Goal: Information Seeking & Learning: Learn about a topic

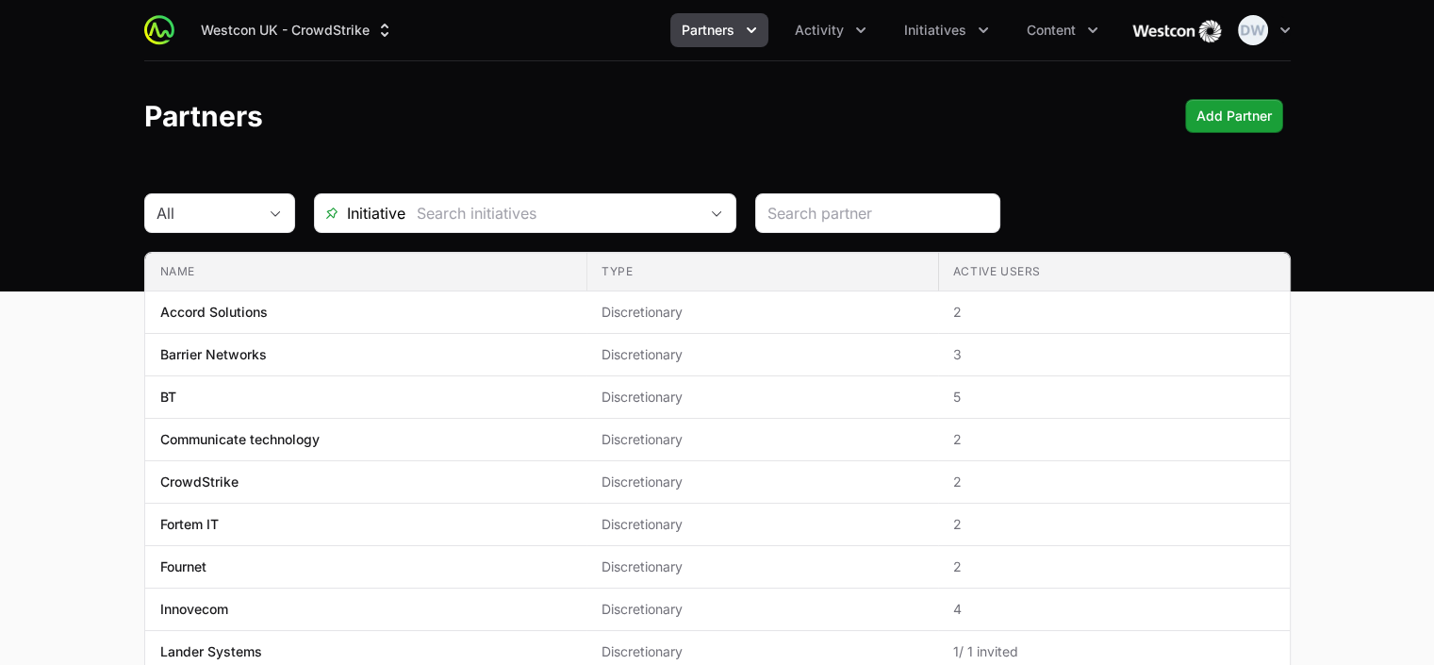
click at [754, 33] on icon "Partners menu" at bounding box center [751, 30] width 19 height 19
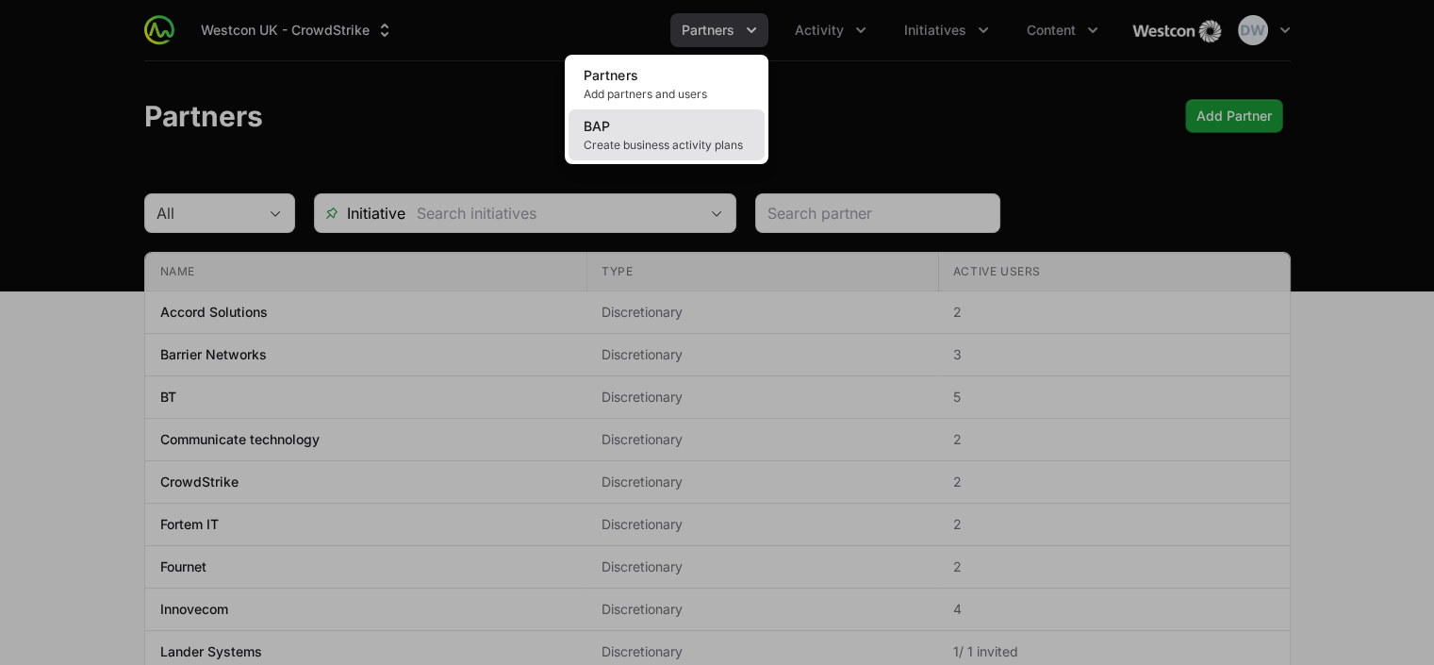
click at [603, 141] on span "Create business activity plans" at bounding box center [667, 145] width 166 height 15
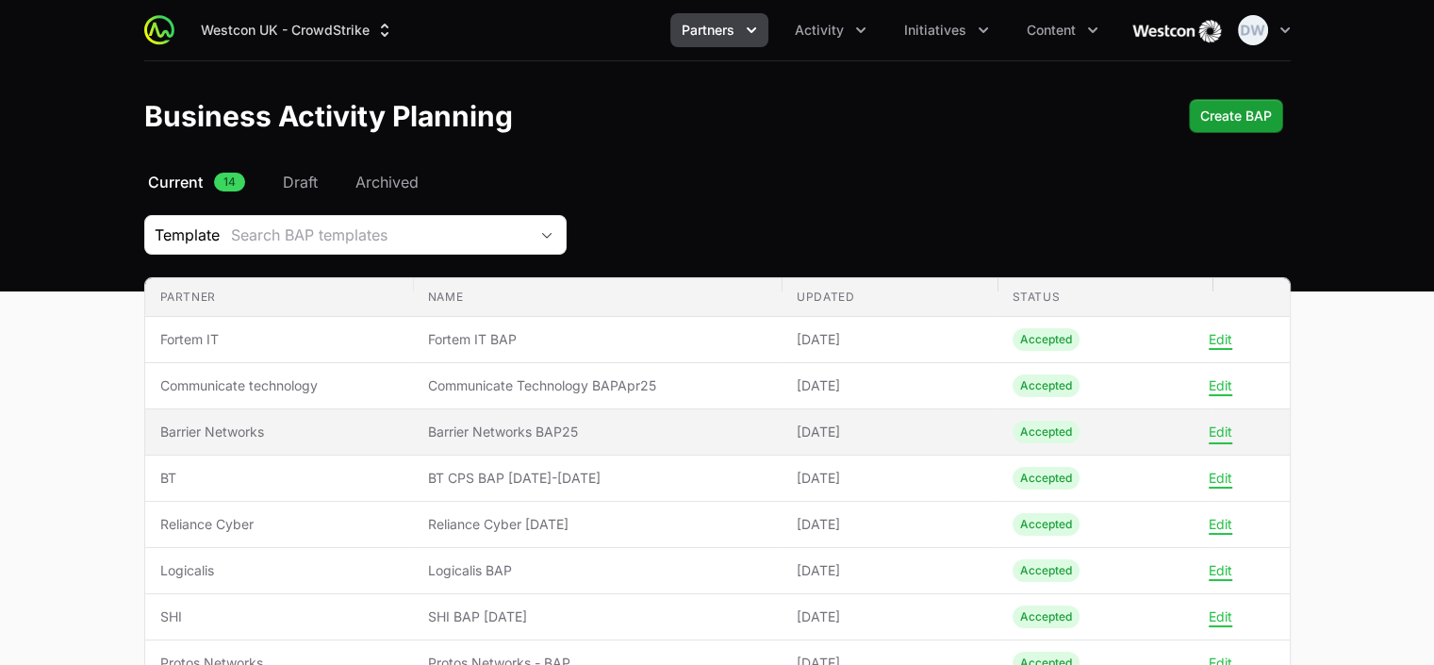
click at [1227, 429] on button "Edit" at bounding box center [1221, 431] width 24 height 17
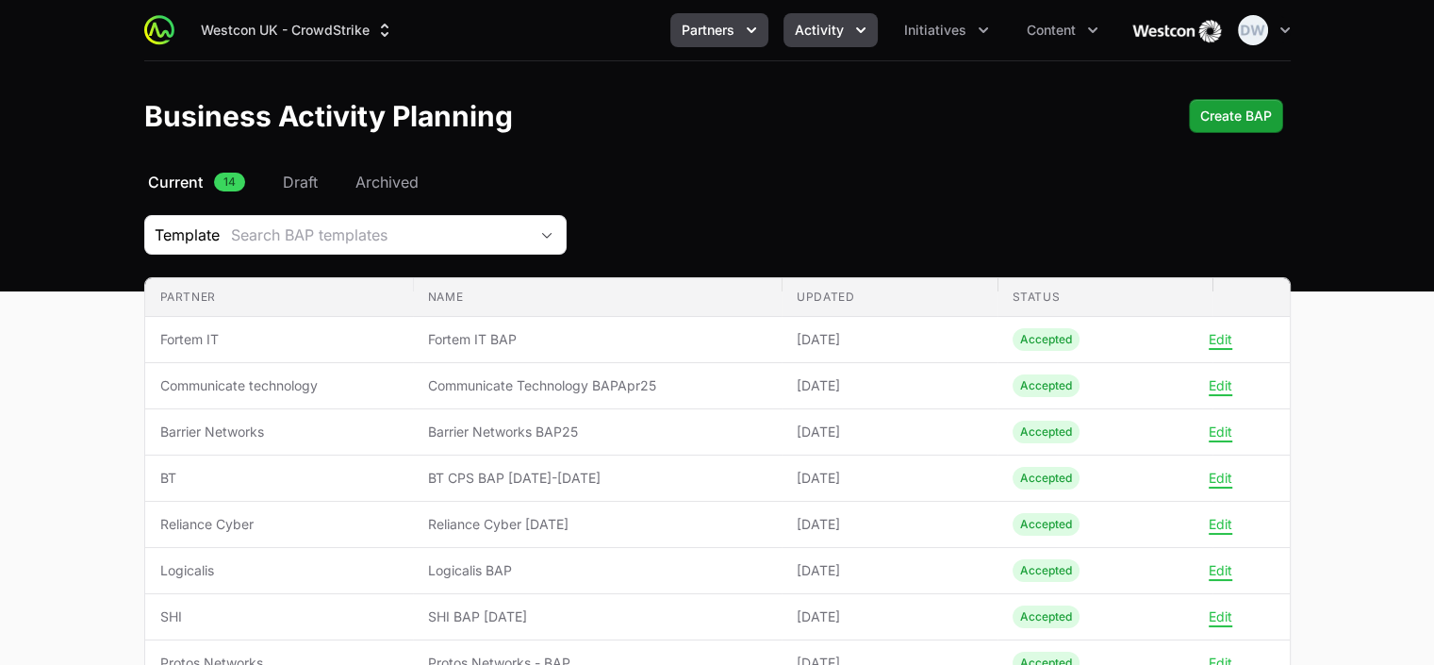
click at [854, 34] on icon "Activity menu" at bounding box center [860, 30] width 19 height 19
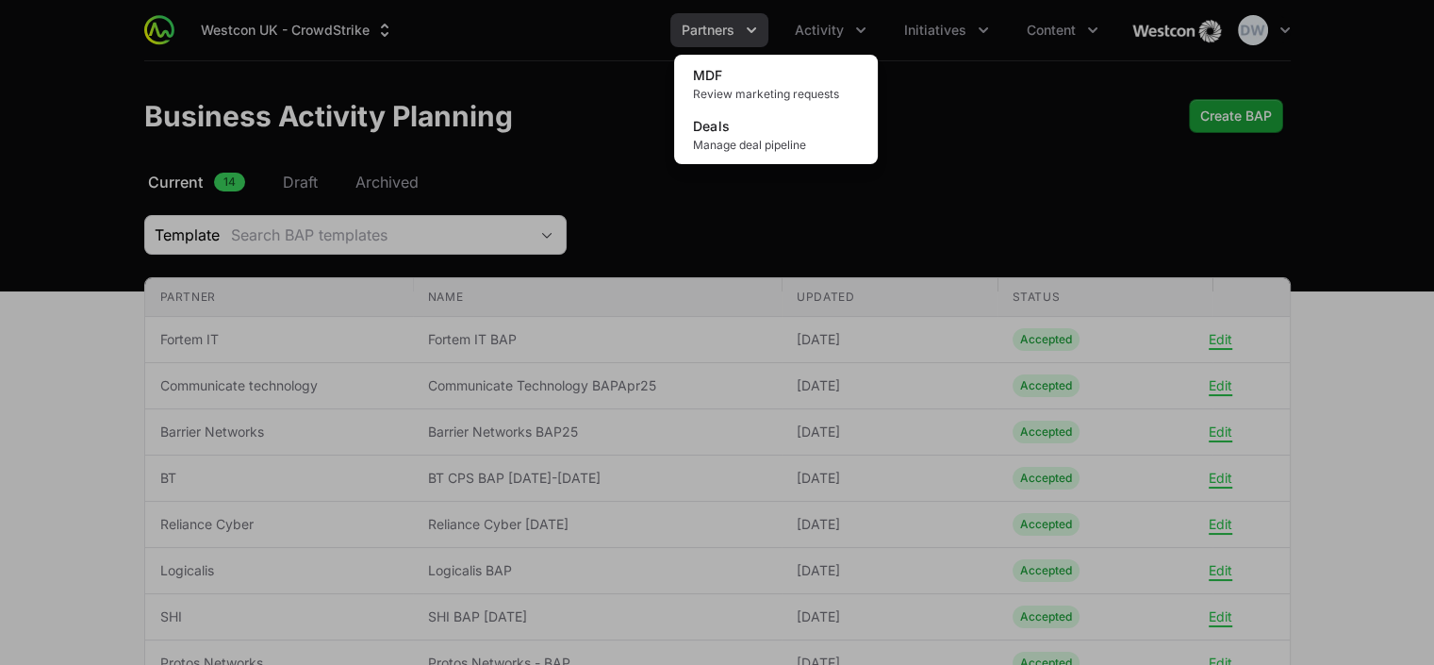
click at [957, 33] on div "Activity menu" at bounding box center [717, 332] width 1434 height 665
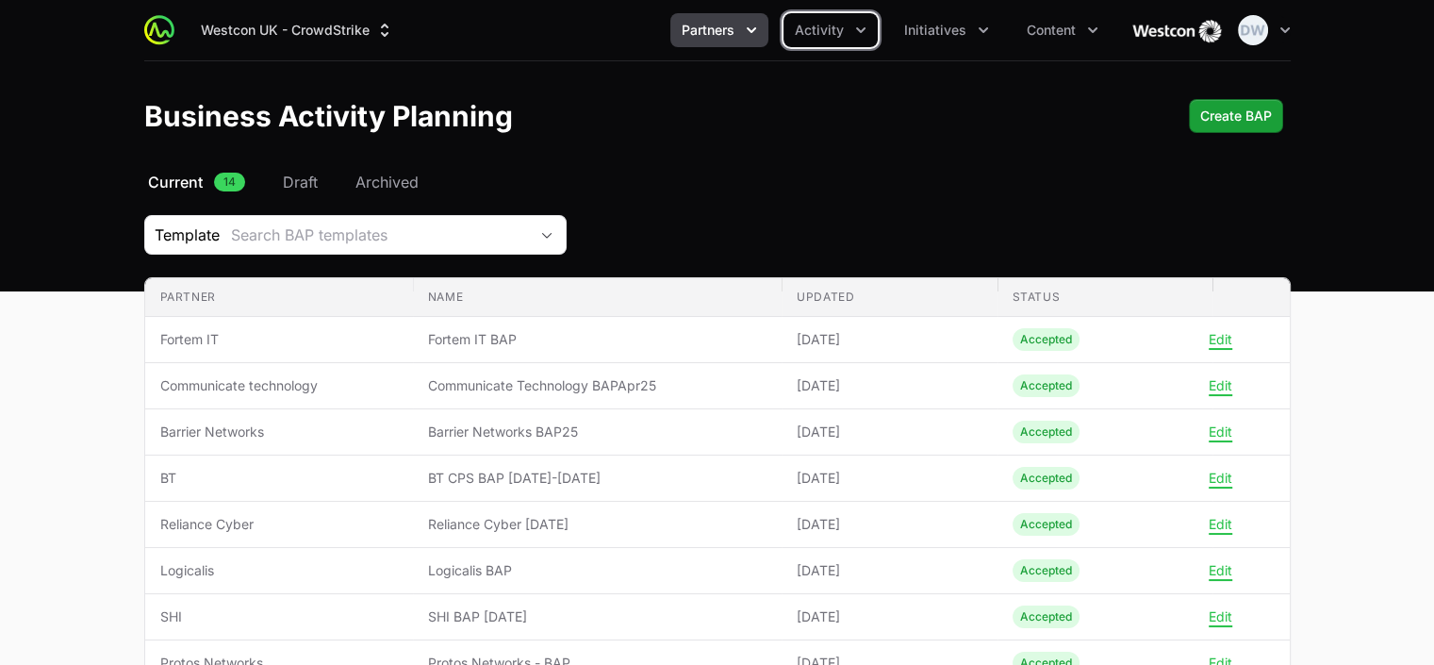
click at [957, 33] on span "Initiatives" at bounding box center [935, 30] width 62 height 19
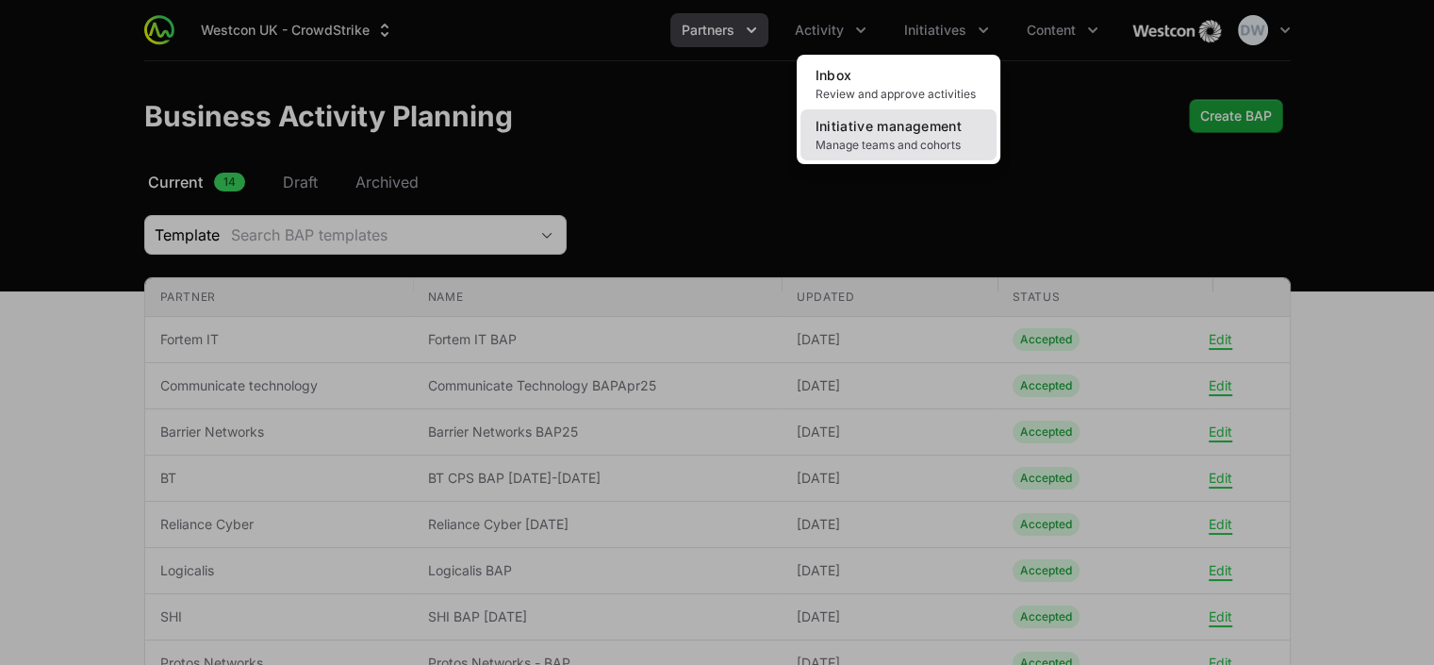
click at [877, 133] on span "Initiative management" at bounding box center [888, 126] width 146 height 16
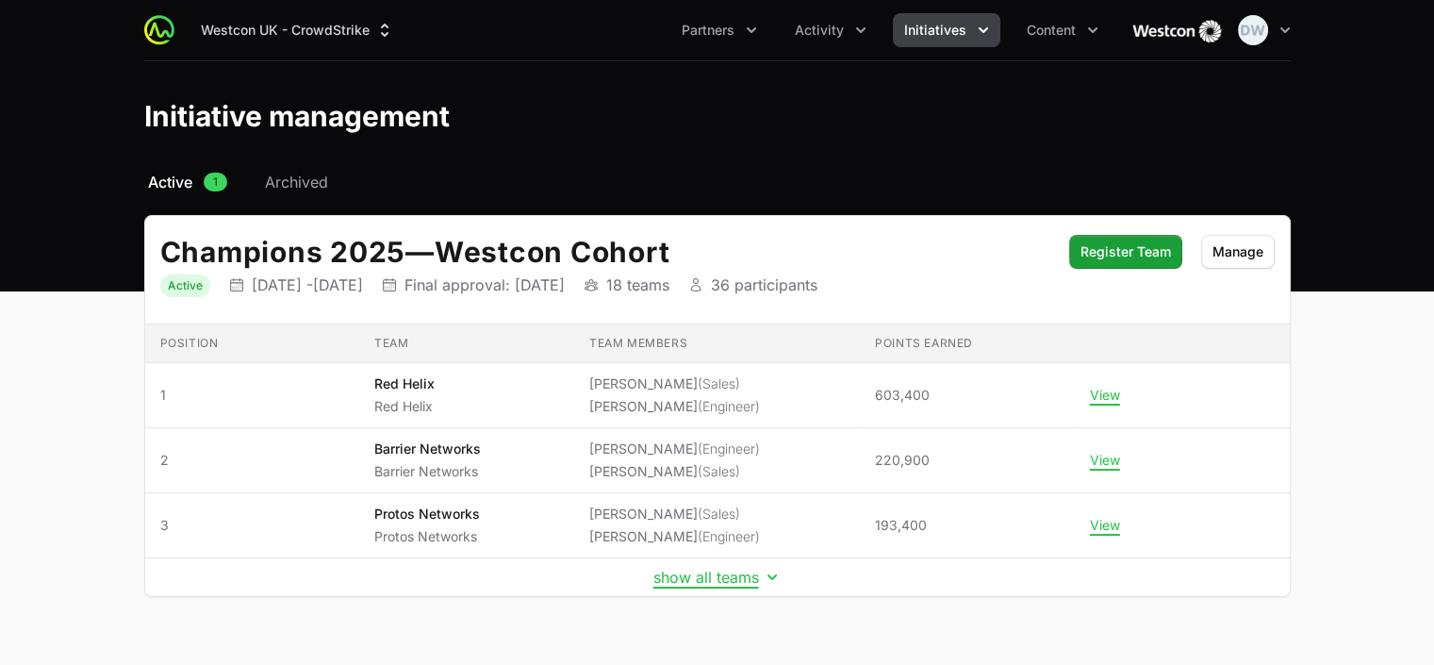
click at [1433, 393] on main "Select a tab Active Archived Active 1 Archived Champions 2025 — Westcon Cohort …" at bounding box center [717, 406] width 1434 height 471
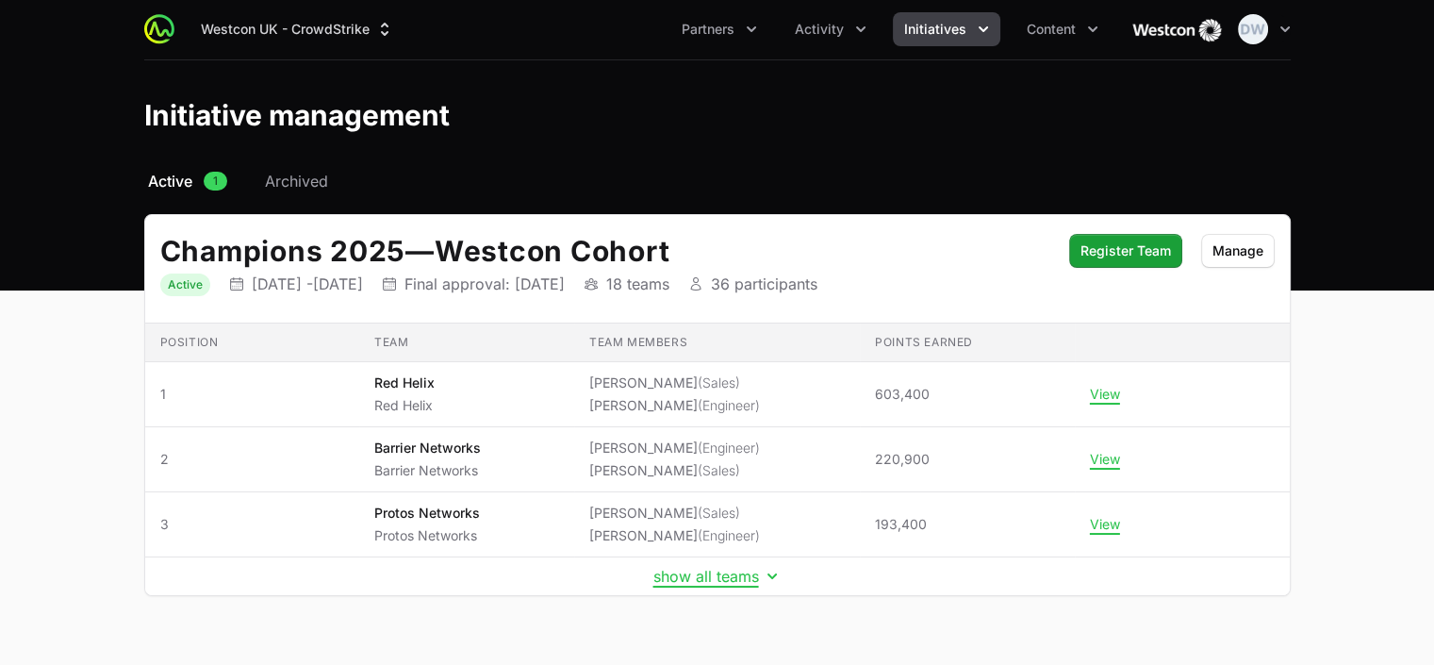
scroll to position [39, 0]
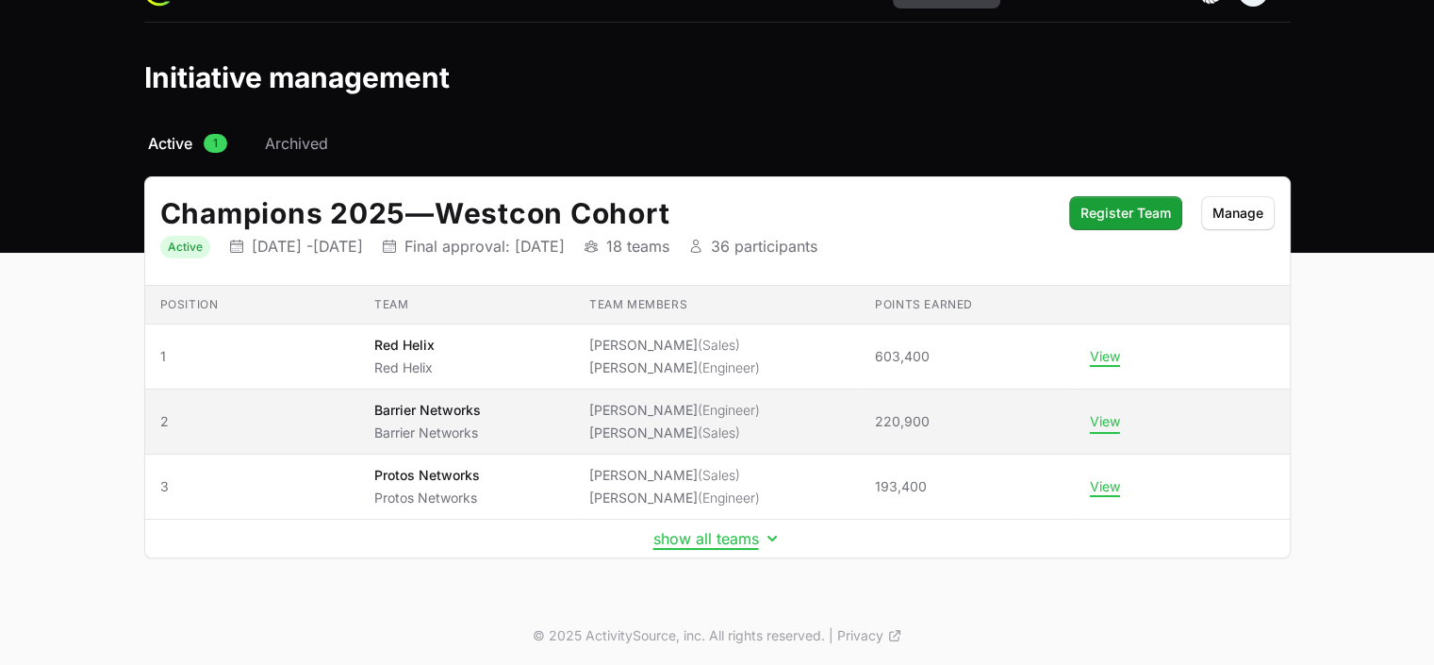
click at [1106, 420] on button "View" at bounding box center [1105, 421] width 30 height 17
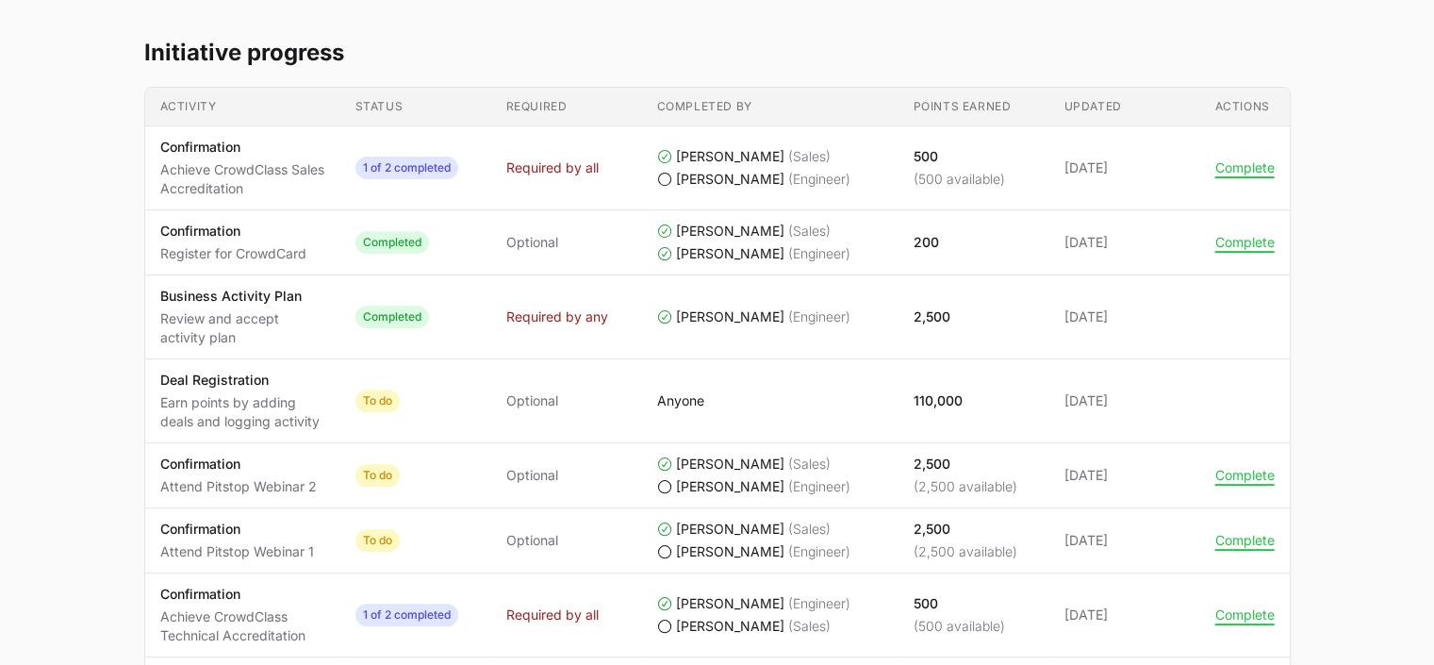
scroll to position [872, 0]
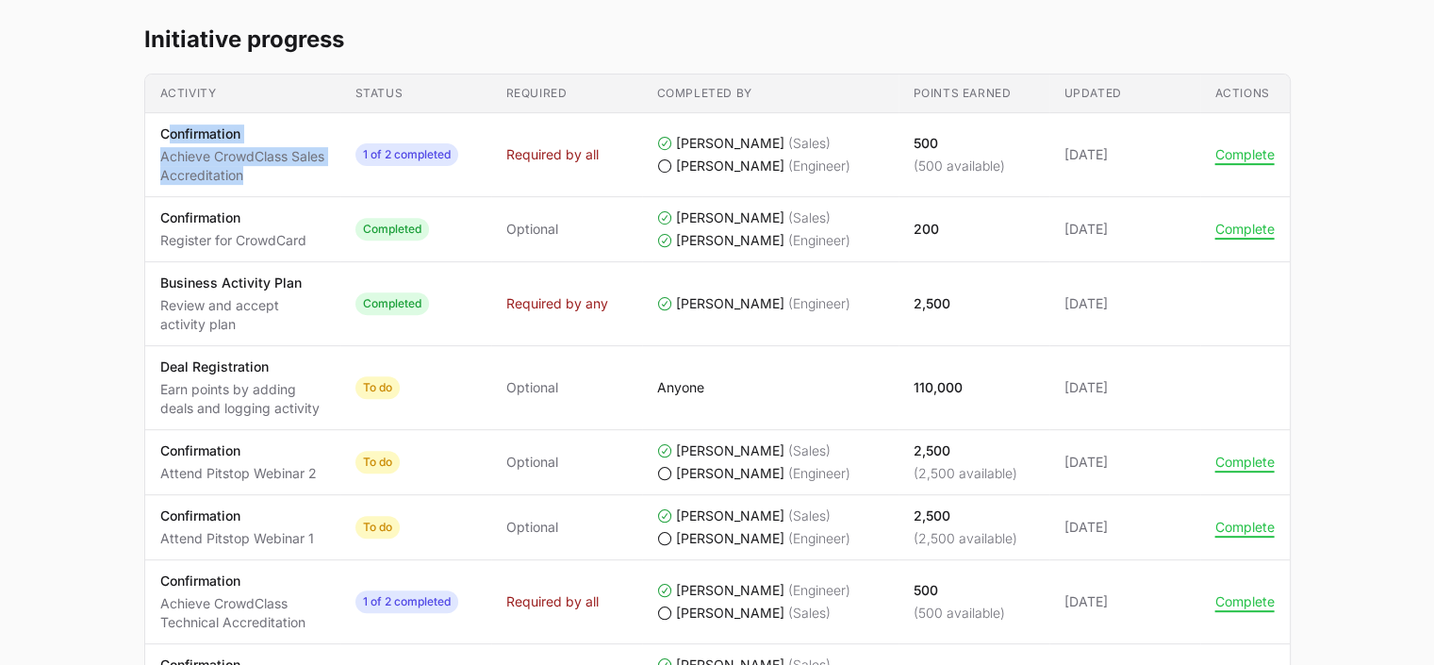
drag, startPoint x: 166, startPoint y: 132, endPoint x: 283, endPoint y: 166, distance: 121.7
click at [283, 166] on div "Confirmation Achieve CrowdClass Sales Accreditation" at bounding box center [242, 154] width 165 height 60
drag, startPoint x: 283, startPoint y: 166, endPoint x: 249, endPoint y: 166, distance: 33.9
click at [249, 166] on p "Achieve CrowdClass Sales Accreditation" at bounding box center [242, 166] width 165 height 38
click at [220, 156] on p "Achieve CrowdClass Sales Accreditation" at bounding box center [242, 166] width 165 height 38
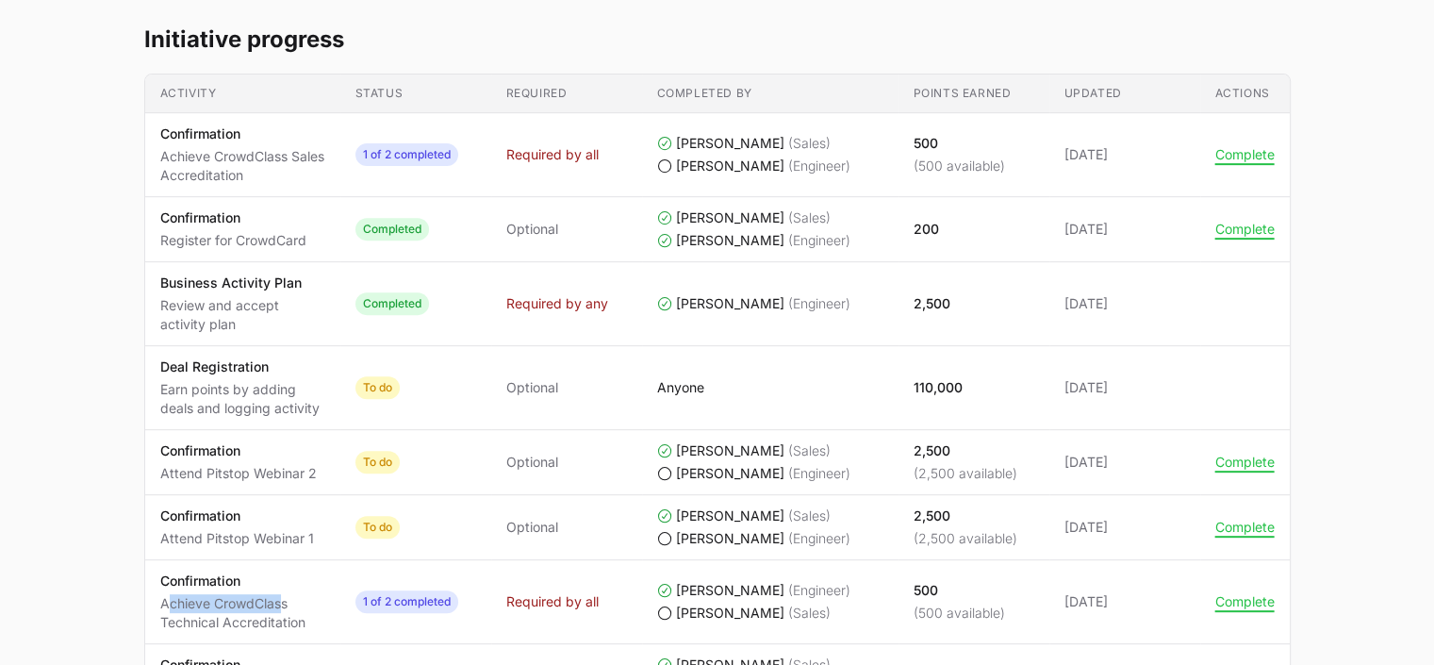
drag, startPoint x: 168, startPoint y: 590, endPoint x: 278, endPoint y: 595, distance: 110.4
click at [278, 595] on p "Achieve CrowdClass Technical Accreditation" at bounding box center [242, 613] width 165 height 38
drag, startPoint x: 278, startPoint y: 595, endPoint x: 269, endPoint y: 599, distance: 10.2
click at [269, 599] on p "Achieve CrowdClass Technical Accreditation" at bounding box center [242, 613] width 165 height 38
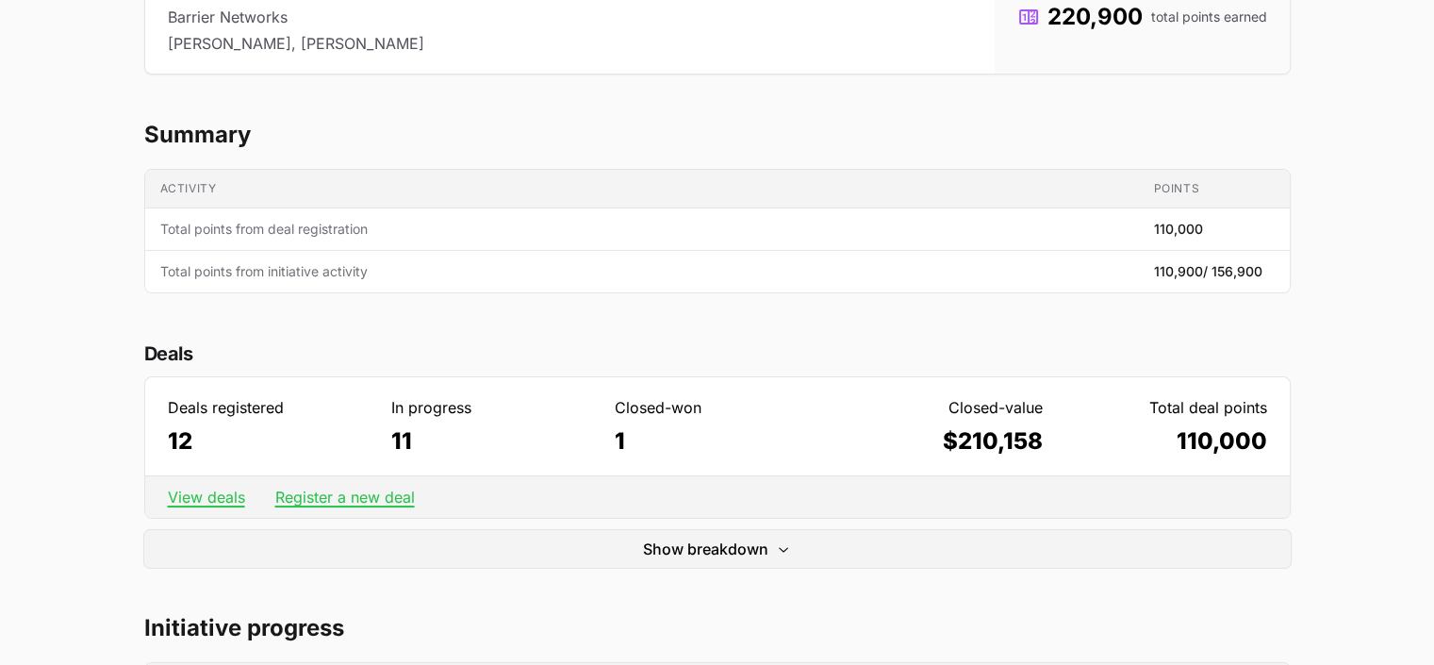
scroll to position [0, 0]
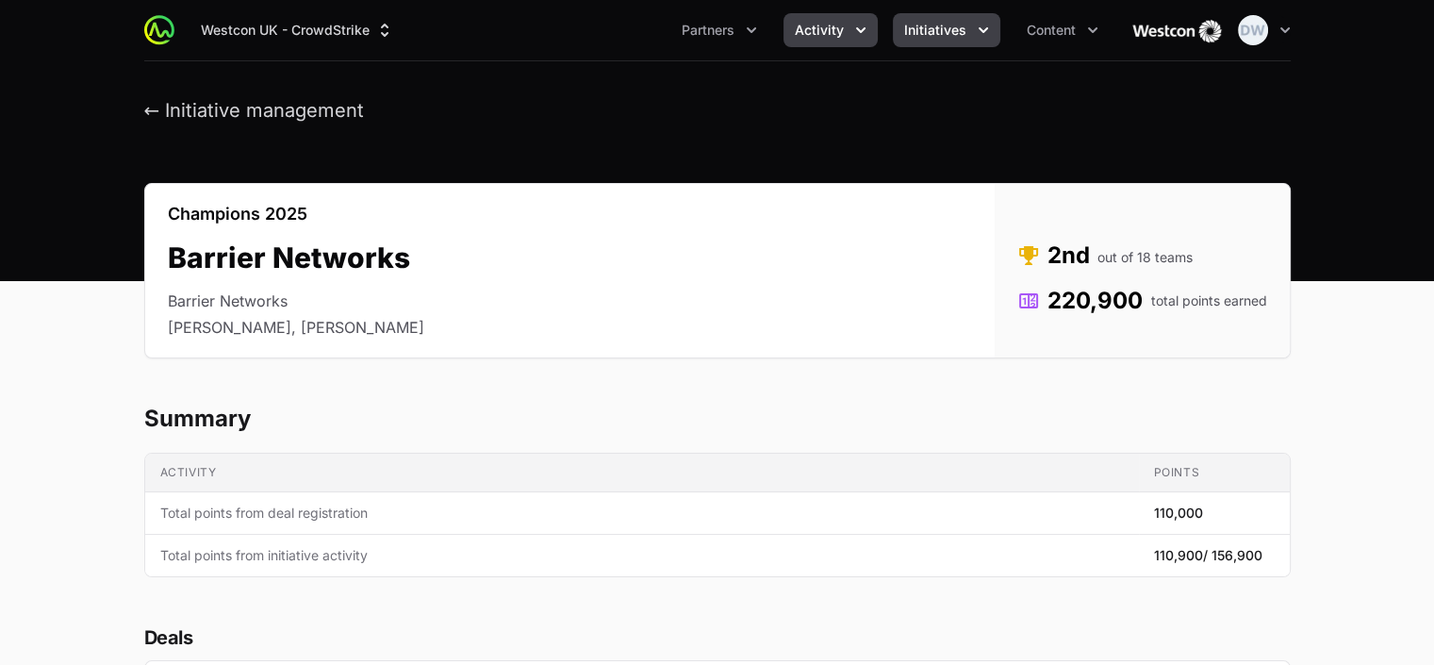
click at [863, 35] on icon "Activity menu" at bounding box center [860, 30] width 19 height 19
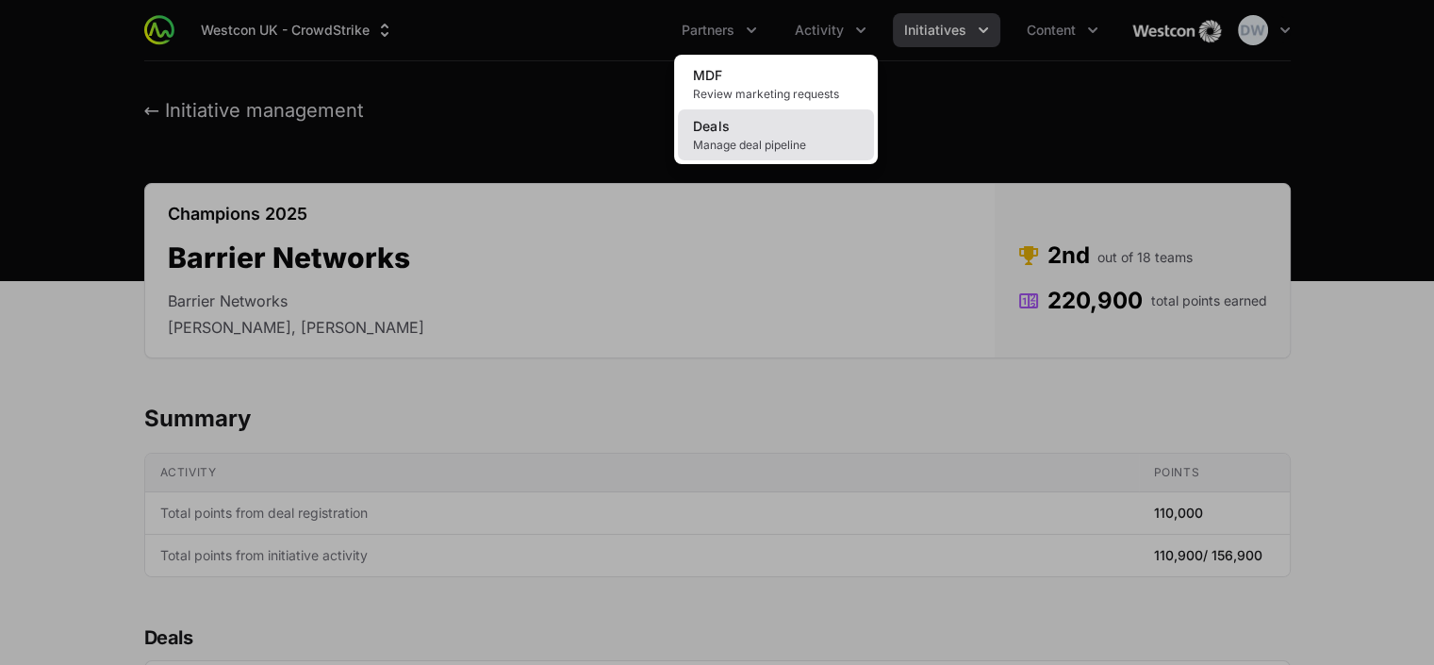
click at [716, 146] on span "Manage deal pipeline" at bounding box center [776, 145] width 166 height 15
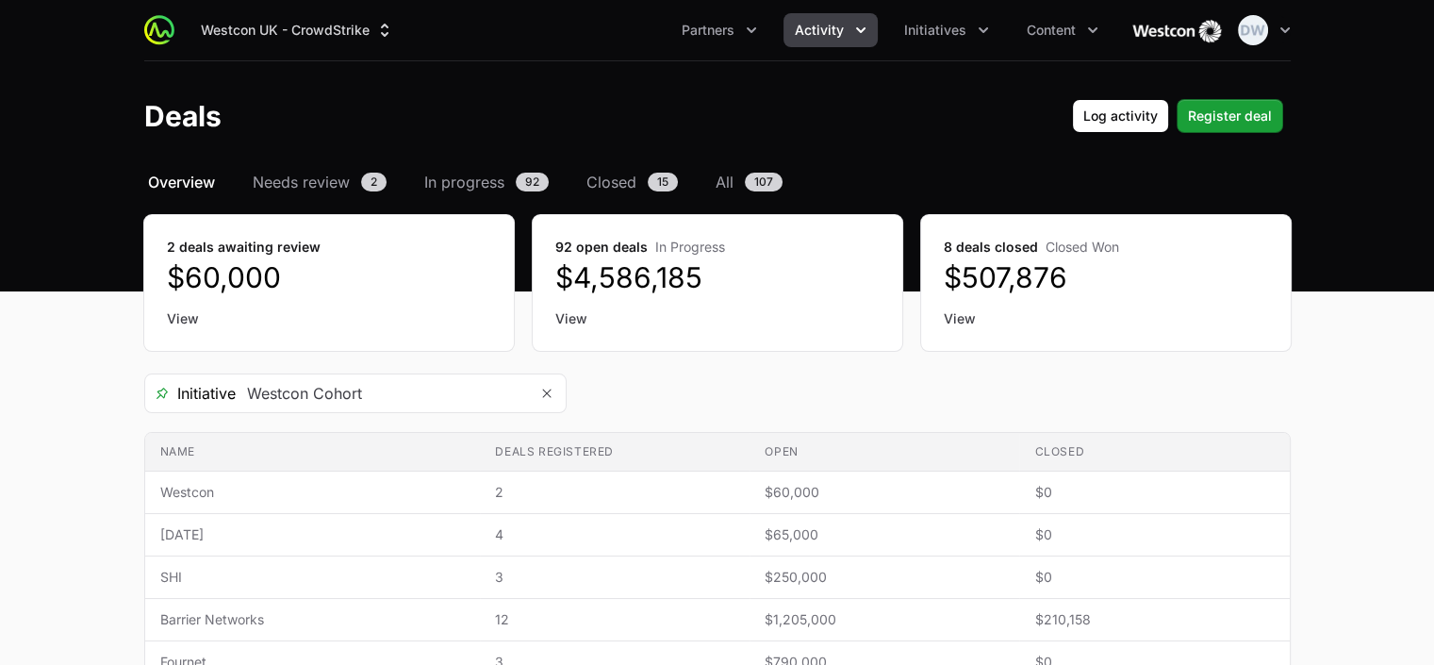
click at [856, 33] on icon "Activity menu" at bounding box center [860, 30] width 19 height 19
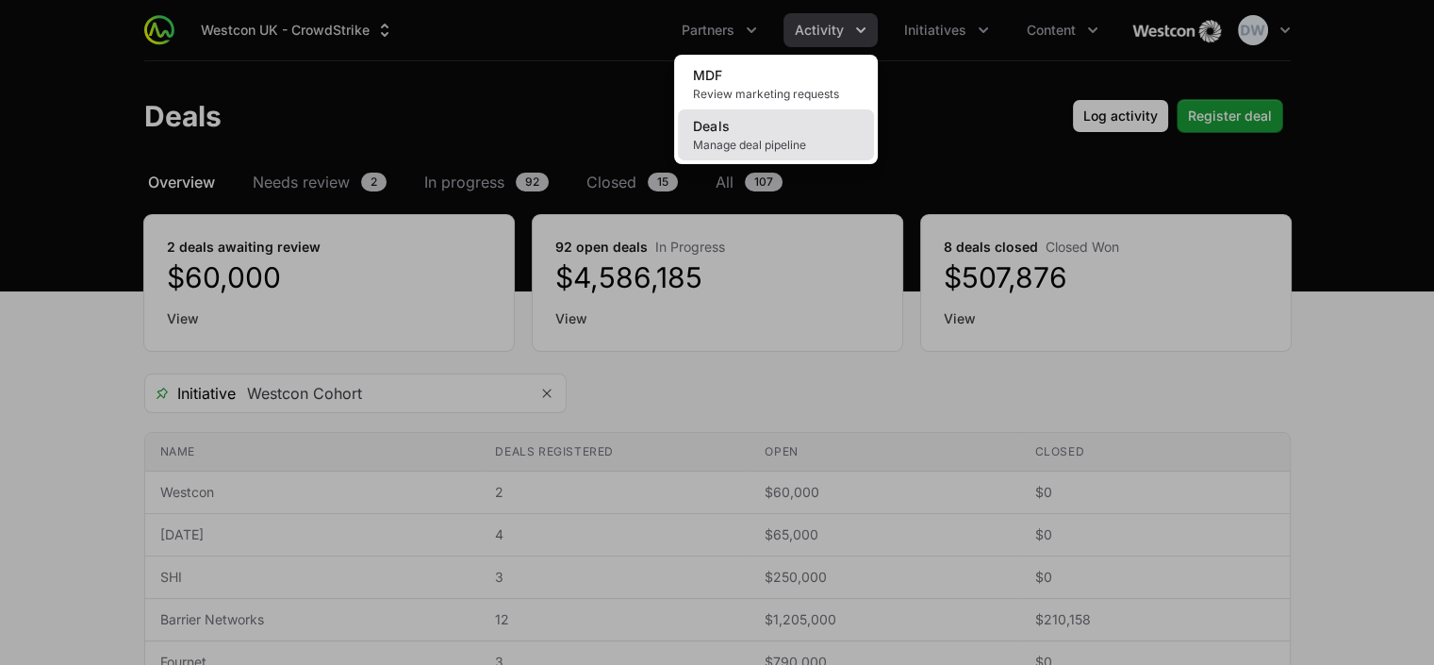
click at [716, 138] on span "Manage deal pipeline" at bounding box center [776, 145] width 166 height 15
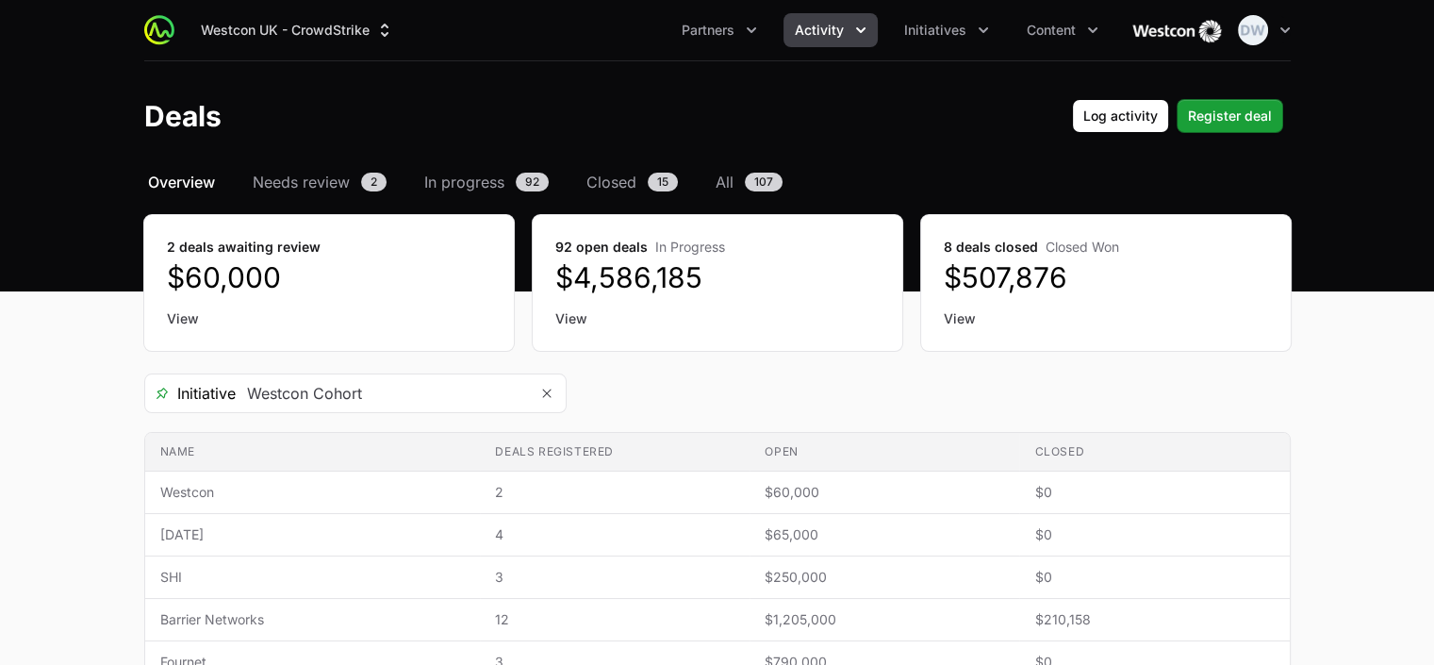
click at [860, 34] on icon "Activity menu" at bounding box center [860, 30] width 19 height 19
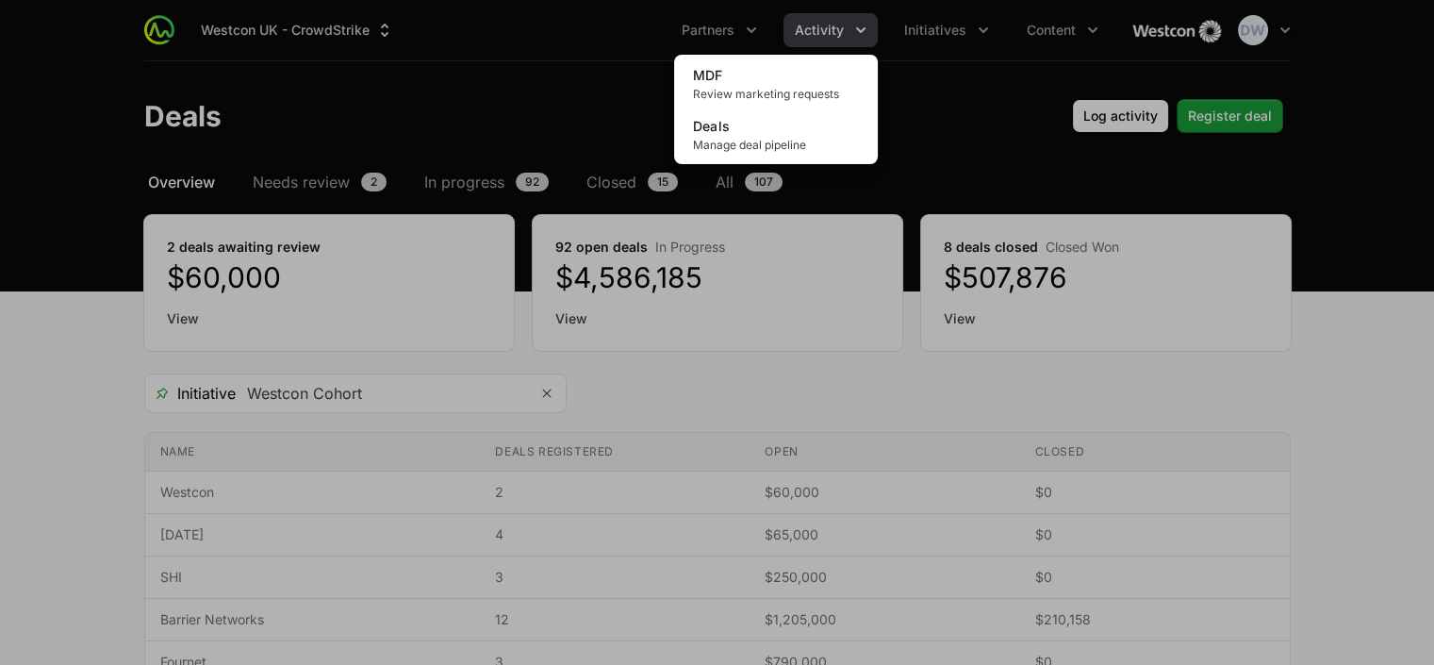
click at [964, 30] on div "Activity menu" at bounding box center [717, 332] width 1434 height 665
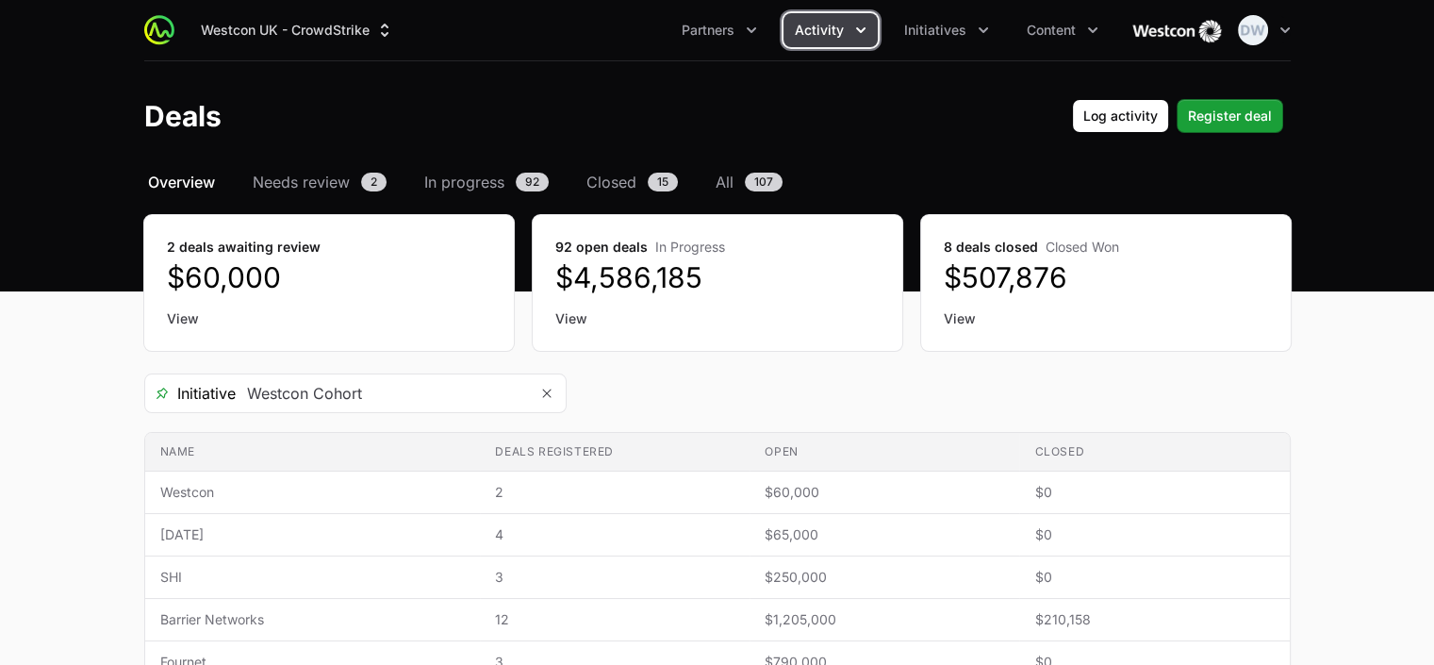
click at [964, 30] on button "Initiatives" at bounding box center [946, 30] width 107 height 34
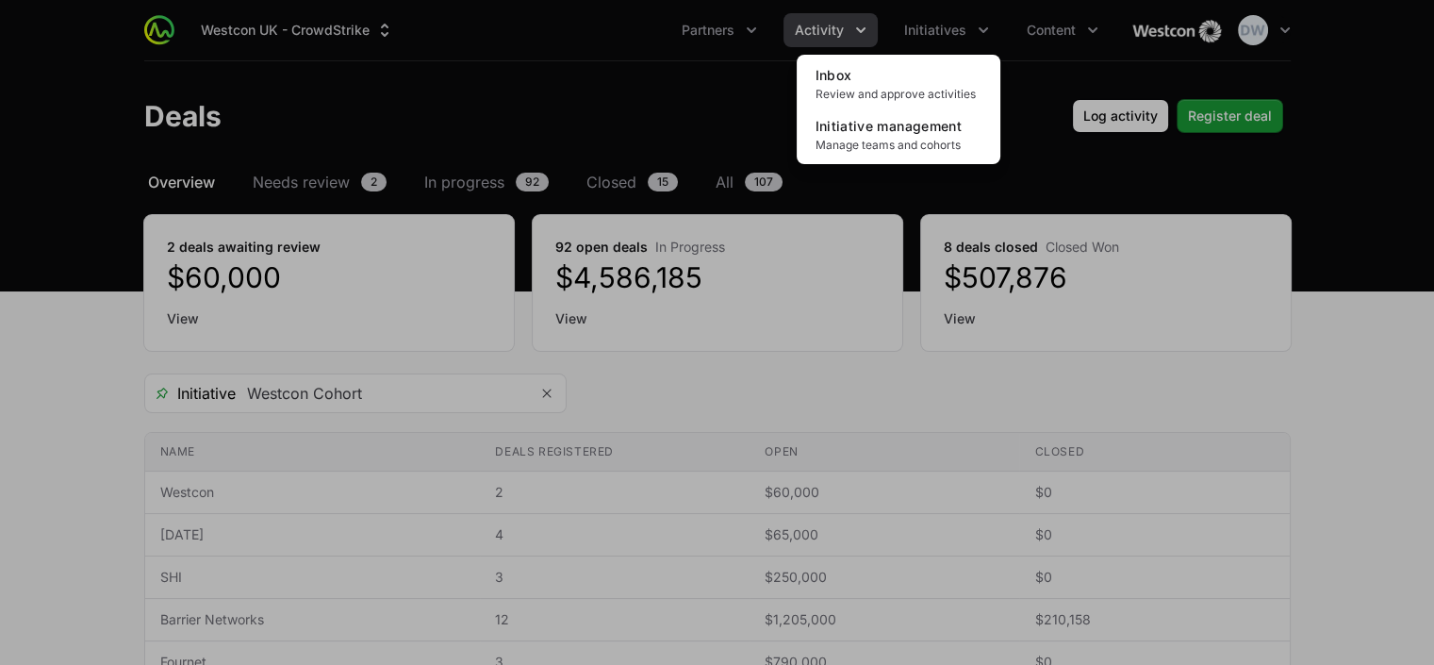
click at [862, 24] on div "Initiatives menu" at bounding box center [717, 332] width 1434 height 665
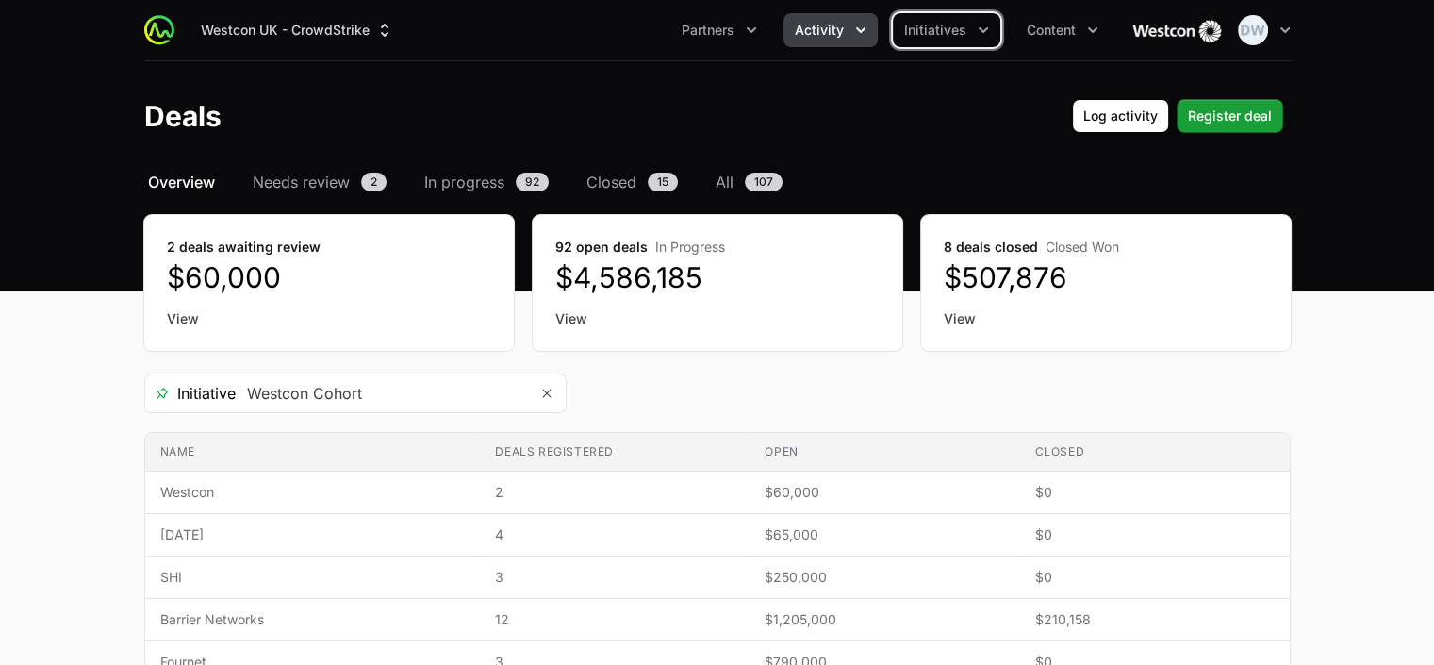
click at [861, 24] on icon "Activity menu" at bounding box center [860, 30] width 19 height 19
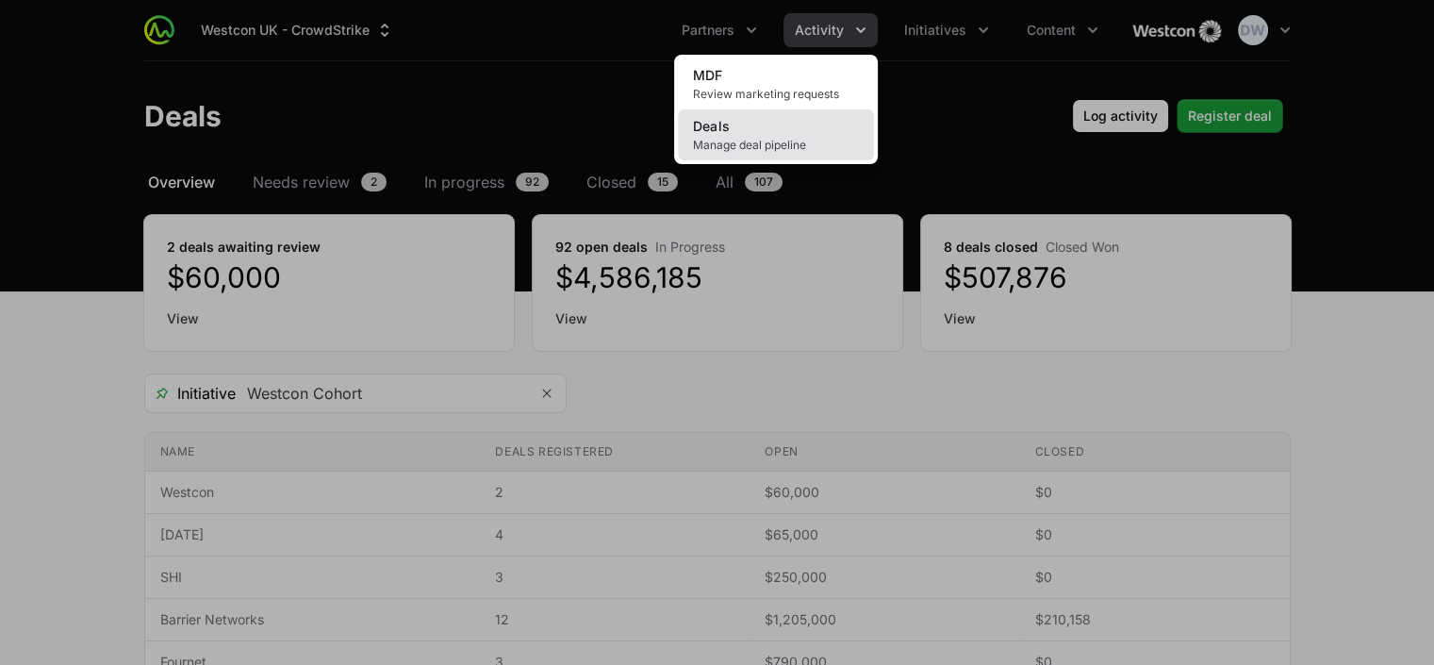
click at [769, 131] on link "Deals Manage deal pipeline" at bounding box center [776, 134] width 196 height 51
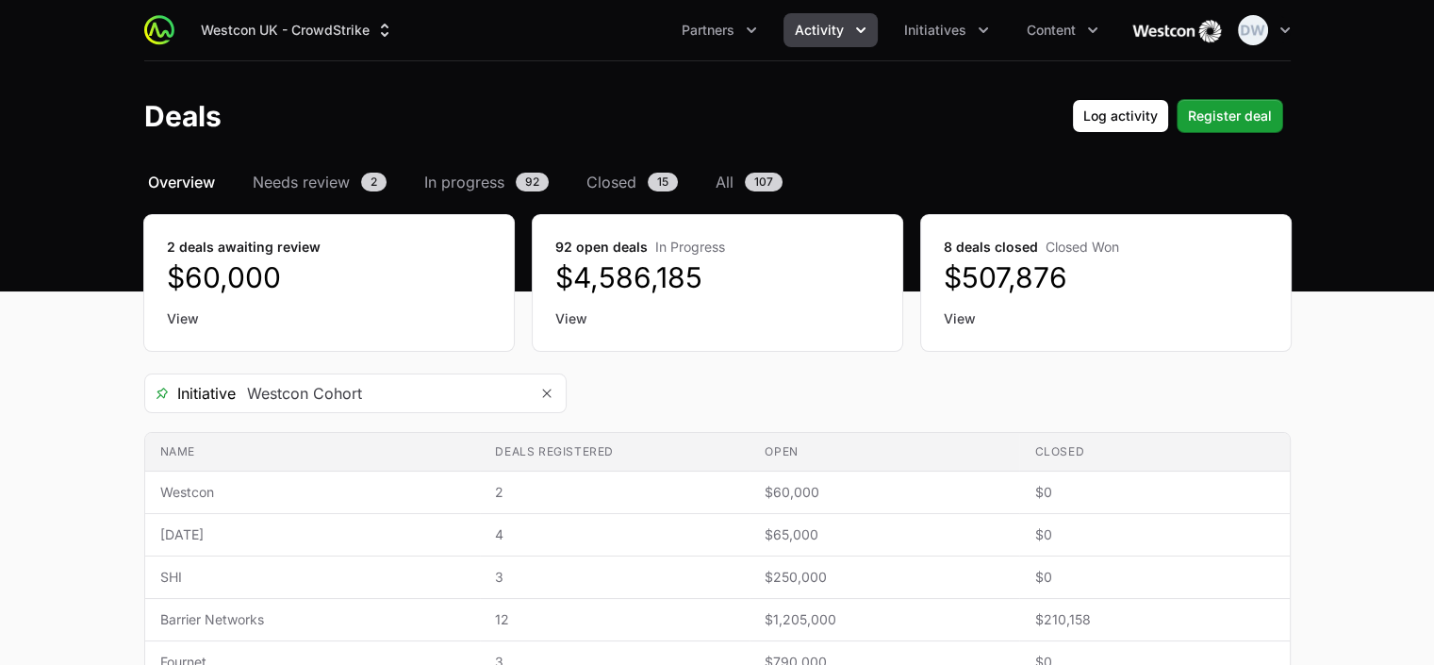
click at [852, 30] on icon "Activity menu" at bounding box center [860, 30] width 19 height 19
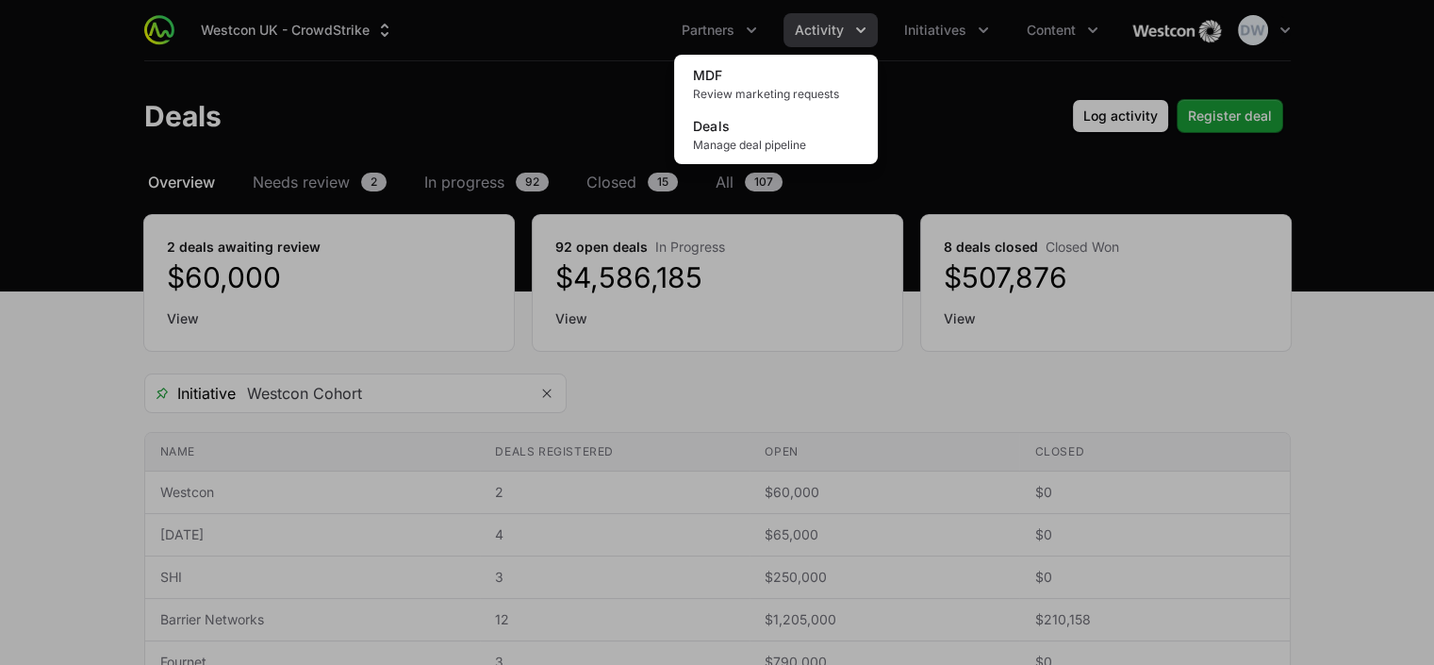
click at [749, 31] on div "Activity menu" at bounding box center [717, 332] width 1434 height 665
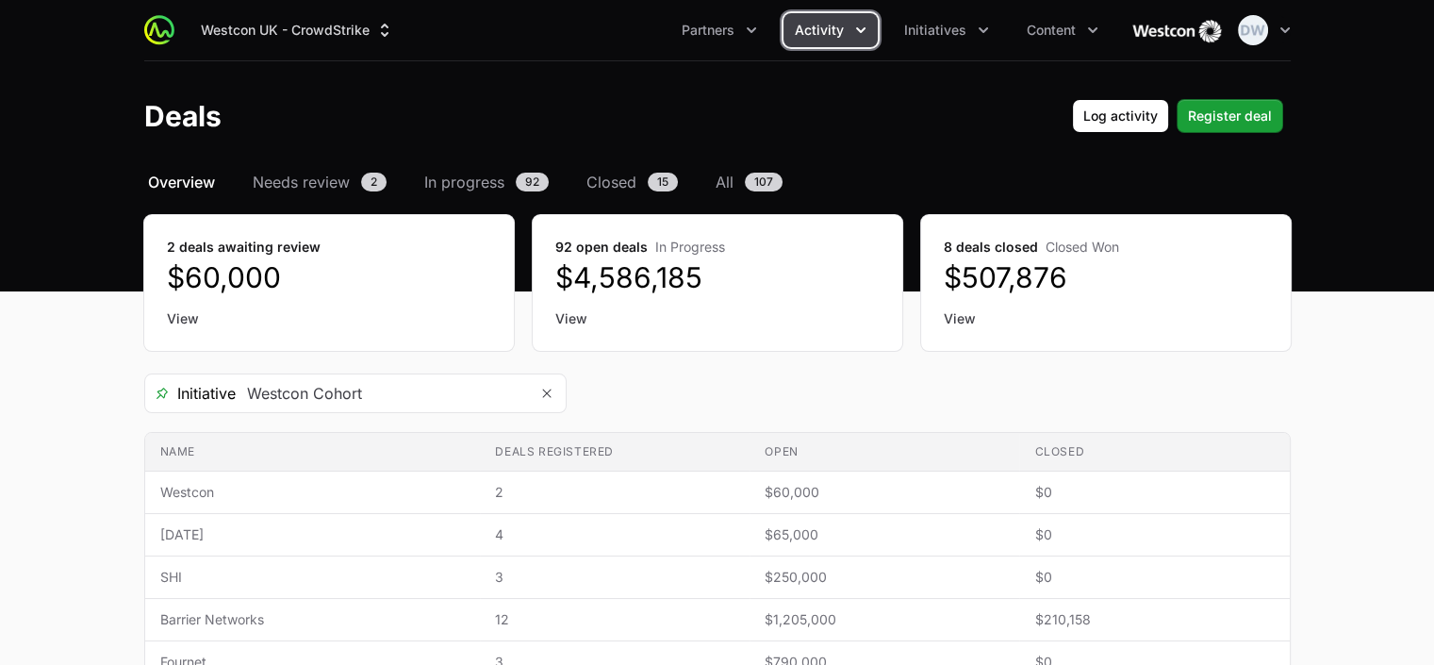
click at [749, 31] on icon "Partners menu" at bounding box center [751, 30] width 19 height 19
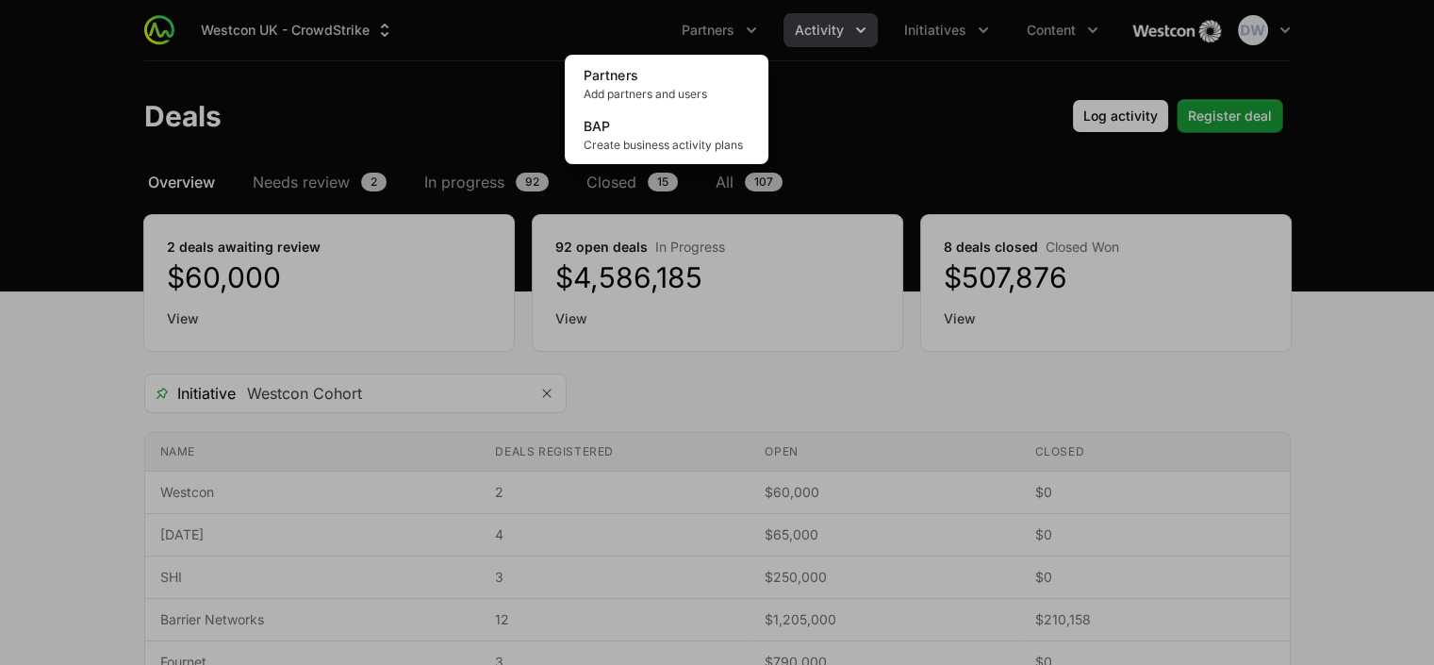
click at [962, 29] on div "Partners menu" at bounding box center [717, 332] width 1434 height 665
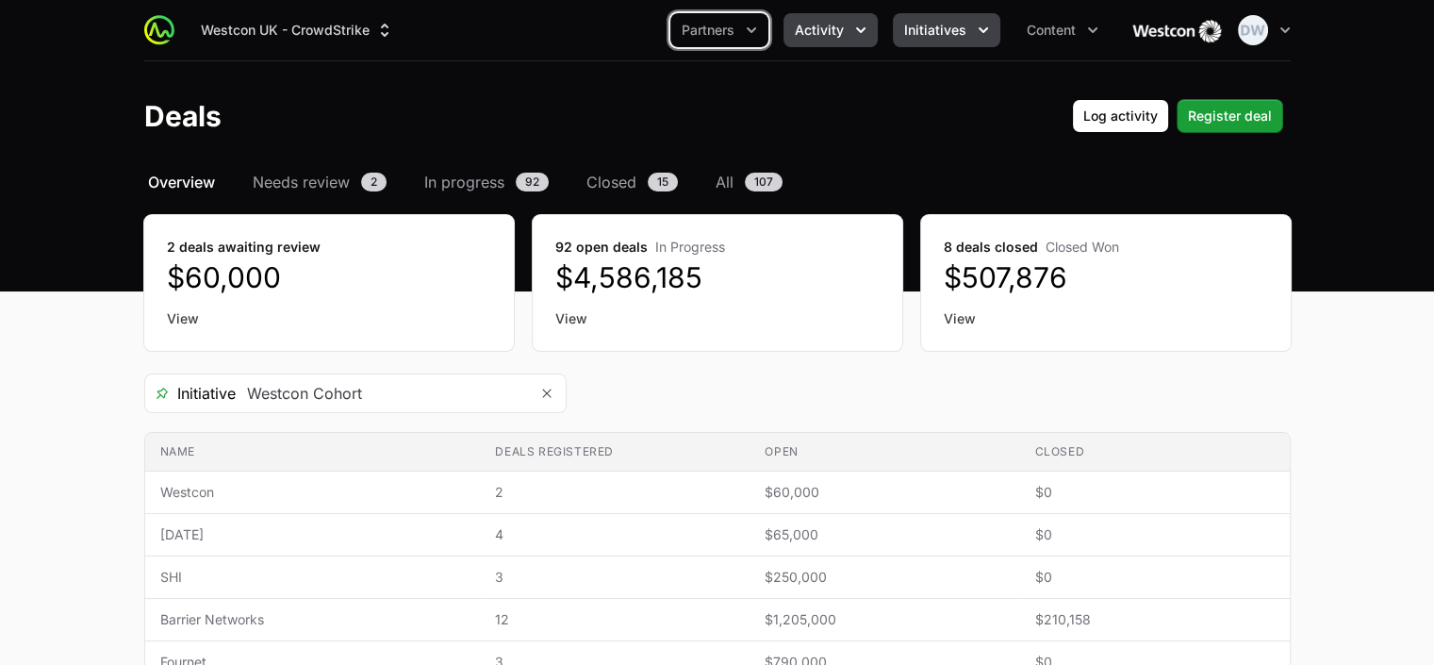
click at [957, 29] on span "Initiatives" at bounding box center [935, 30] width 62 height 19
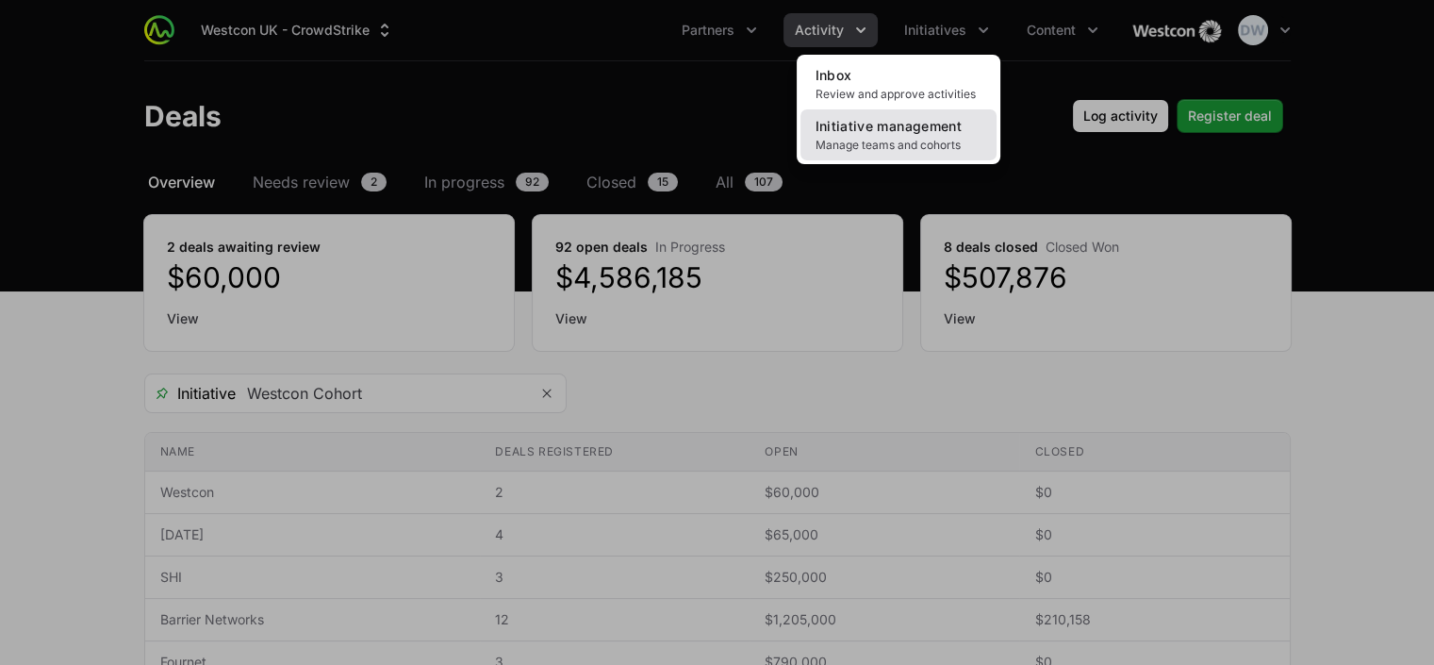
click at [890, 140] on span "Manage teams and cohorts" at bounding box center [898, 145] width 166 height 15
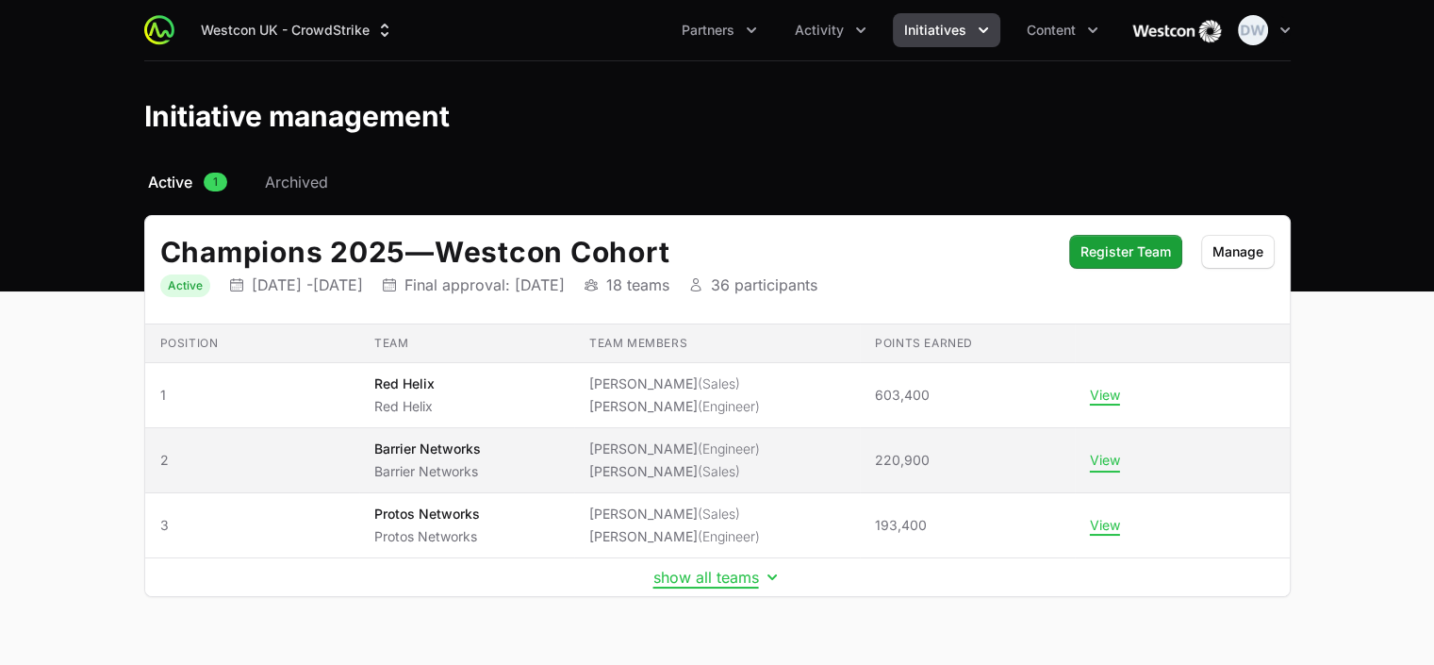
click at [1099, 455] on button "View" at bounding box center [1105, 460] width 30 height 17
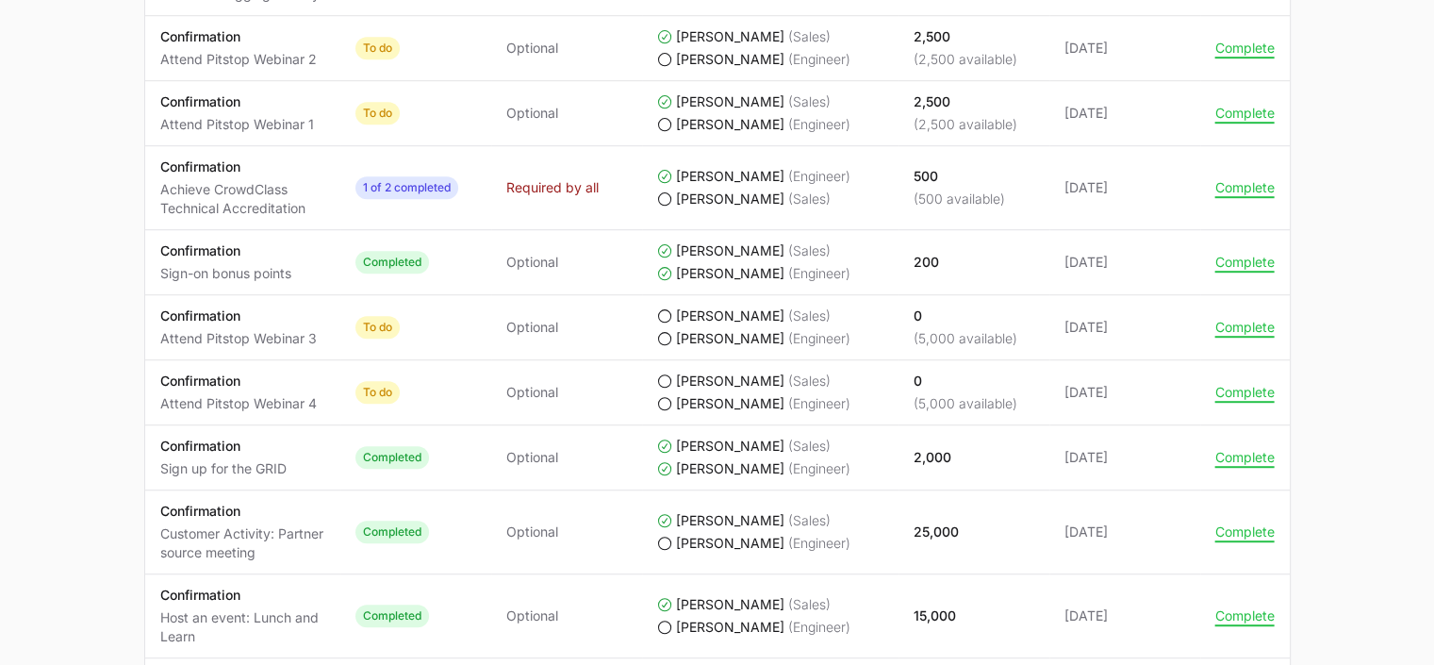
scroll to position [1375, 0]
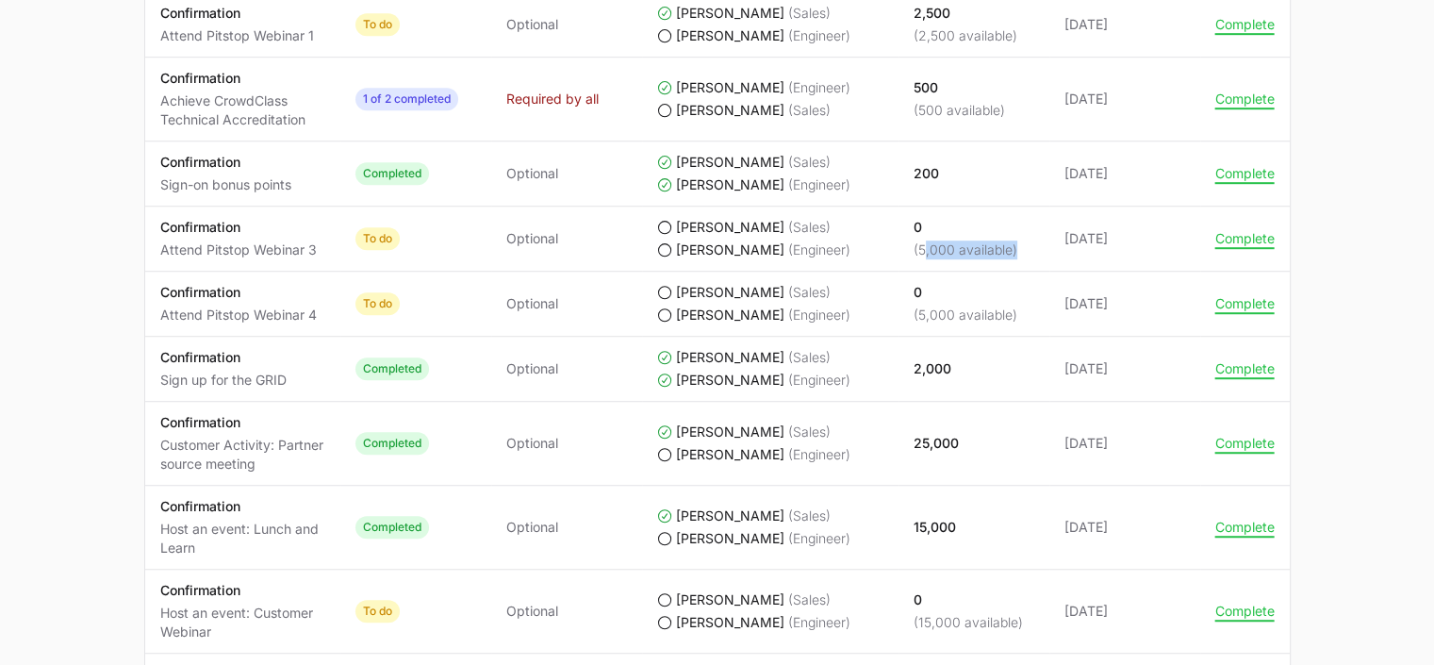
drag, startPoint x: 947, startPoint y: 239, endPoint x: 1009, endPoint y: 241, distance: 61.3
click at [1009, 241] on p "(5,000 available)" at bounding box center [966, 249] width 104 height 19
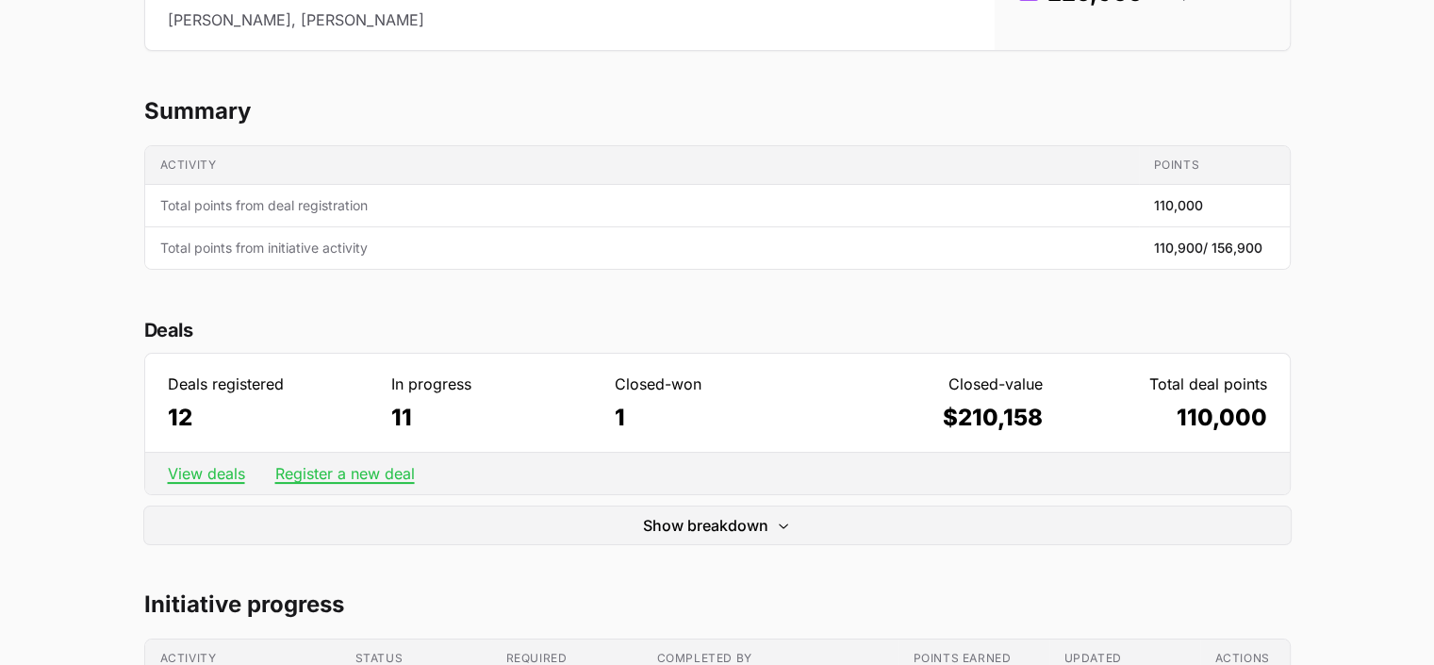
scroll to position [0, 0]
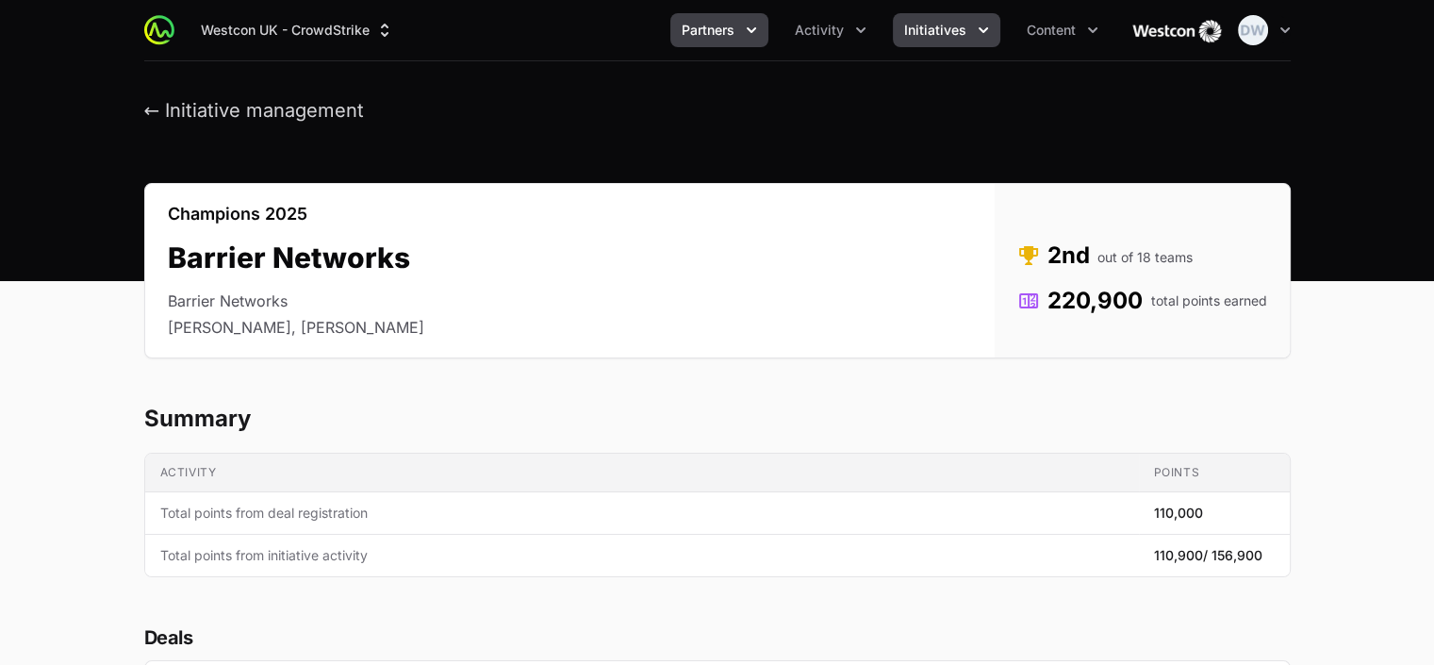
click at [752, 28] on icon "Partners menu" at bounding box center [751, 30] width 19 height 19
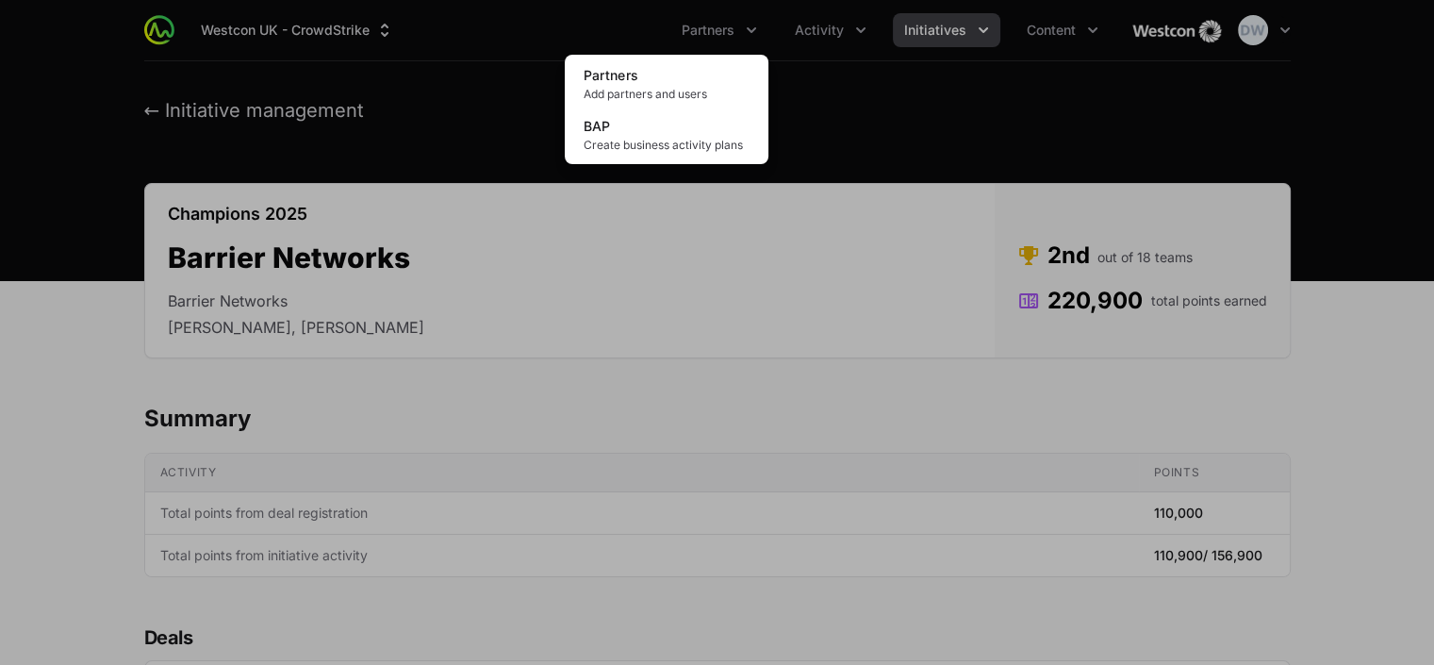
click at [829, 26] on div "Partners menu" at bounding box center [717, 332] width 1434 height 665
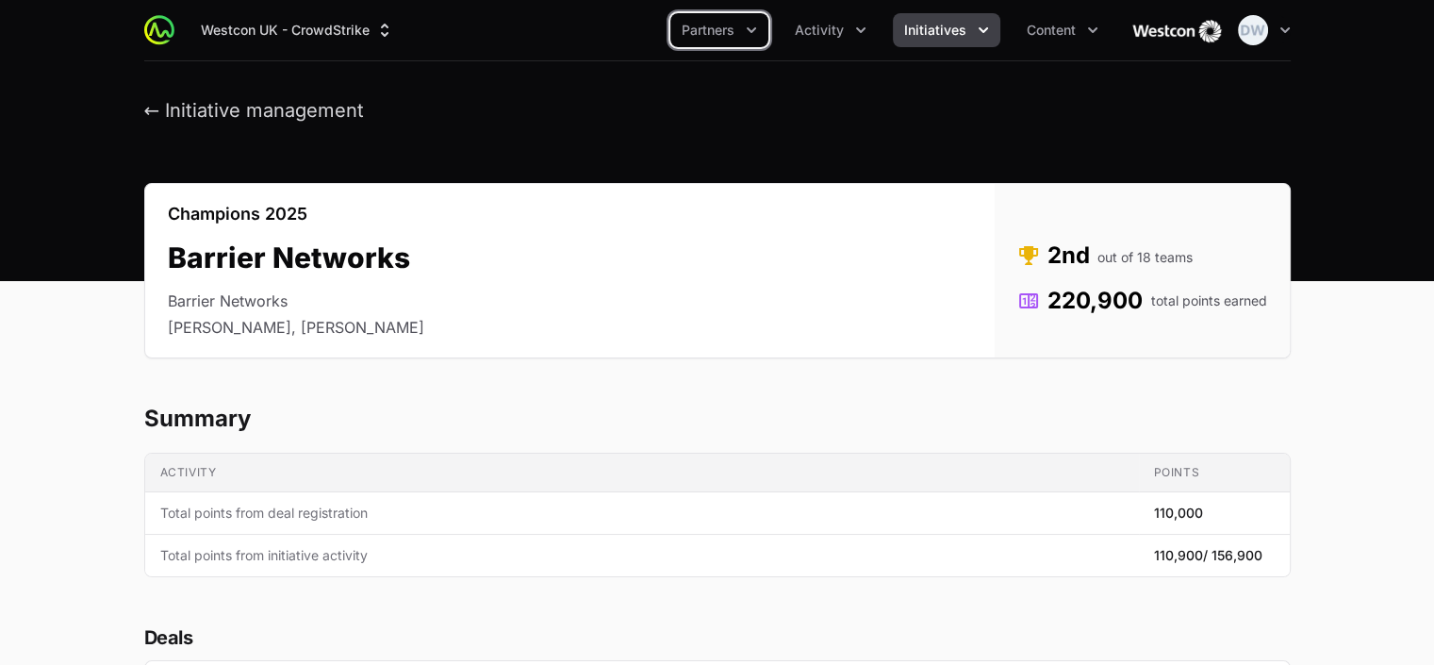
click at [829, 26] on span "Activity" at bounding box center [819, 30] width 49 height 19
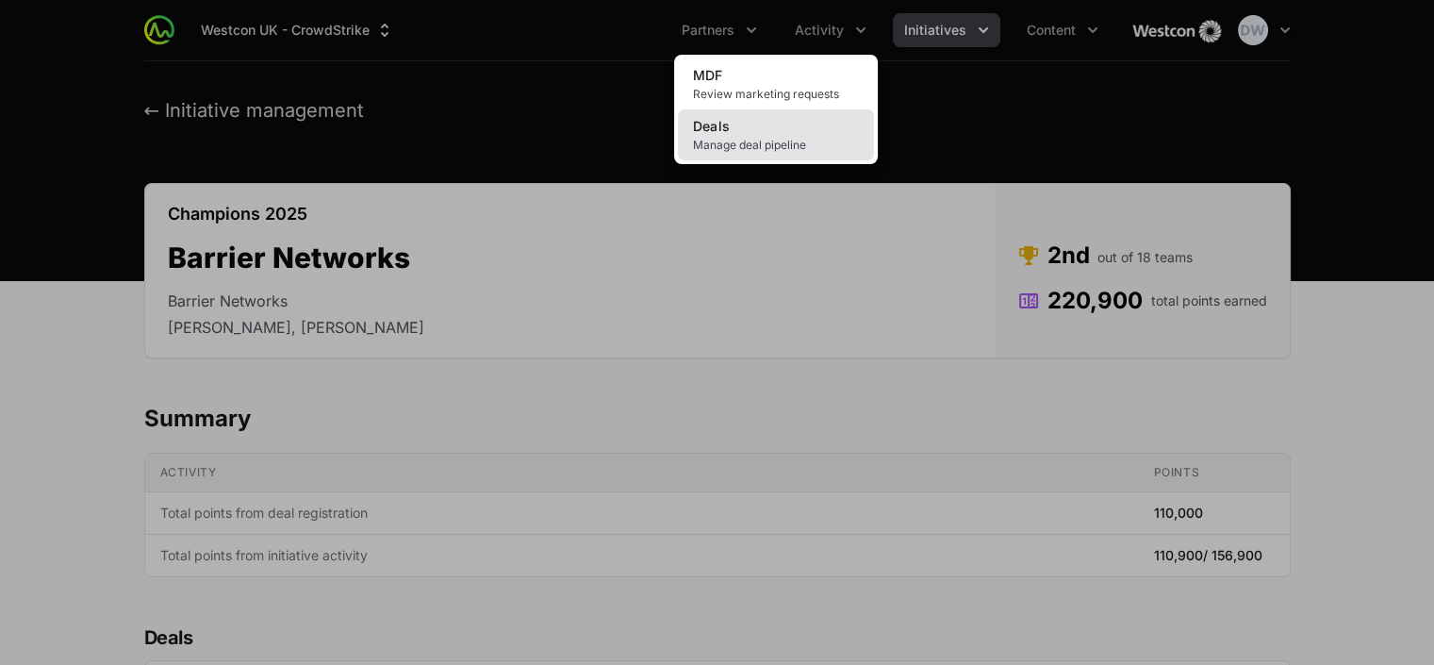
click at [740, 139] on span "Manage deal pipeline" at bounding box center [776, 145] width 166 height 15
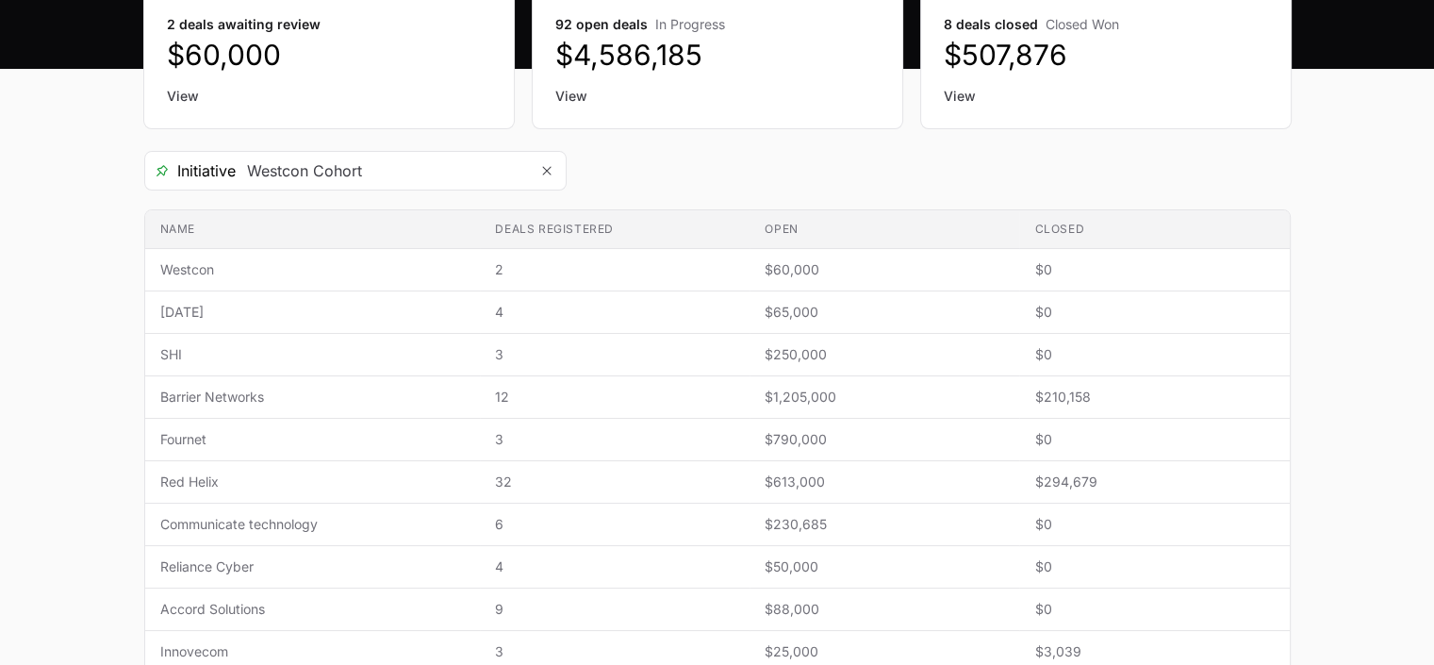
scroll to position [225, 0]
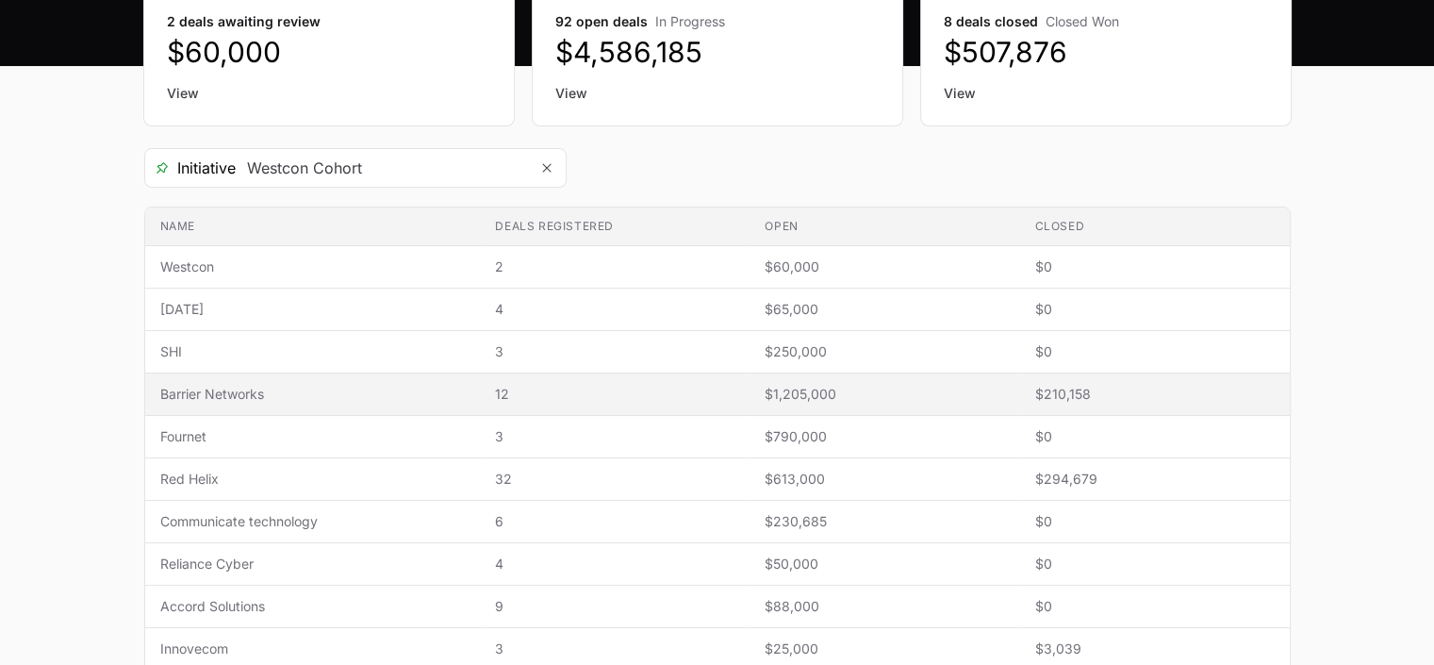
click at [237, 399] on span "Barrier Networks" at bounding box center [312, 394] width 305 height 19
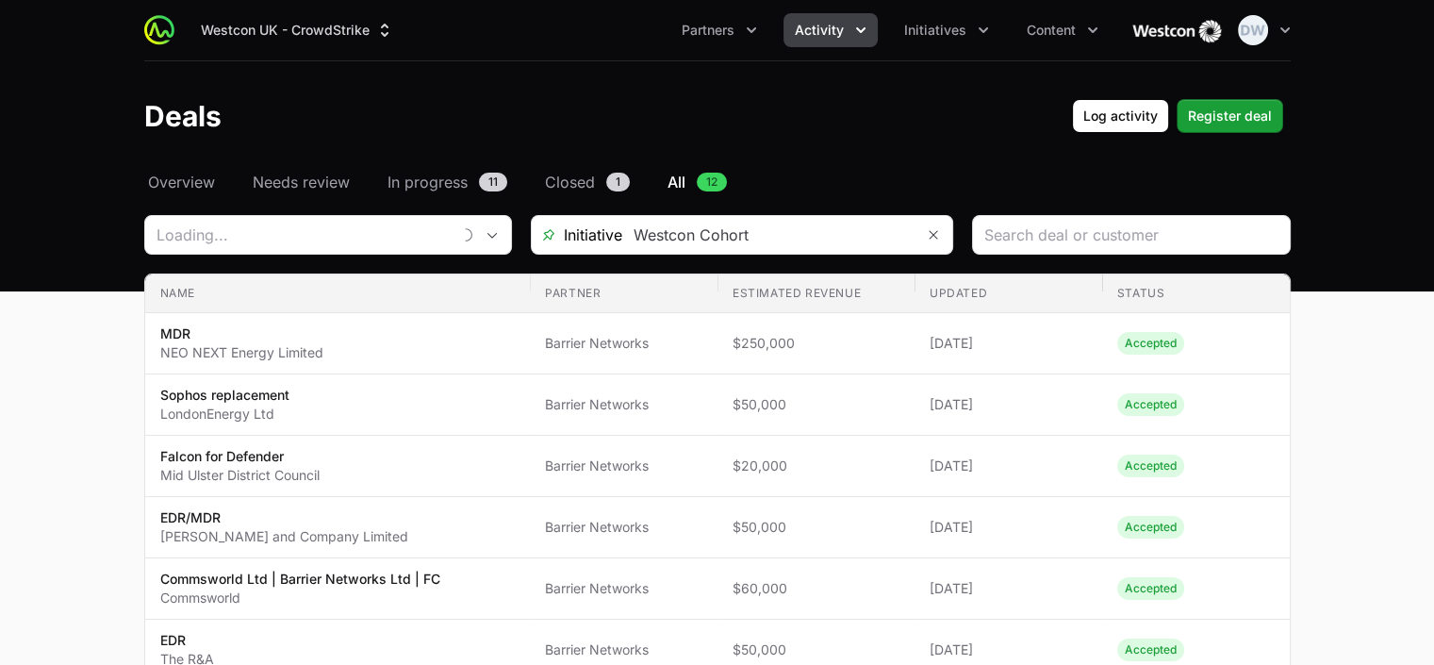
type input "Barrier Networks"
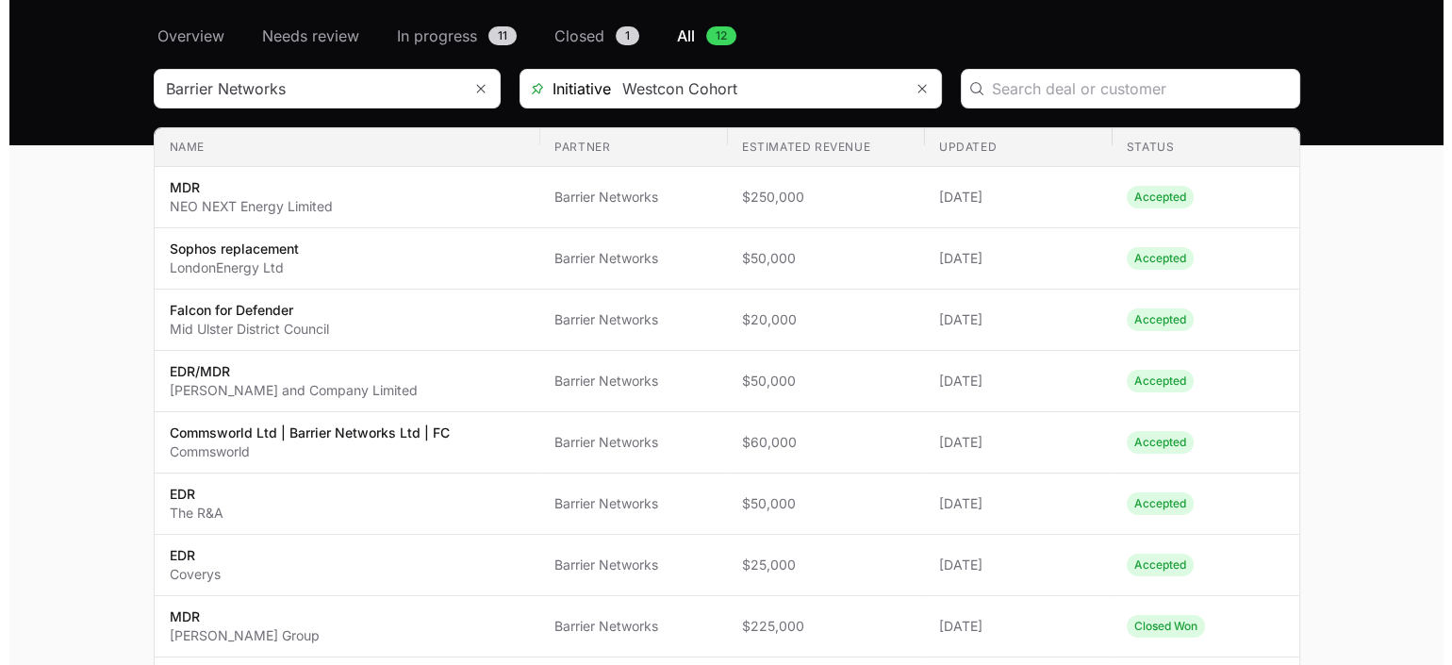
scroll to position [167, 0]
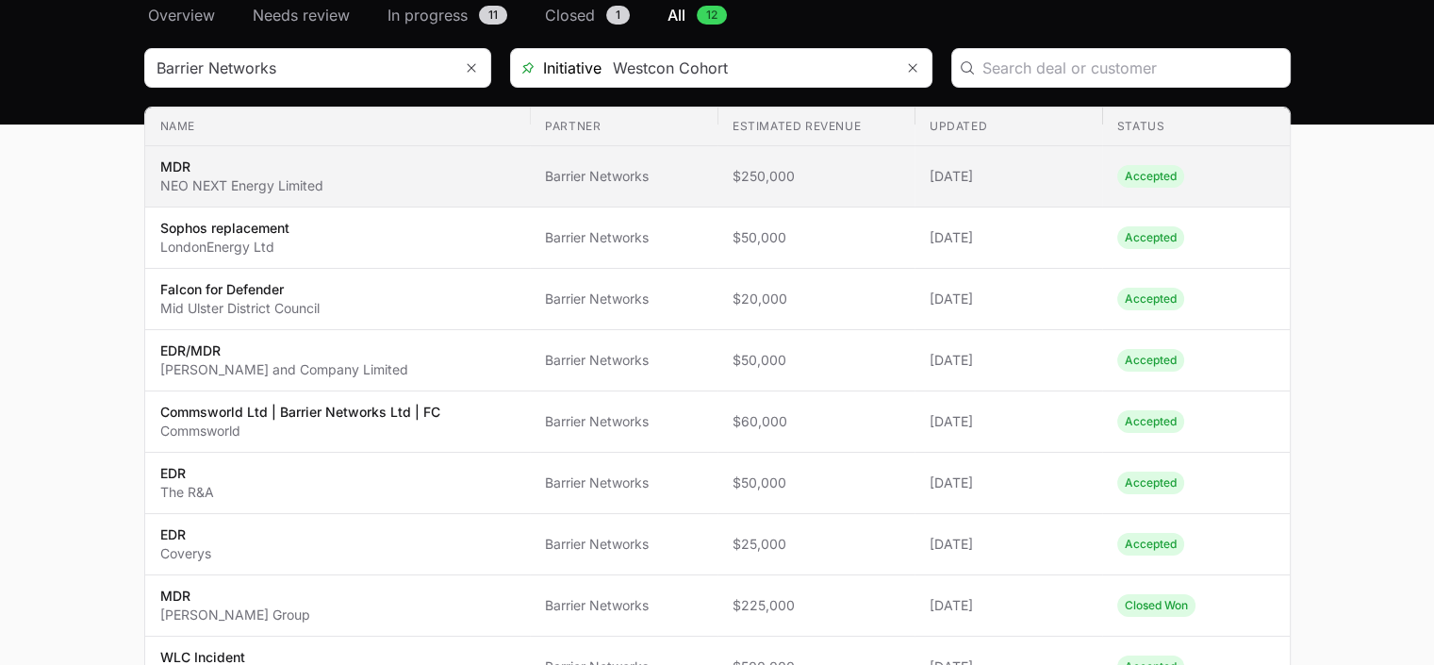
click at [167, 180] on p "NEO NEXT Energy Limited" at bounding box center [241, 185] width 163 height 19
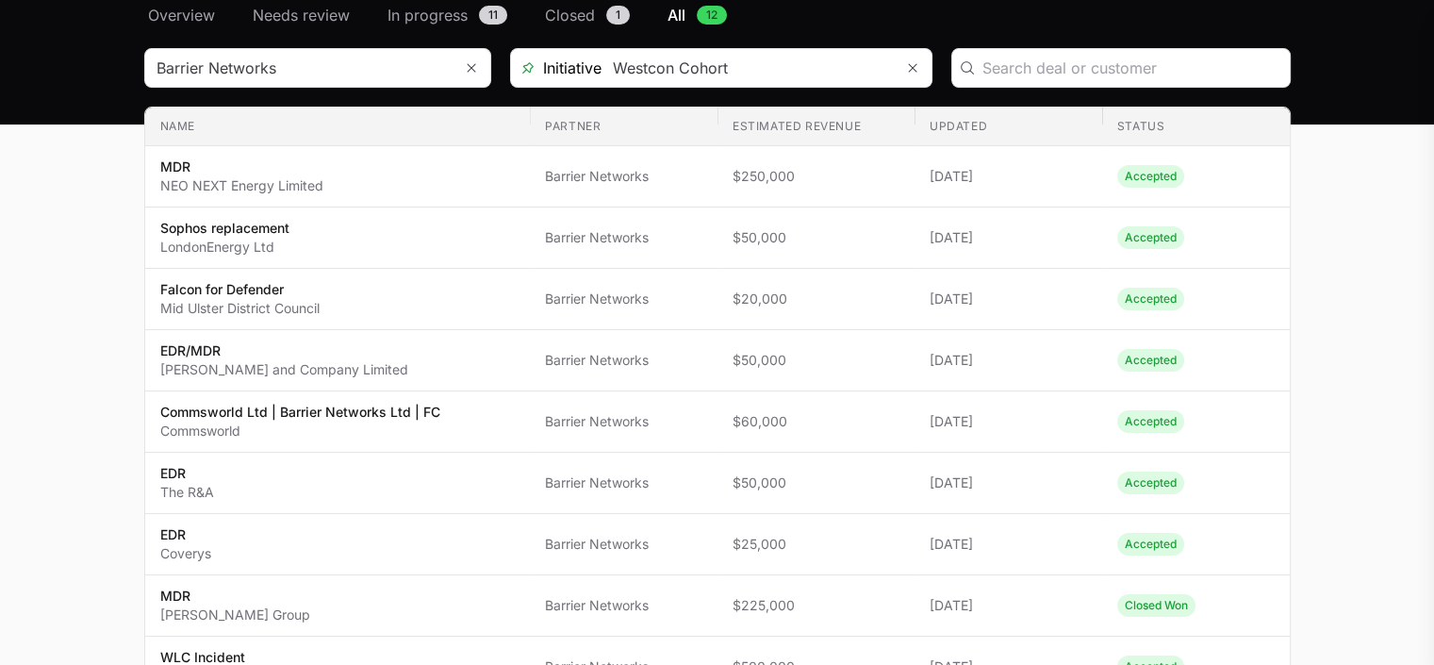
click at [19, 185] on div at bounding box center [717, 332] width 1434 height 665
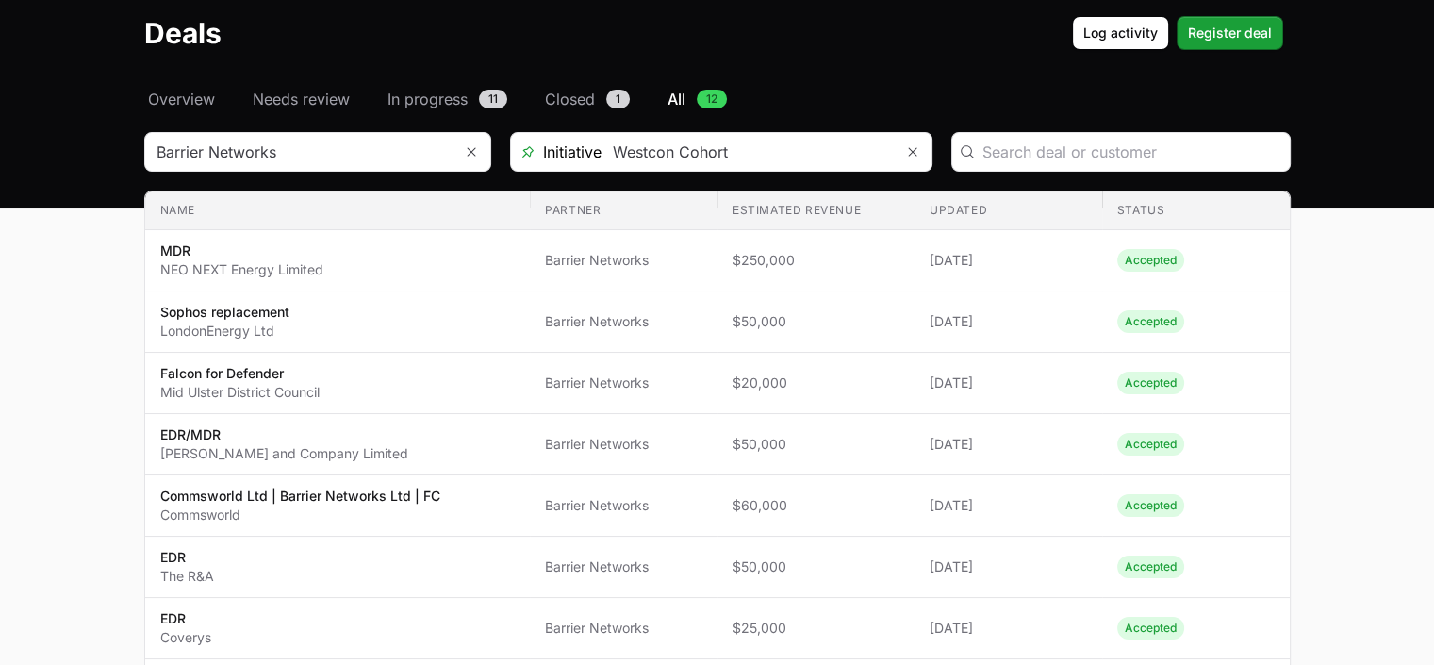
scroll to position [13, 0]
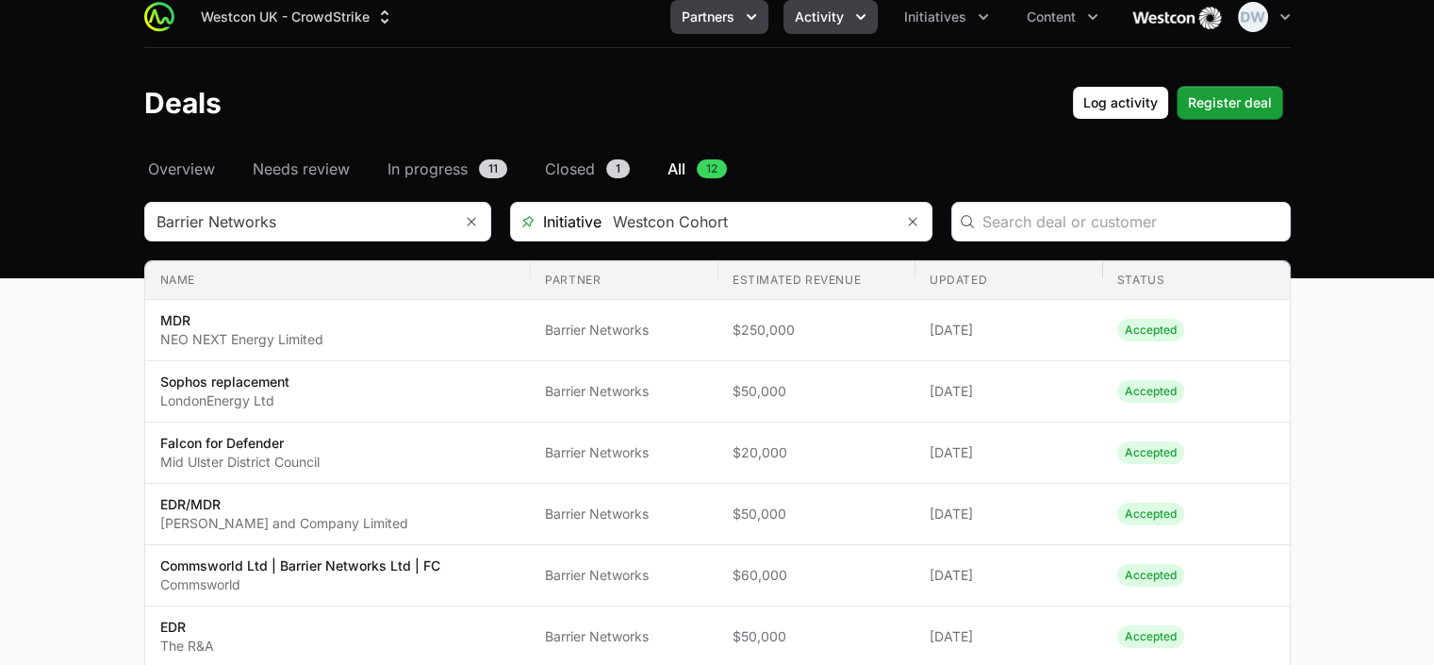
click at [759, 14] on icon "Partners menu" at bounding box center [751, 17] width 19 height 19
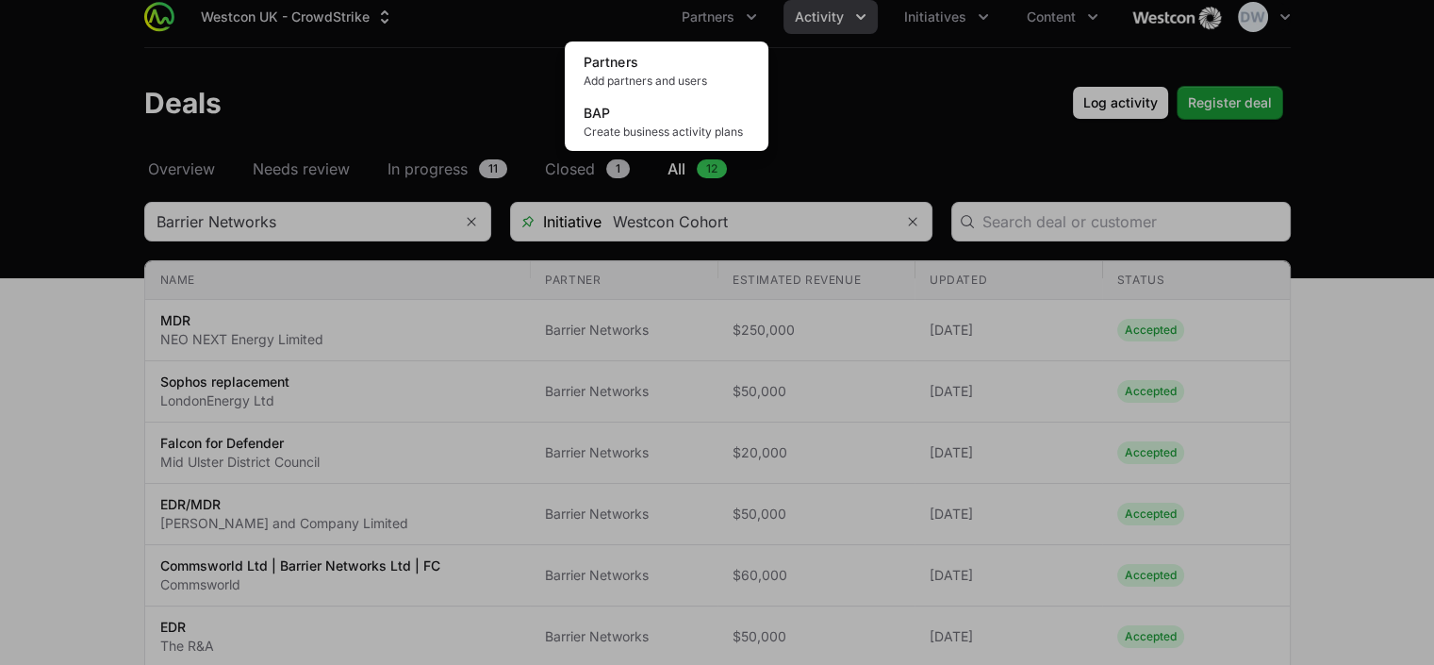
click at [864, 17] on div "Partners menu" at bounding box center [717, 332] width 1434 height 665
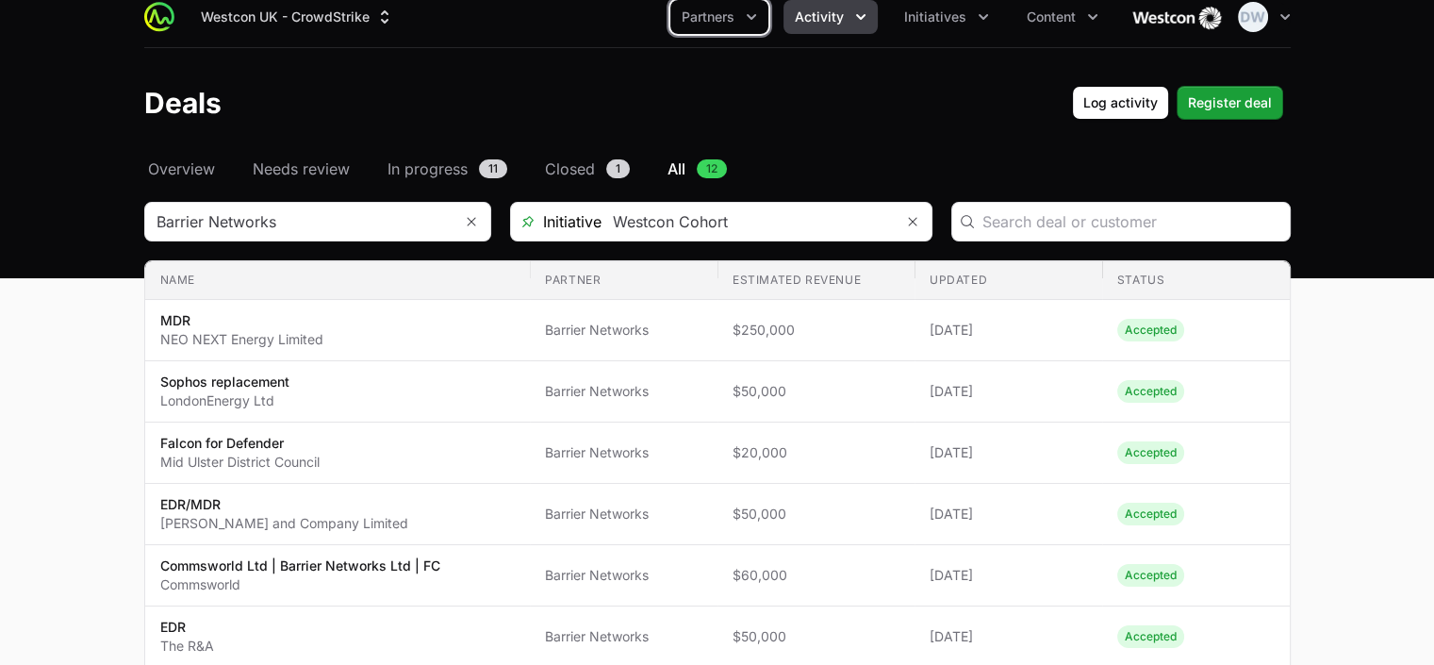
click at [864, 17] on icon "Activity menu" at bounding box center [860, 17] width 19 height 19
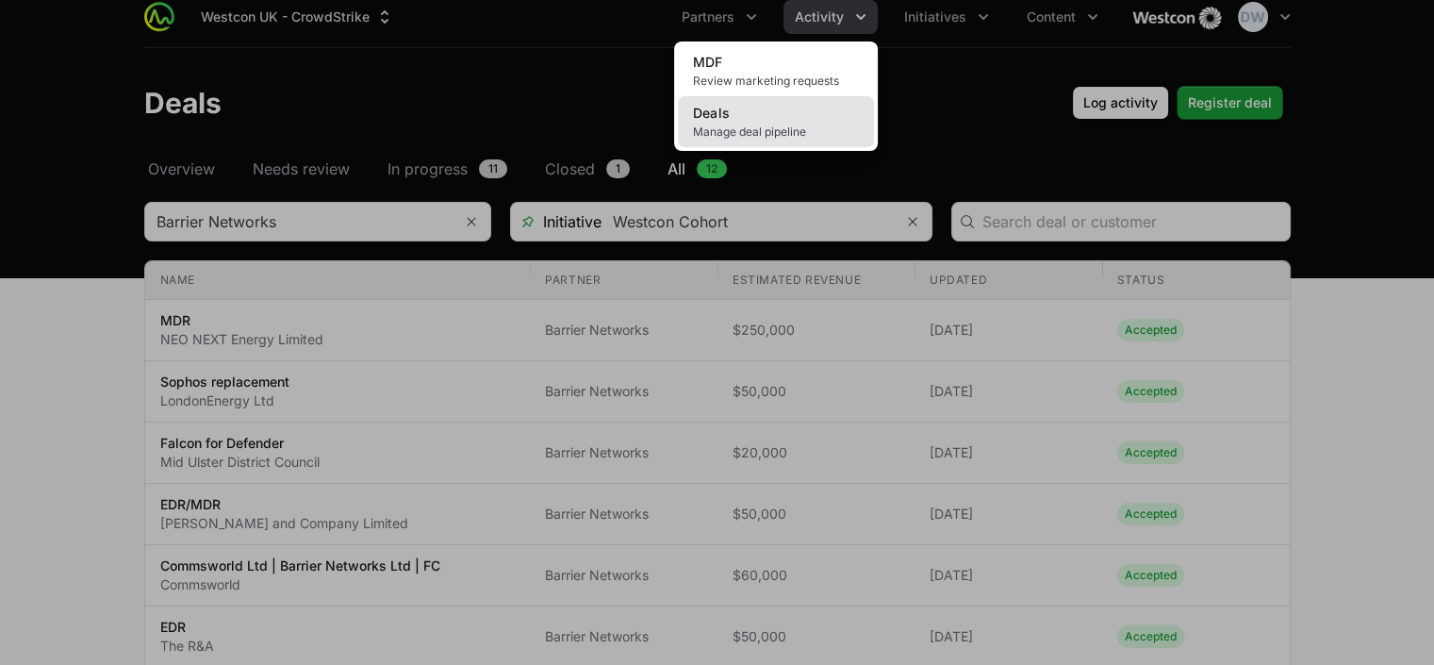
click at [723, 123] on link "Deals Manage deal pipeline" at bounding box center [776, 121] width 196 height 51
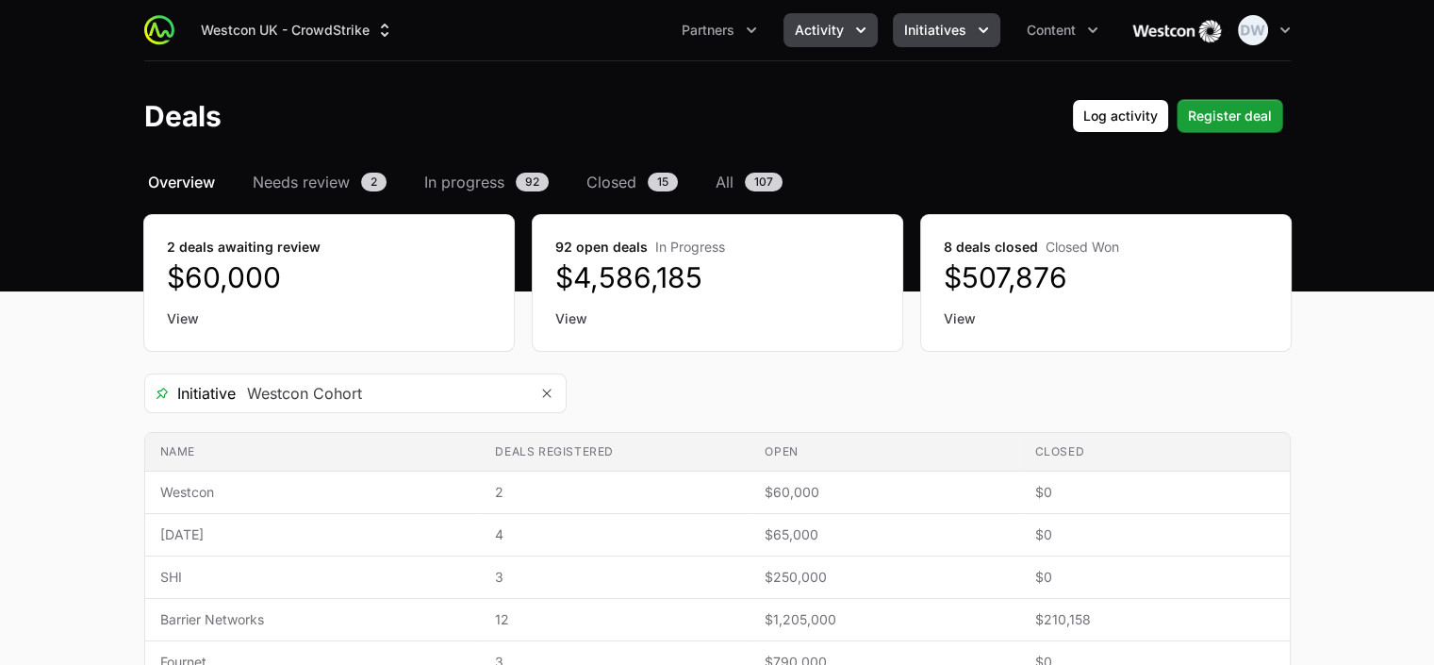
click at [943, 29] on span "Initiatives" at bounding box center [935, 30] width 62 height 19
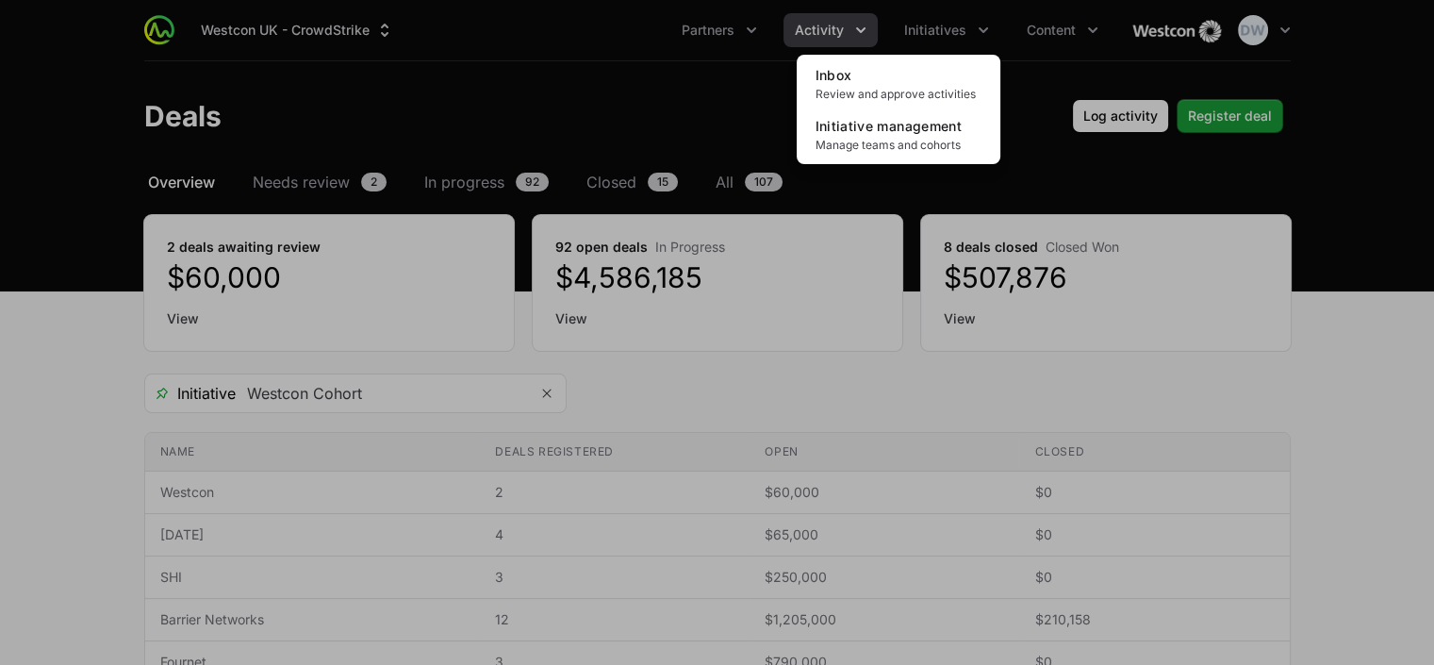
click at [1358, 97] on div "Initiatives menu" at bounding box center [717, 332] width 1434 height 665
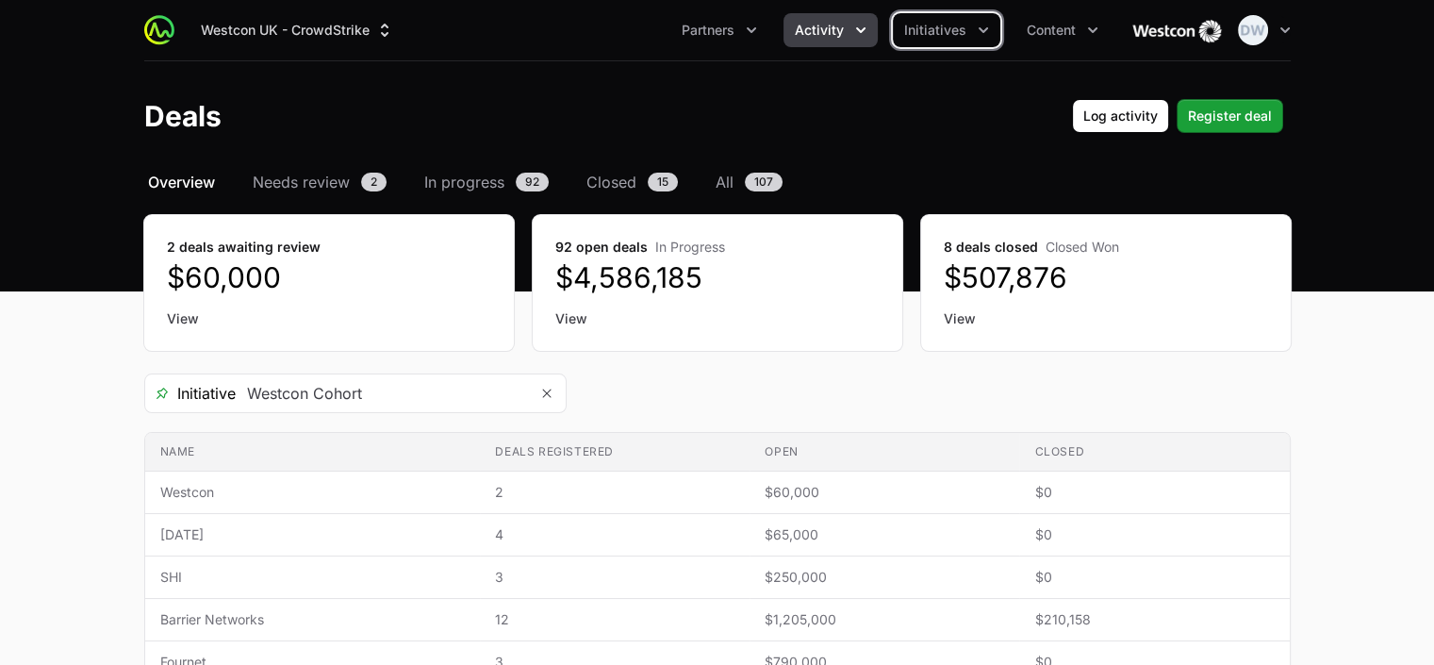
click at [857, 28] on icon "Activity menu" at bounding box center [860, 30] width 9 height 6
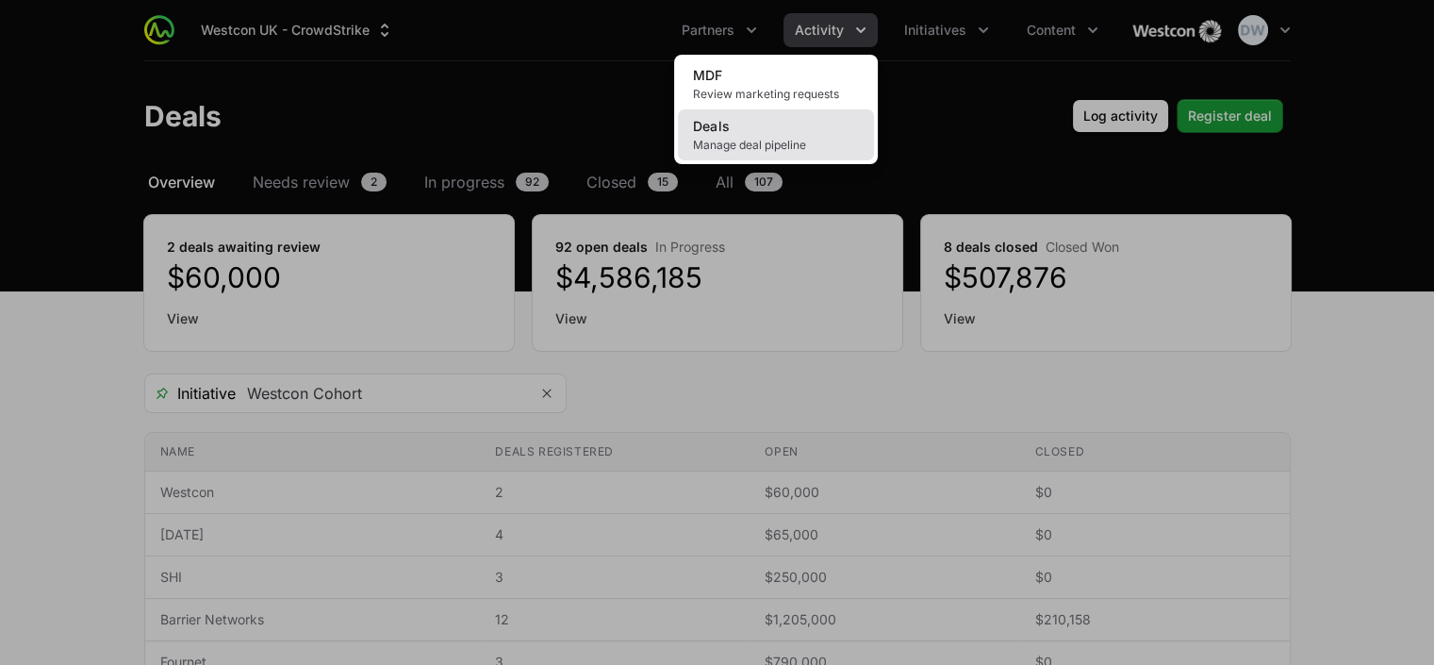
click at [719, 139] on span "Manage deal pipeline" at bounding box center [776, 145] width 166 height 15
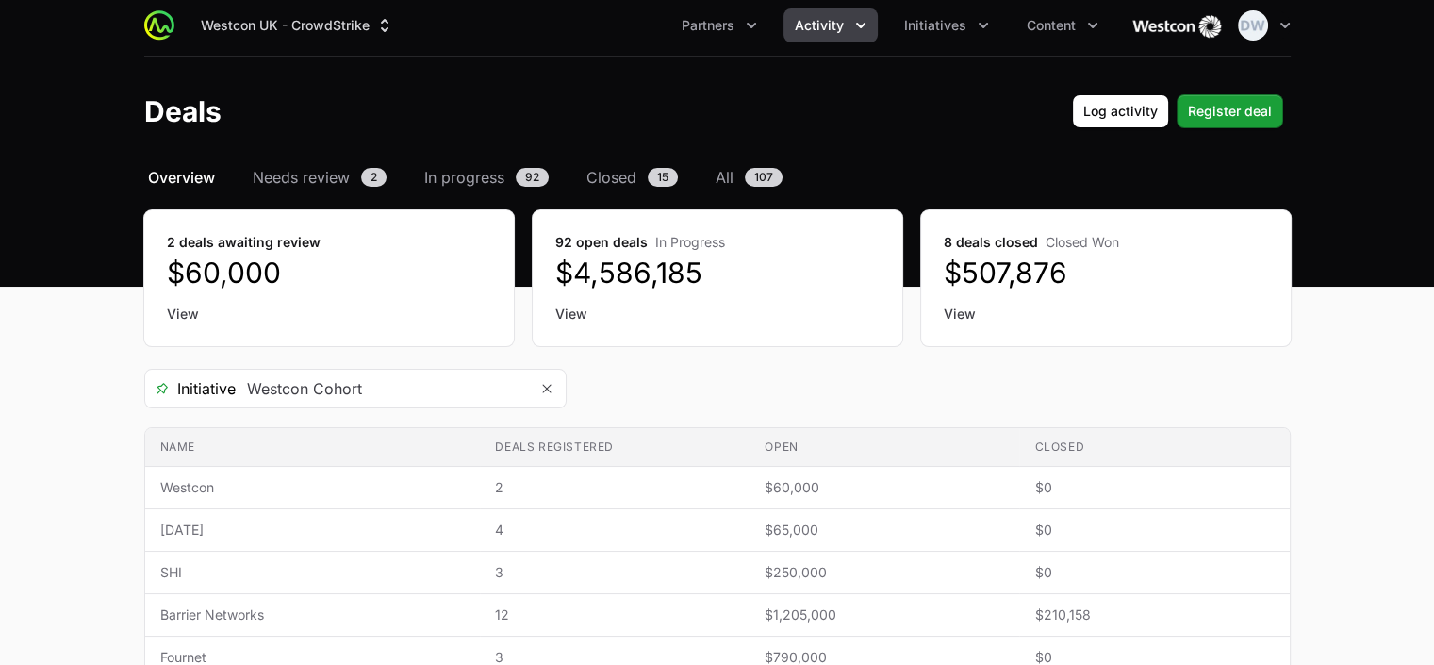
scroll to position [71, 0]
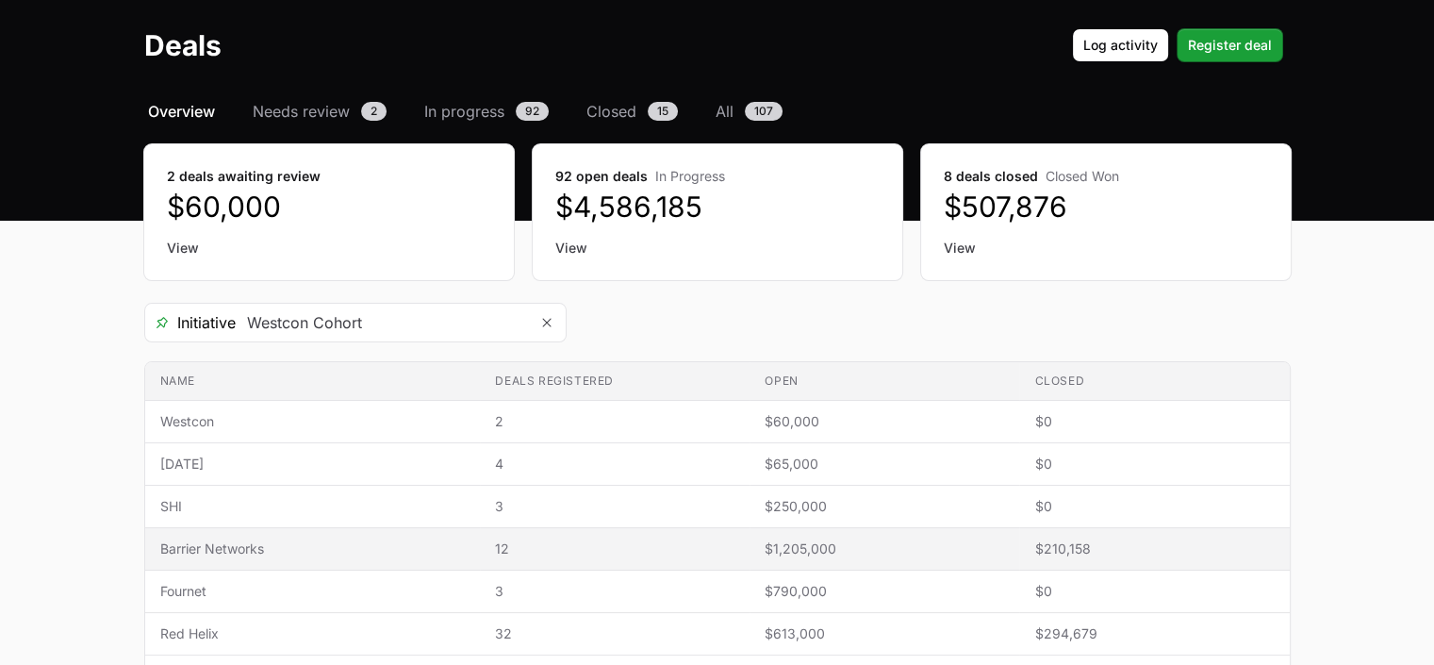
click at [233, 547] on span "Barrier Networks" at bounding box center [312, 548] width 305 height 19
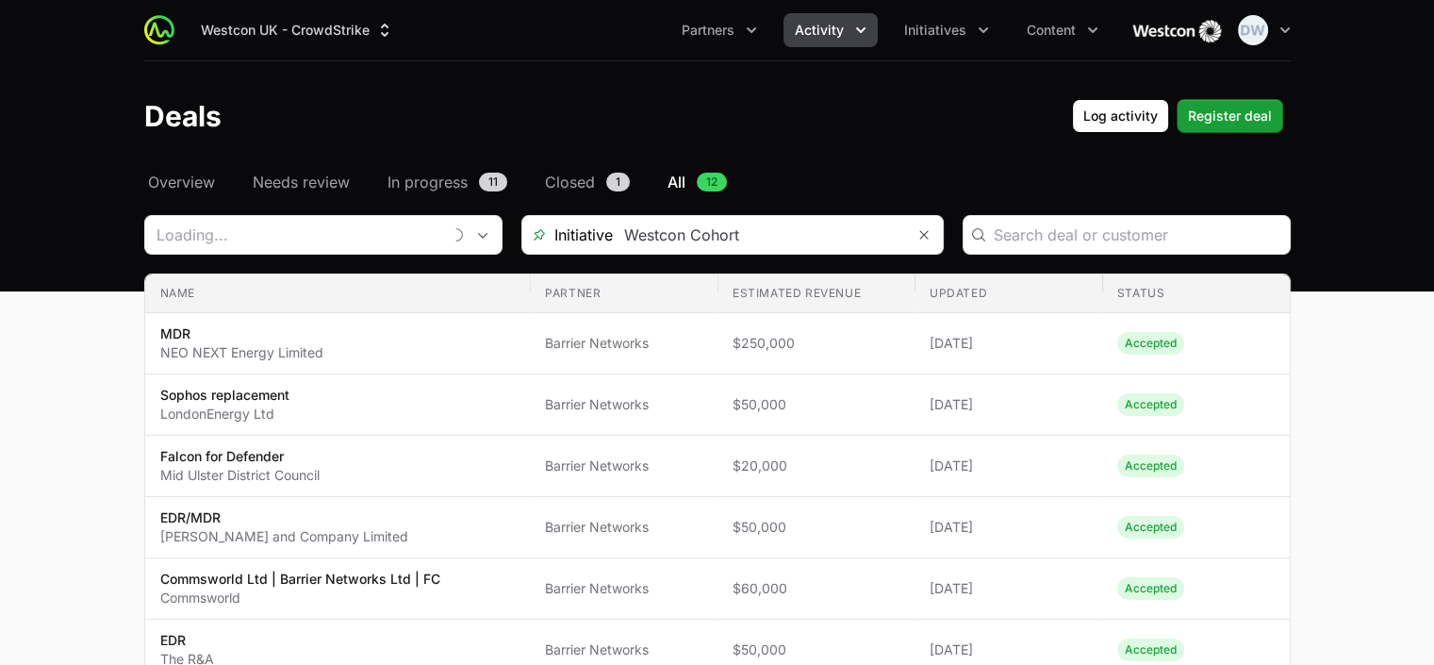
type input "Barrier Networks"
click at [1293, 28] on icon "button" at bounding box center [1285, 30] width 19 height 19
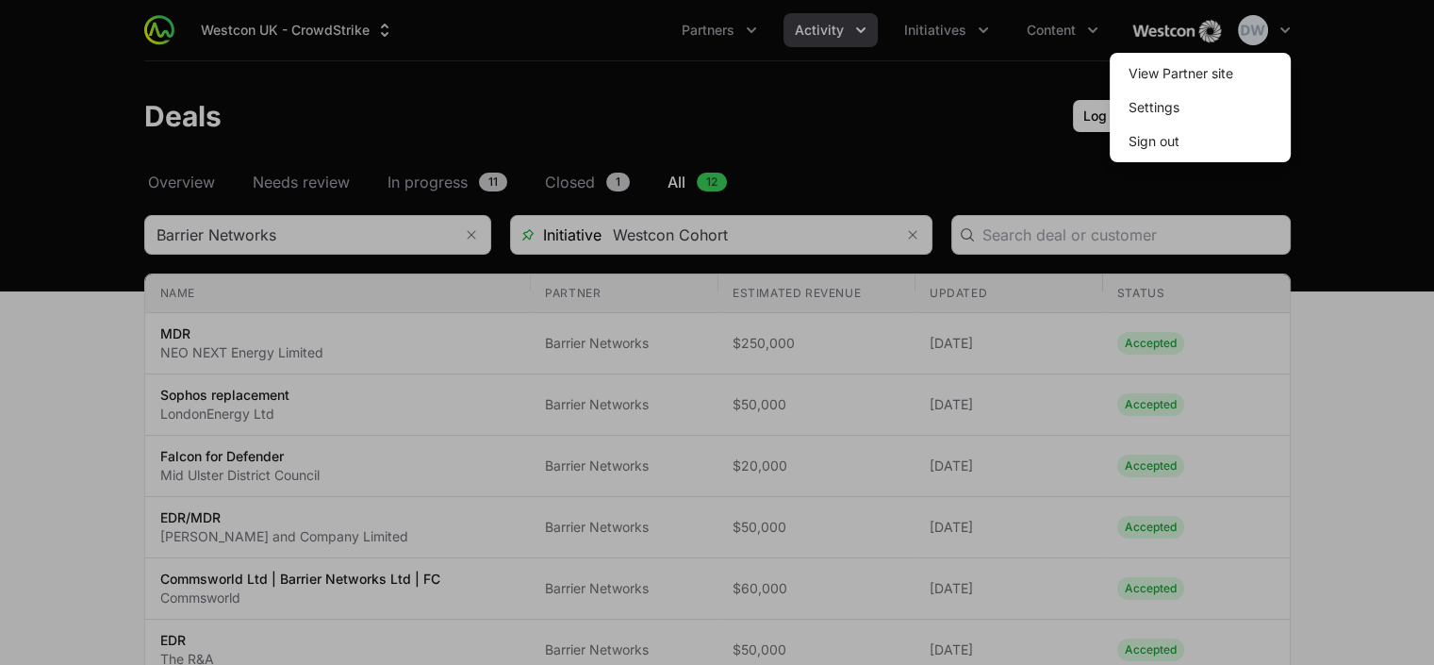
drag, startPoint x: 780, startPoint y: 84, endPoint x: 789, endPoint y: 76, distance: 12.1
click at [778, 84] on div at bounding box center [717, 332] width 1434 height 665
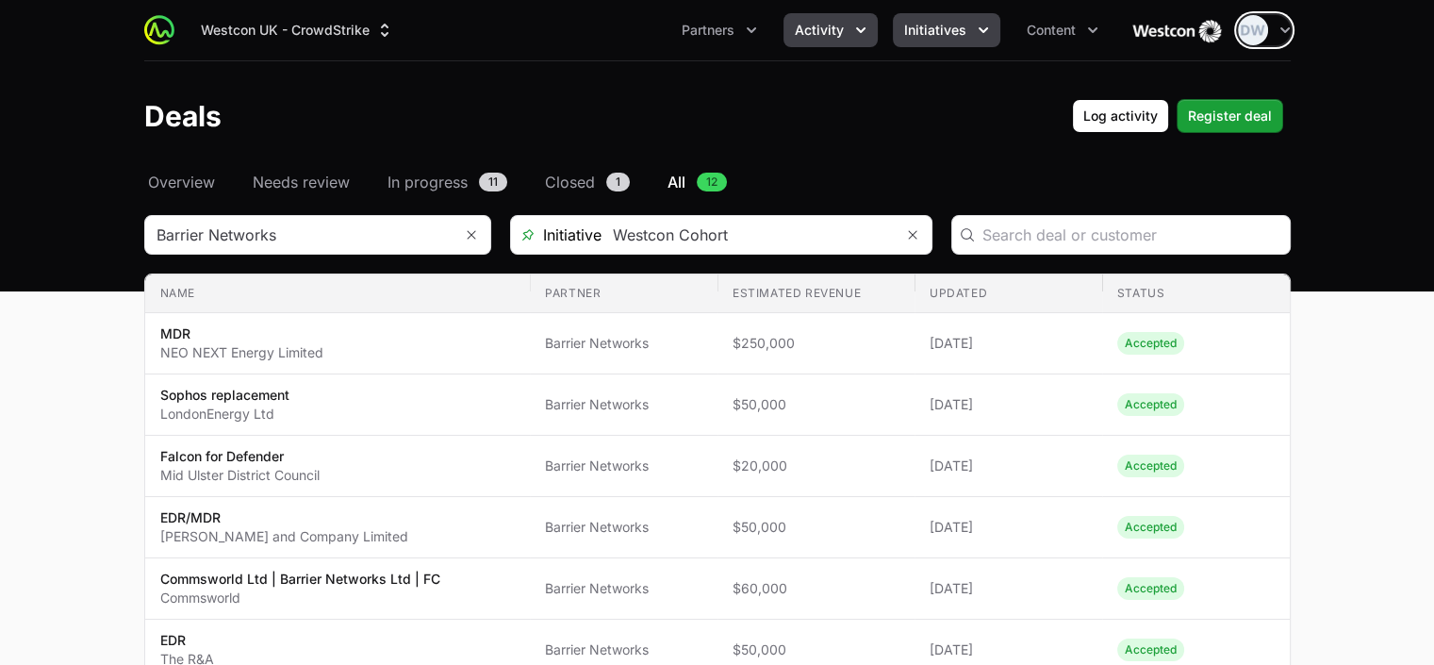
click at [931, 28] on span "Initiatives" at bounding box center [935, 30] width 62 height 19
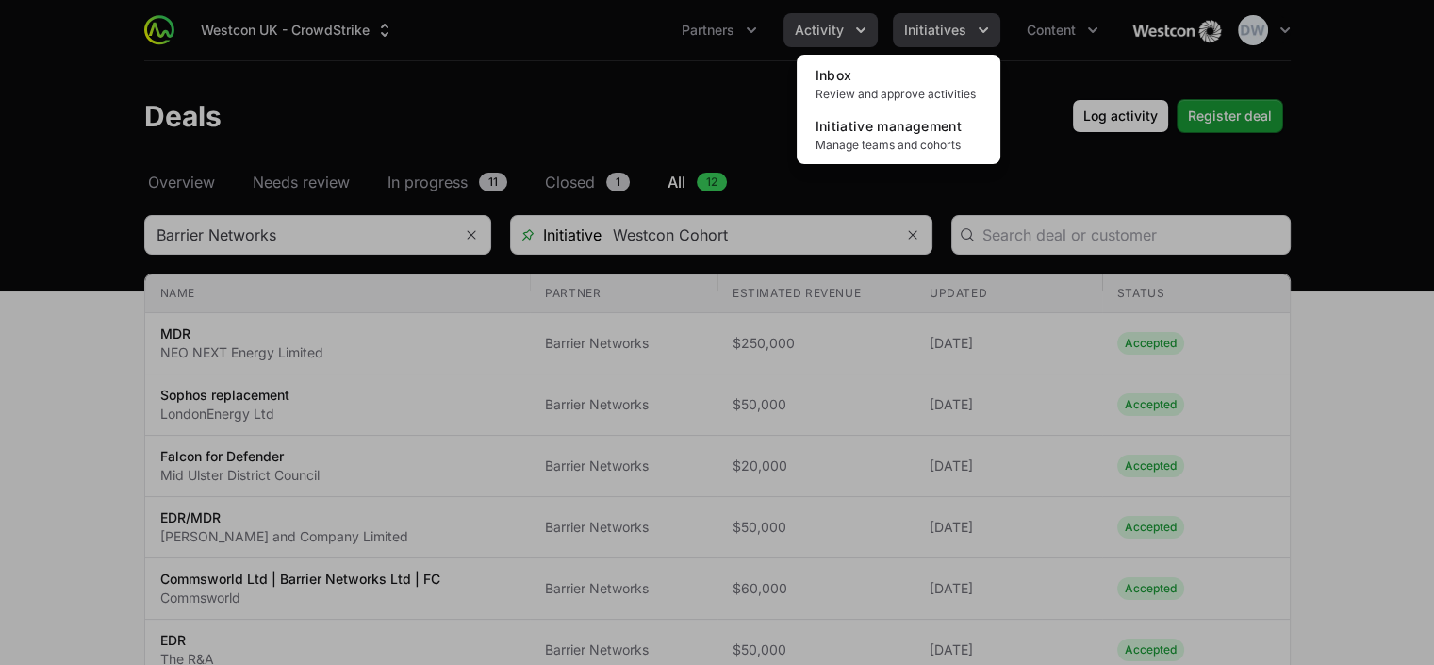
click at [931, 28] on div "Initiatives menu" at bounding box center [717, 332] width 1434 height 665
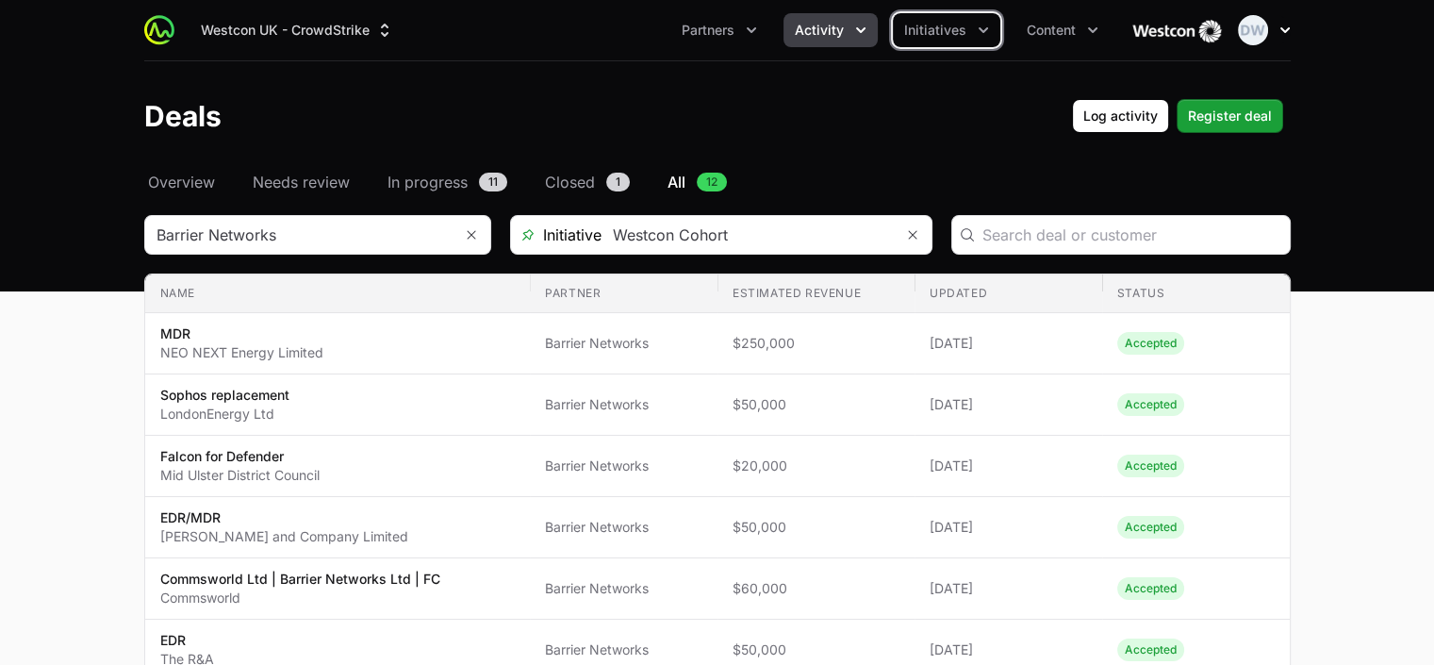
click at [1277, 29] on icon "button" at bounding box center [1285, 30] width 19 height 19
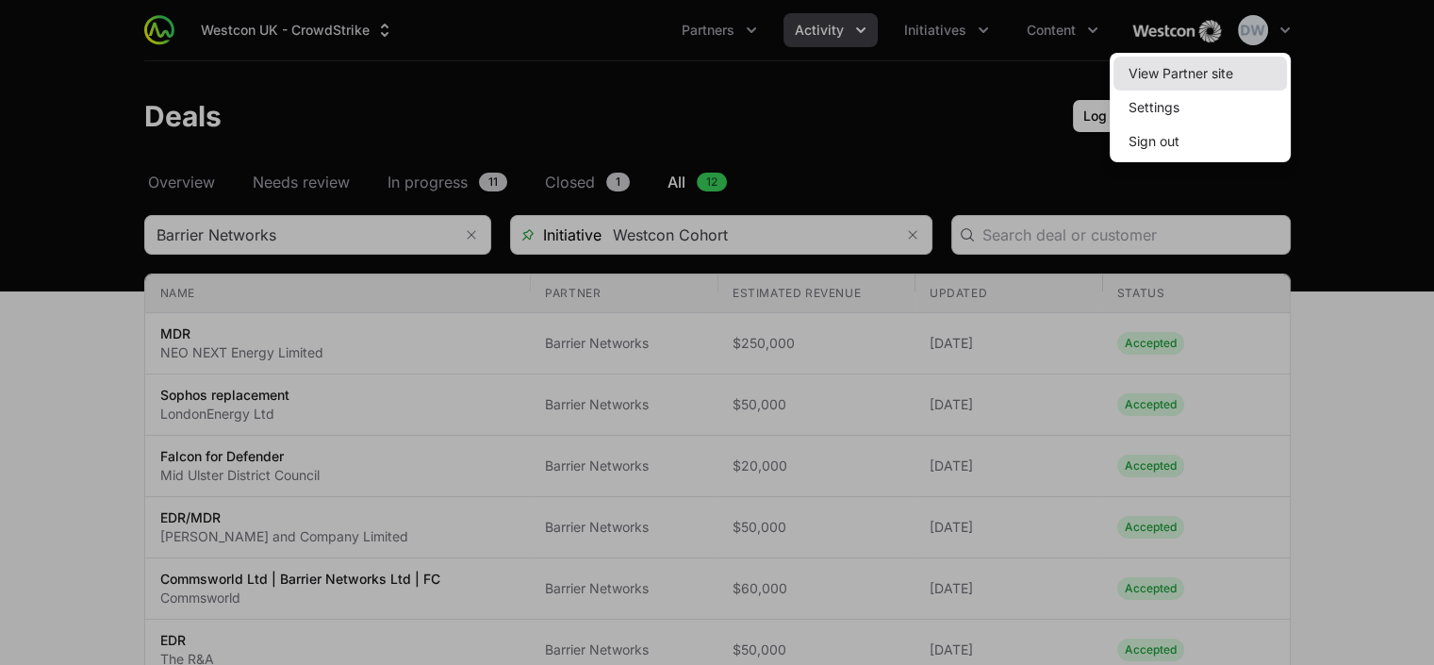
click at [1211, 78] on link "View Partner site" at bounding box center [1199, 74] width 173 height 34
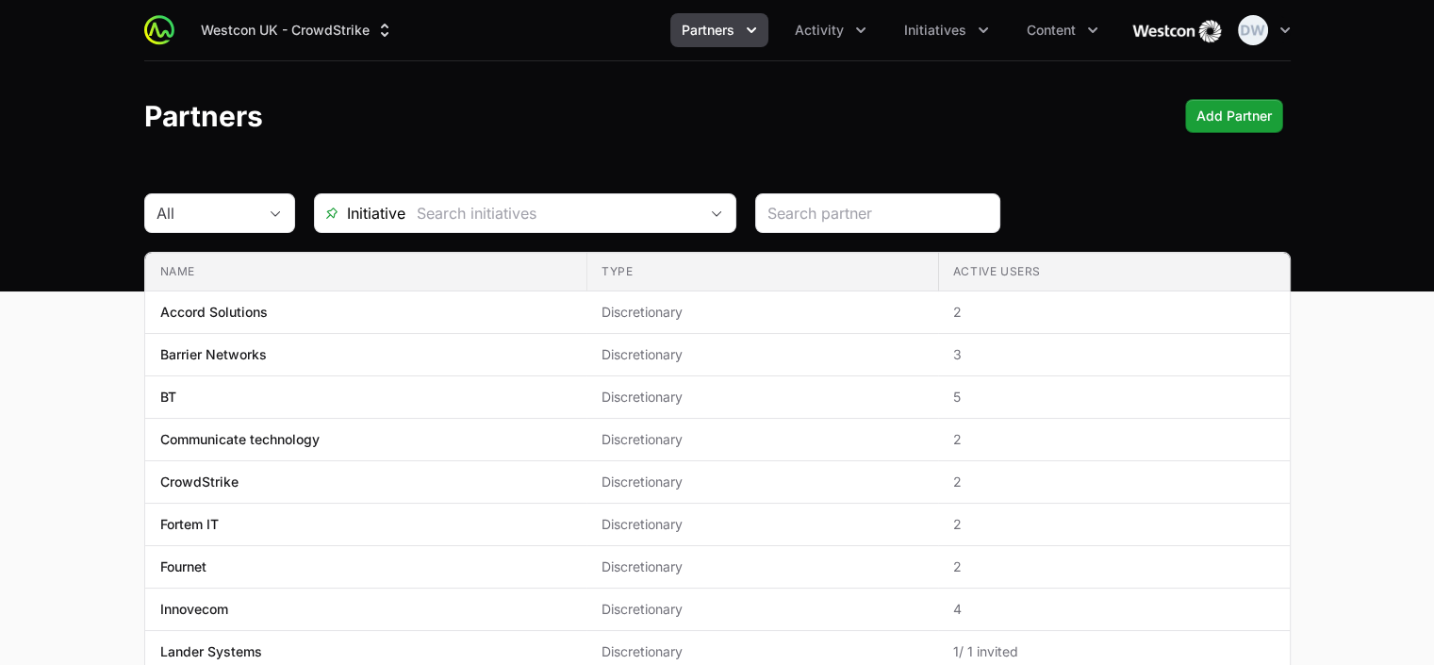
click at [752, 28] on icon "Partners menu" at bounding box center [751, 30] width 19 height 19
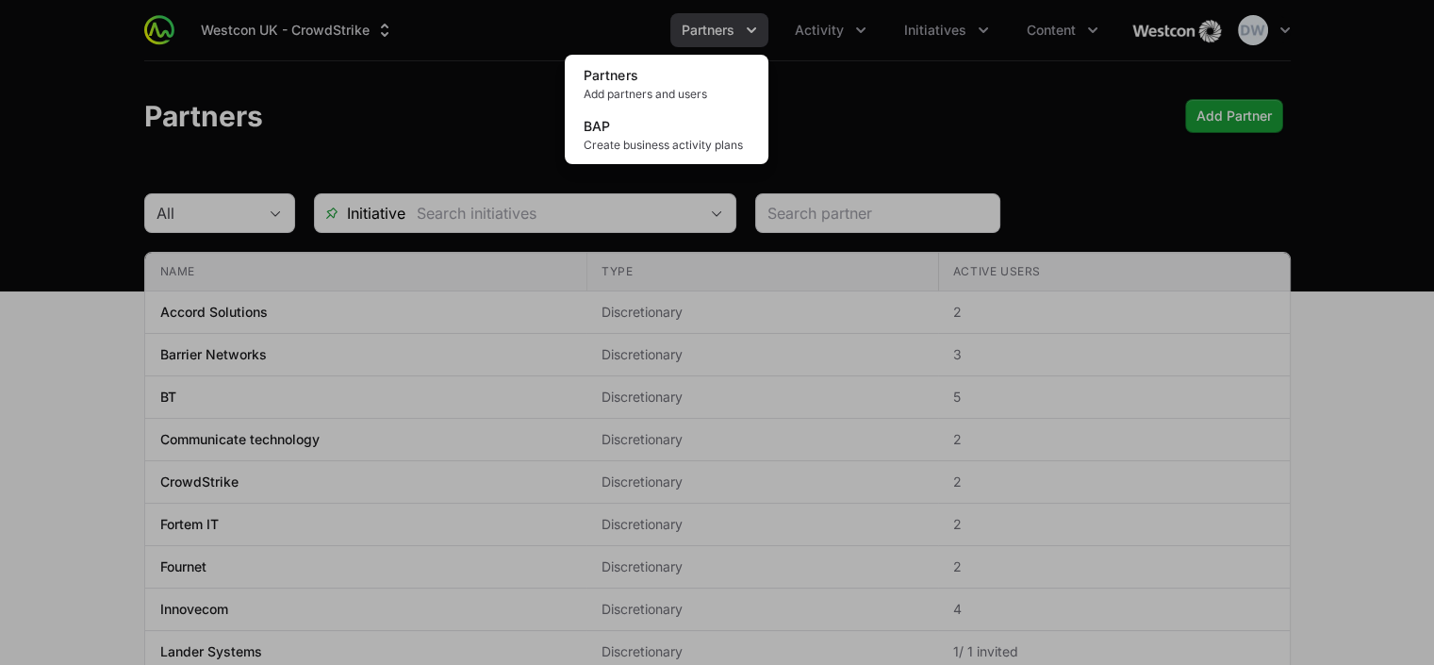
click at [1275, 34] on div "Partners menu" at bounding box center [717, 332] width 1434 height 665
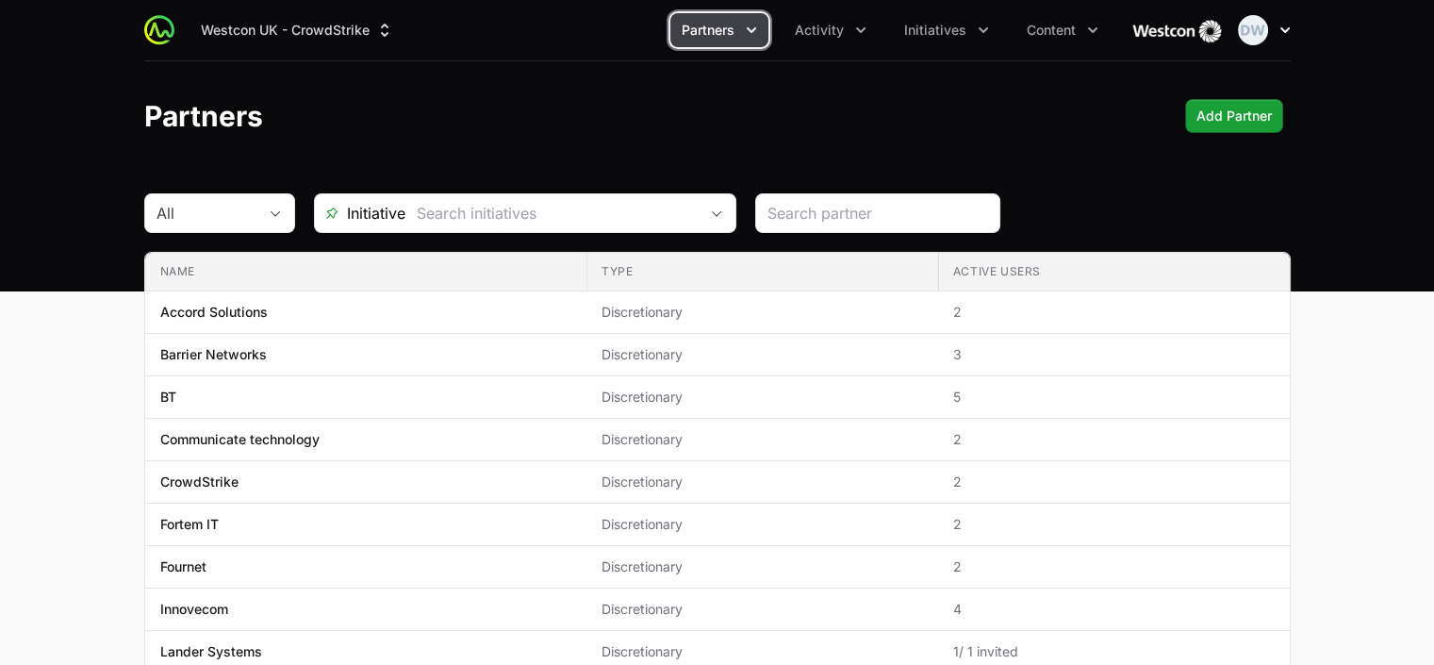
click at [1276, 30] on icon "button" at bounding box center [1285, 30] width 19 height 19
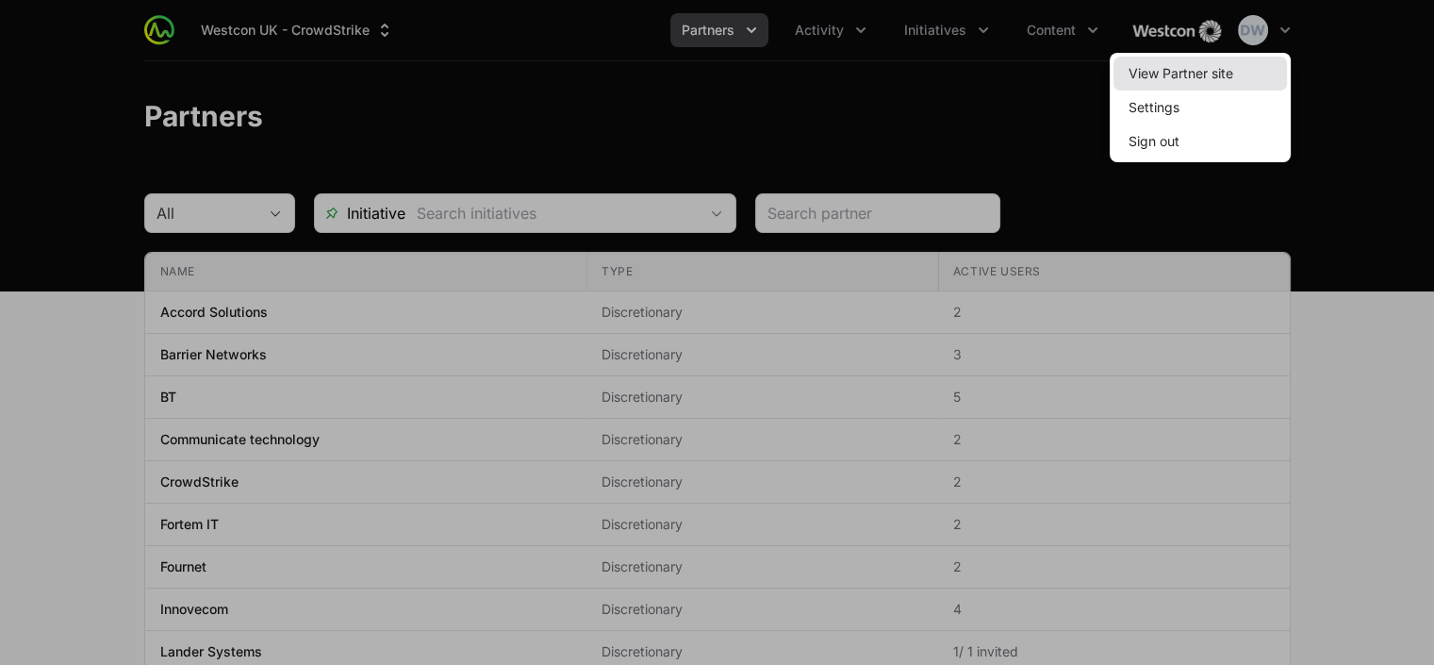
click at [1202, 70] on link "View Partner site" at bounding box center [1199, 74] width 173 height 34
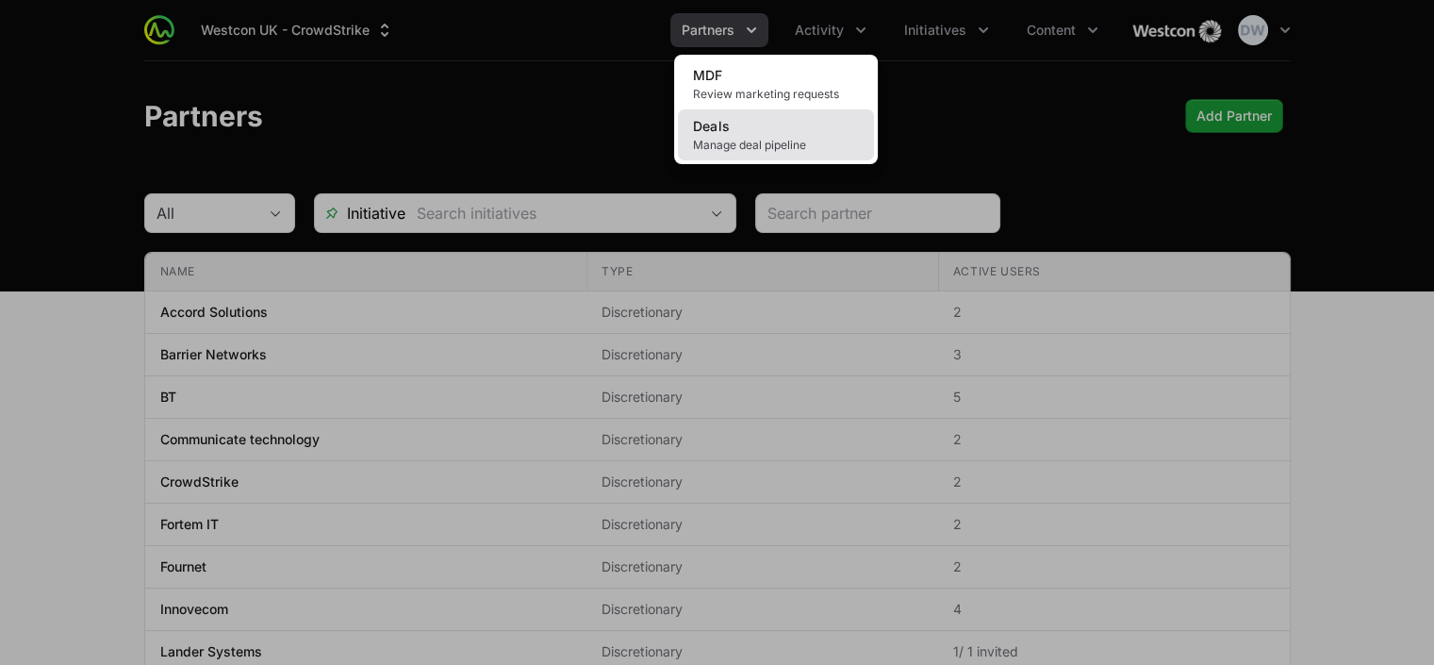
click at [773, 146] on span "Manage deal pipeline" at bounding box center [776, 145] width 166 height 15
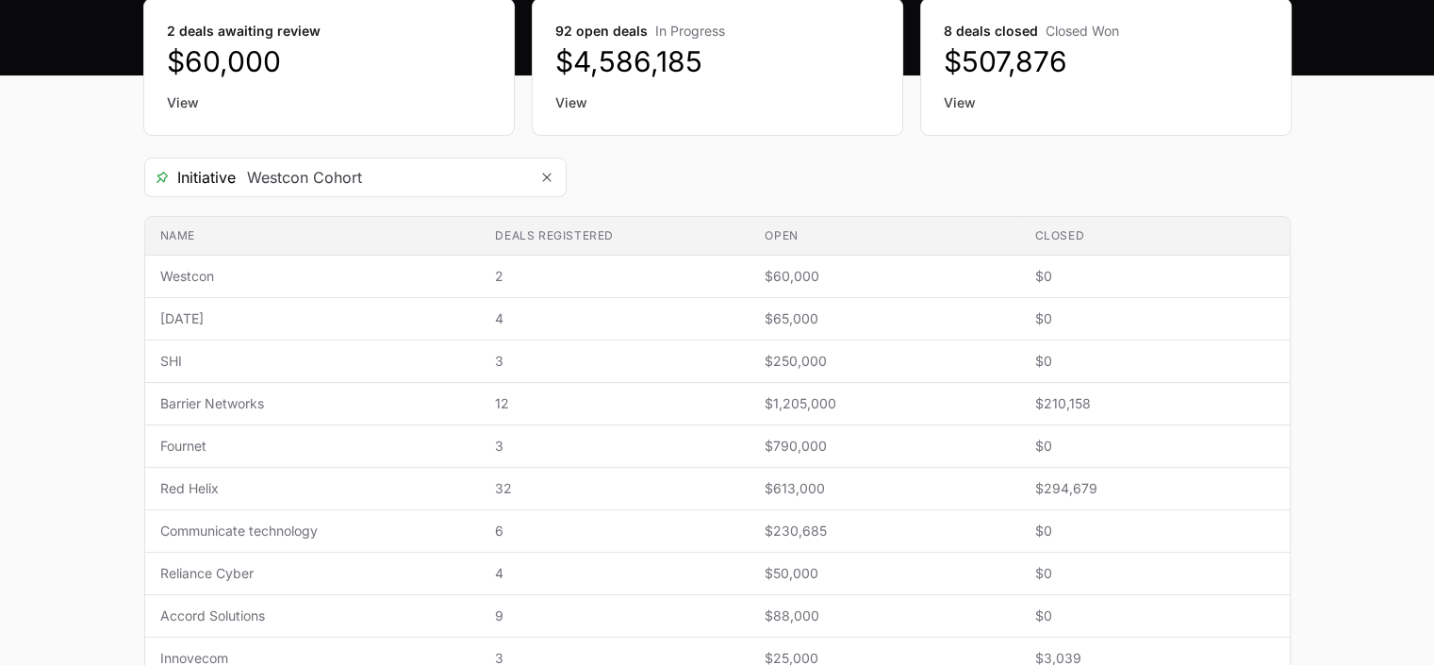
scroll to position [239, 0]
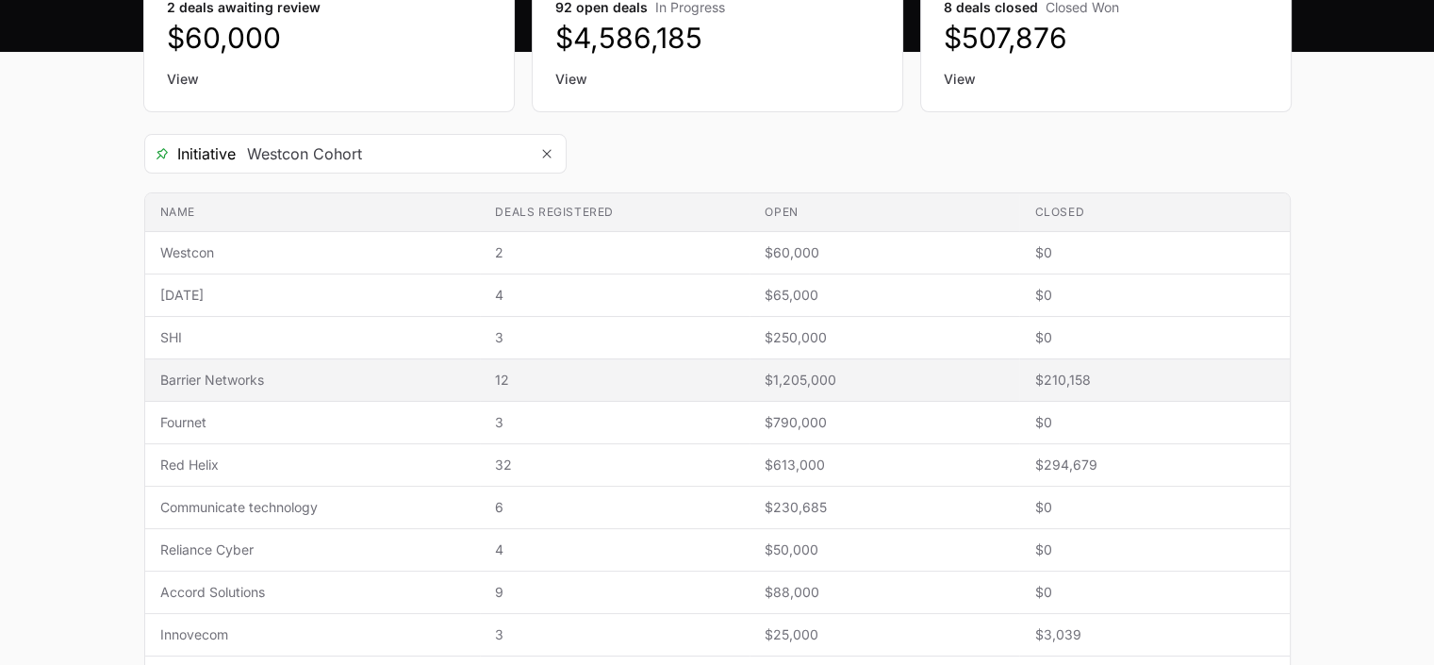
click at [1057, 377] on span "$210,158" at bounding box center [1153, 380] width 239 height 19
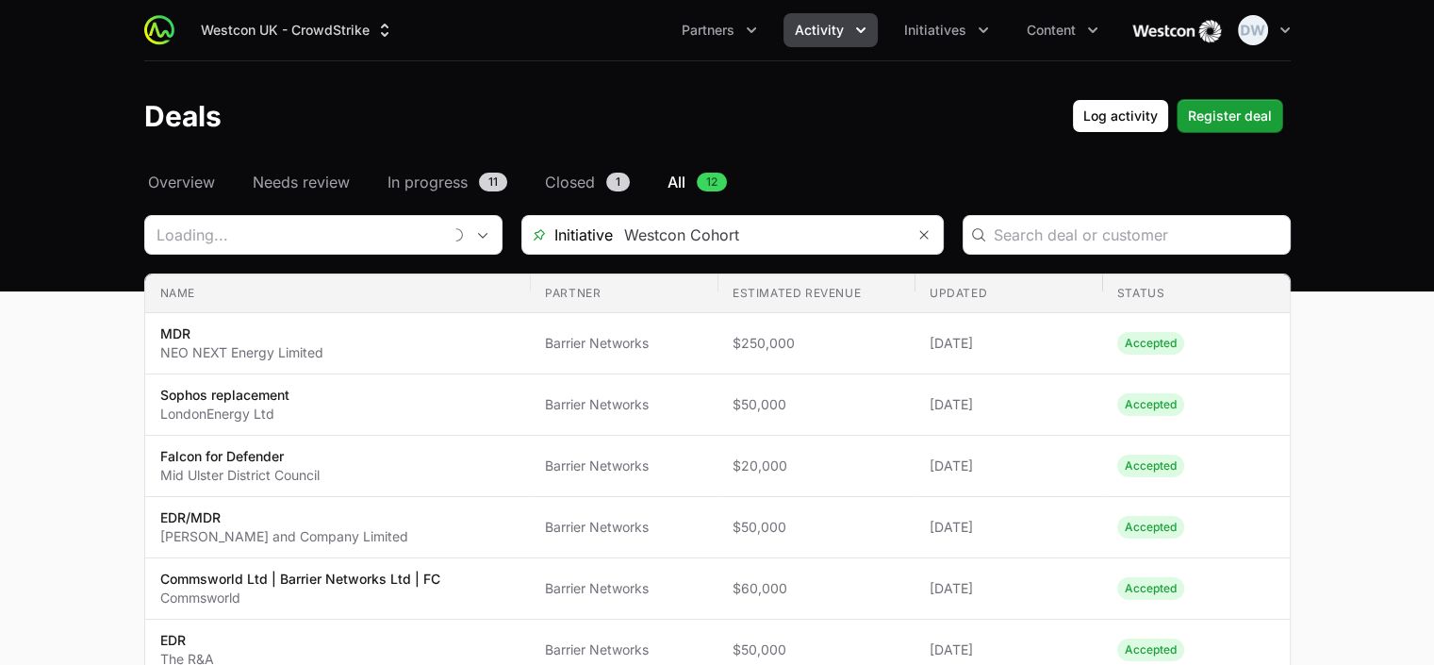
type input "Barrier Networks"
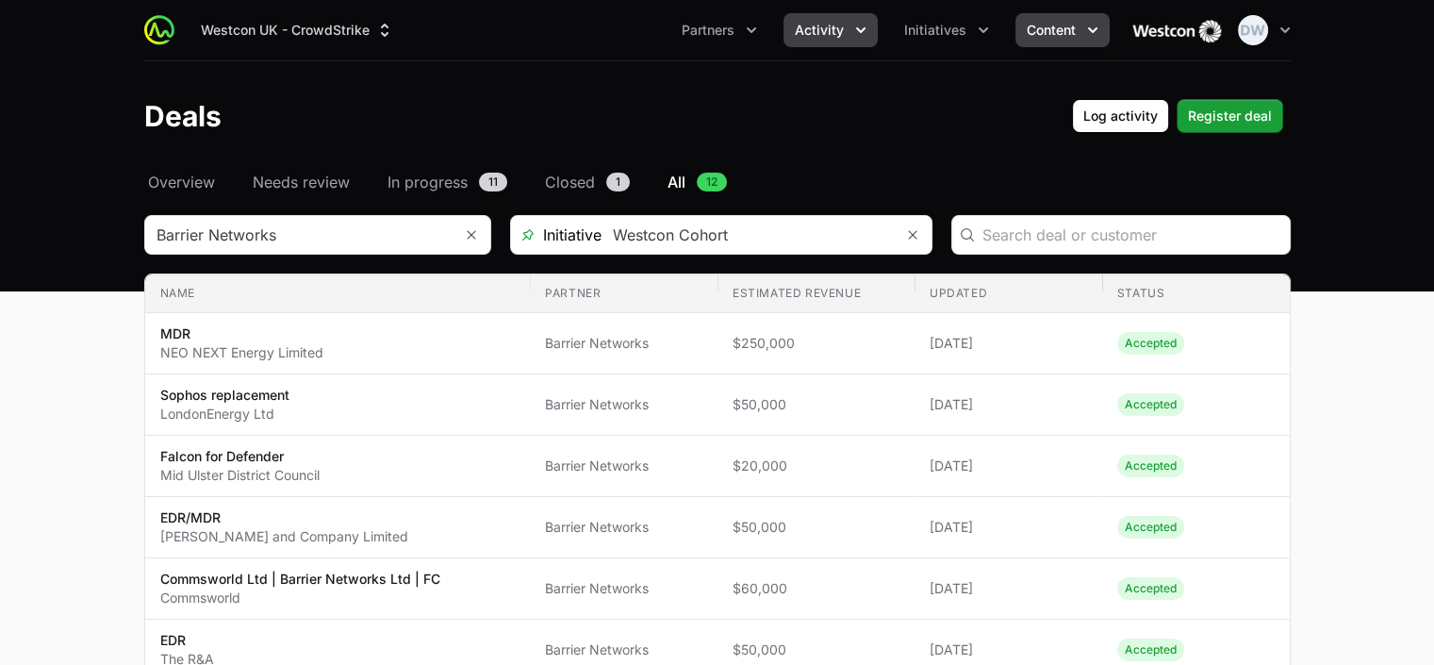
click at [1066, 26] on span "Content" at bounding box center [1051, 30] width 49 height 19
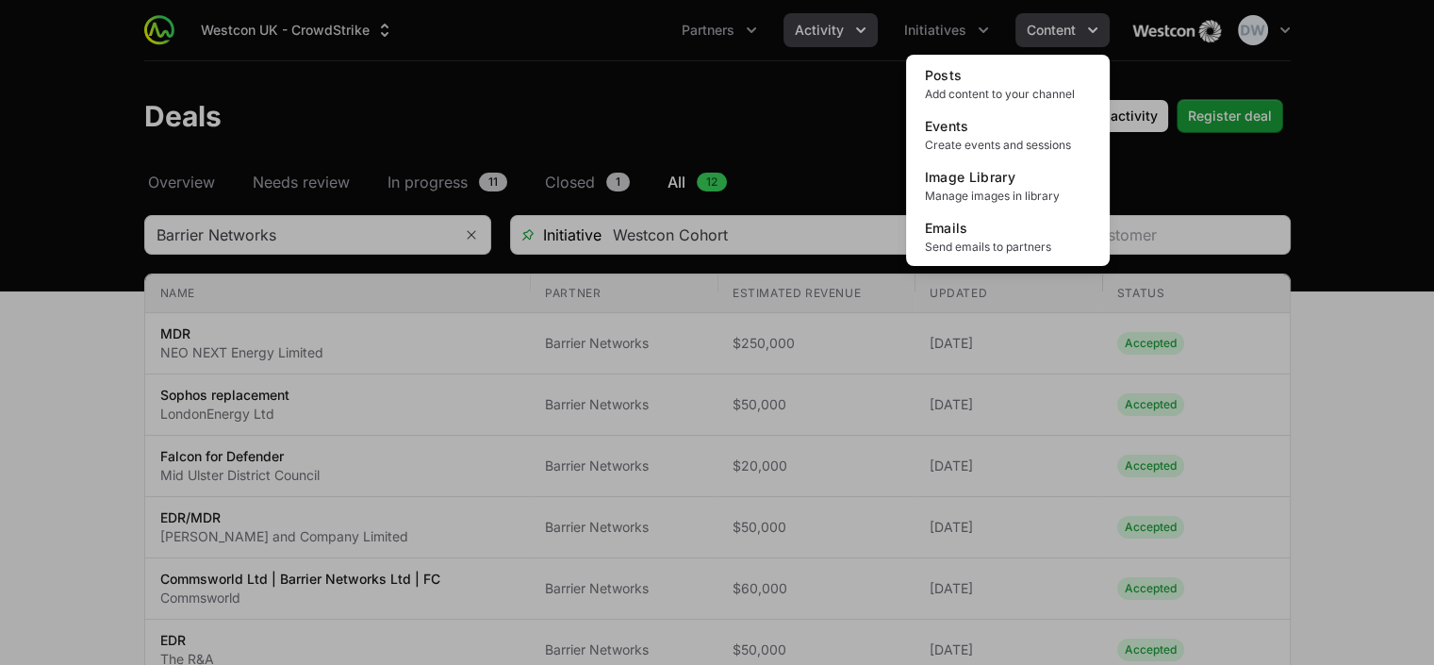
click at [1066, 26] on div "Content menu" at bounding box center [717, 332] width 1434 height 665
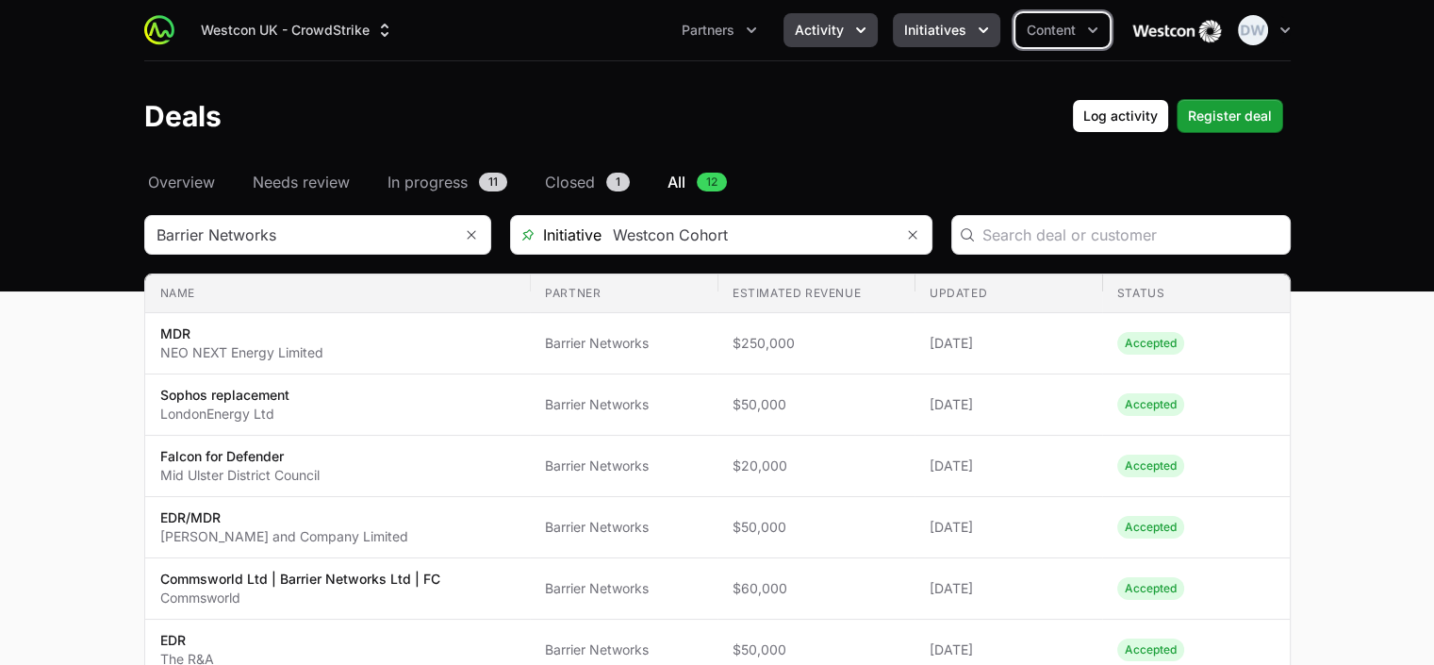
click at [958, 22] on span "Initiatives" at bounding box center [935, 30] width 62 height 19
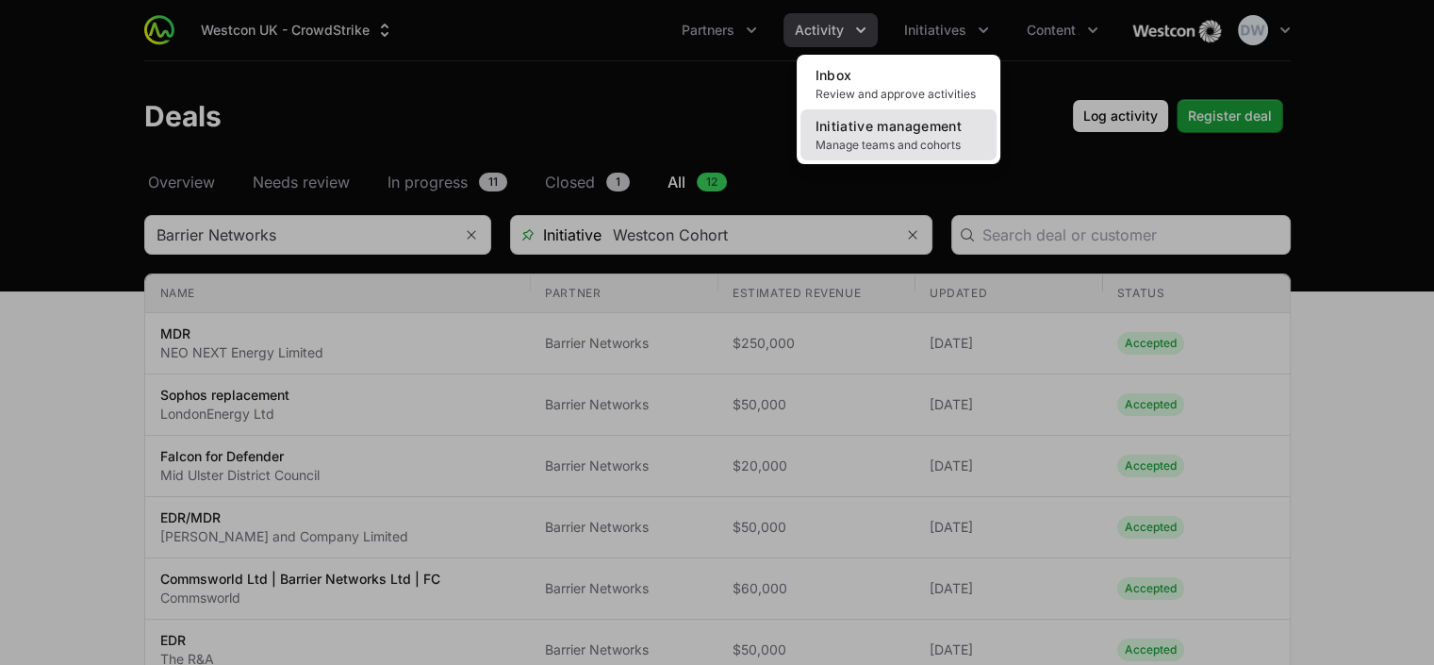
click at [870, 134] on link "Initiative management Manage teams and cohorts" at bounding box center [898, 134] width 196 height 51
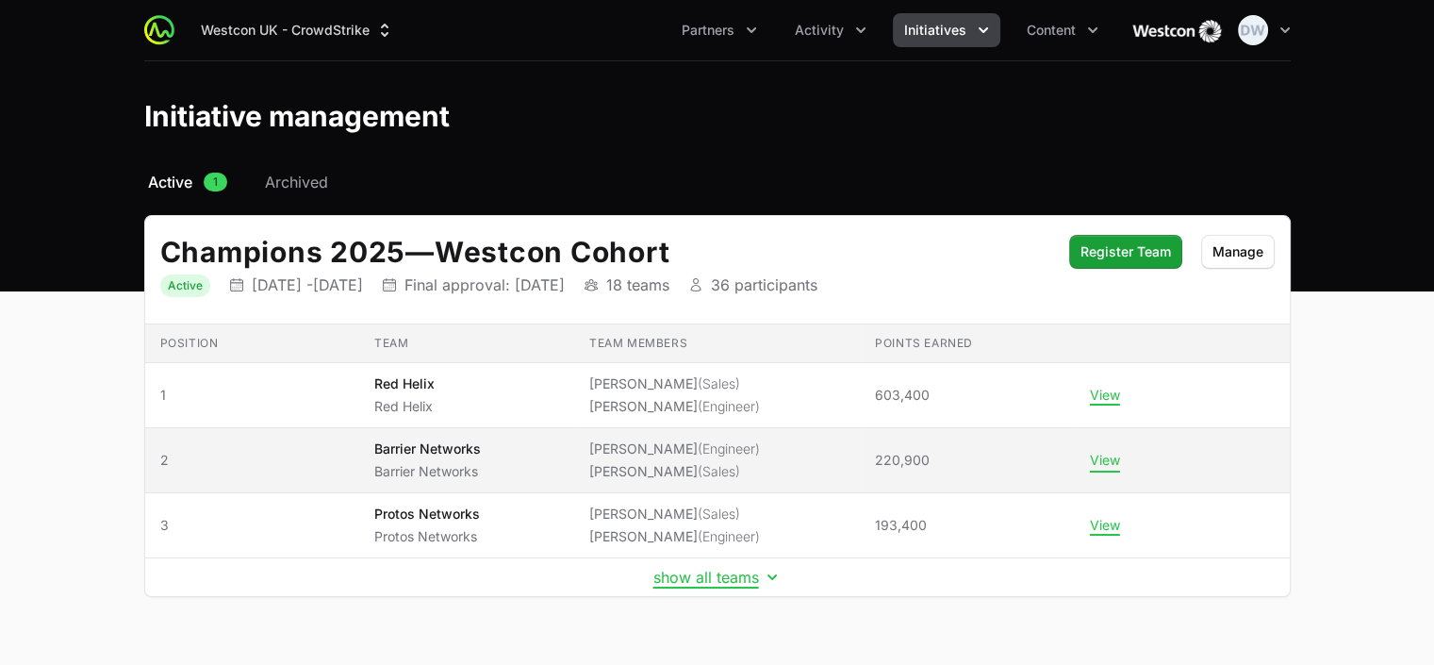
click at [1094, 462] on button "View" at bounding box center [1105, 460] width 30 height 17
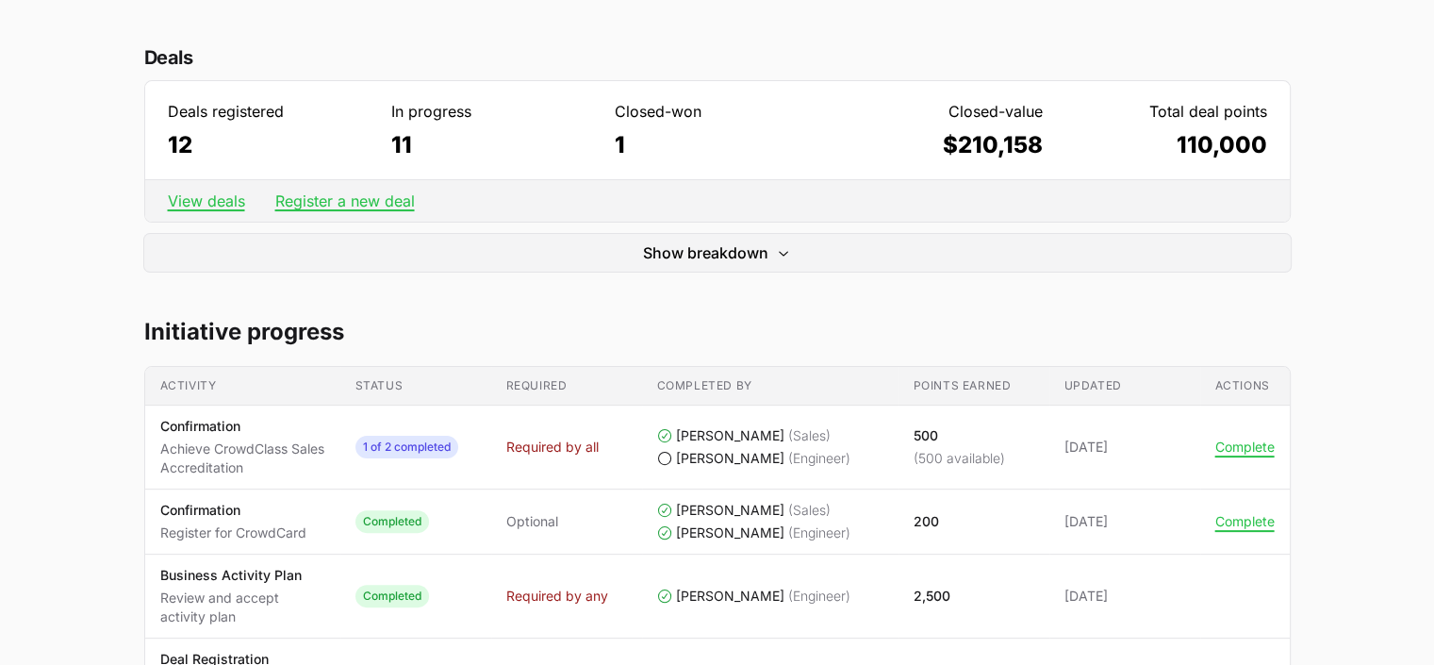
scroll to position [466, 0]
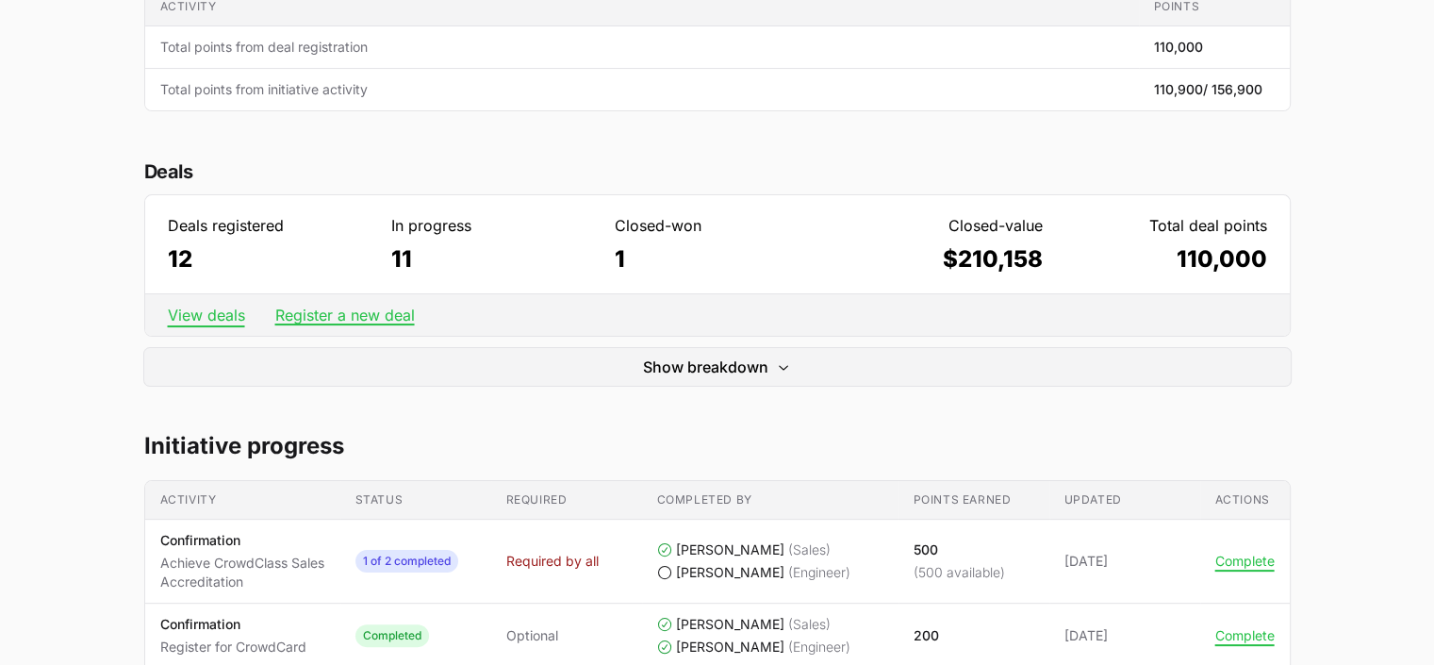
click at [208, 306] on link "View deals" at bounding box center [206, 314] width 77 height 19
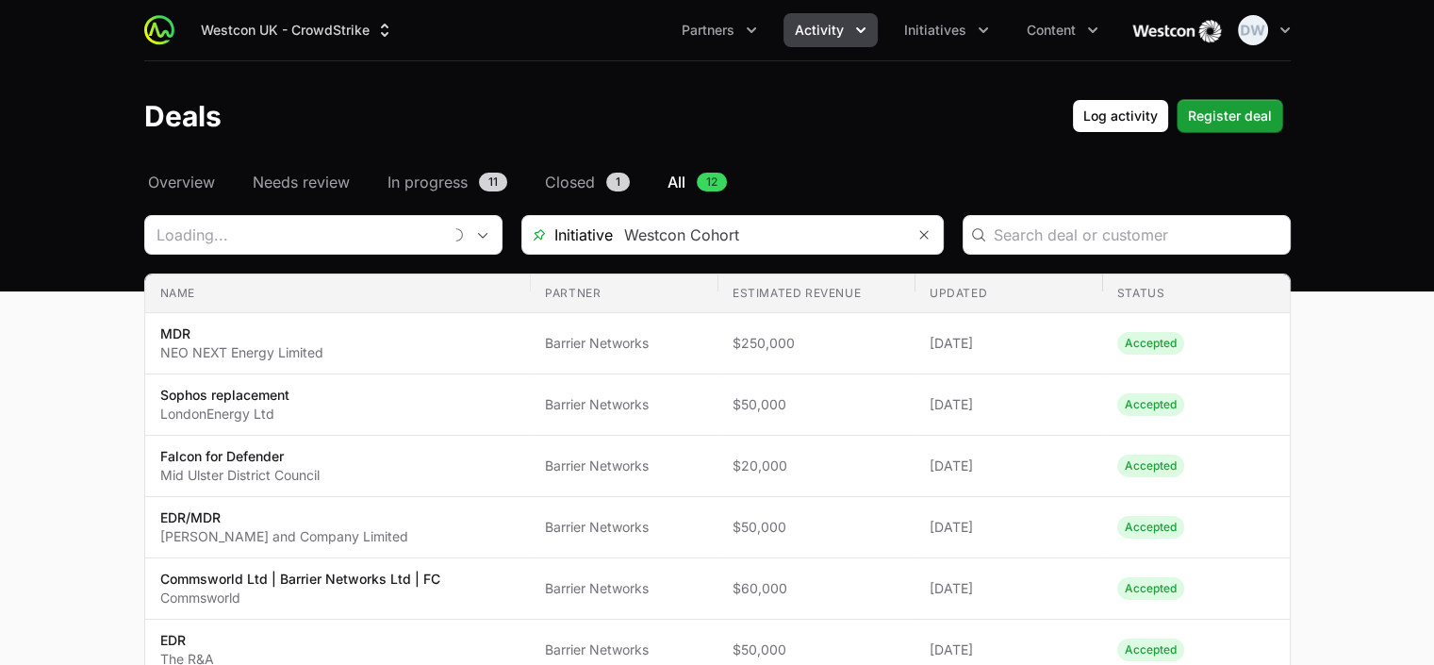
type input "Barrier Networks"
click at [858, 23] on icon "Activity menu" at bounding box center [860, 30] width 19 height 19
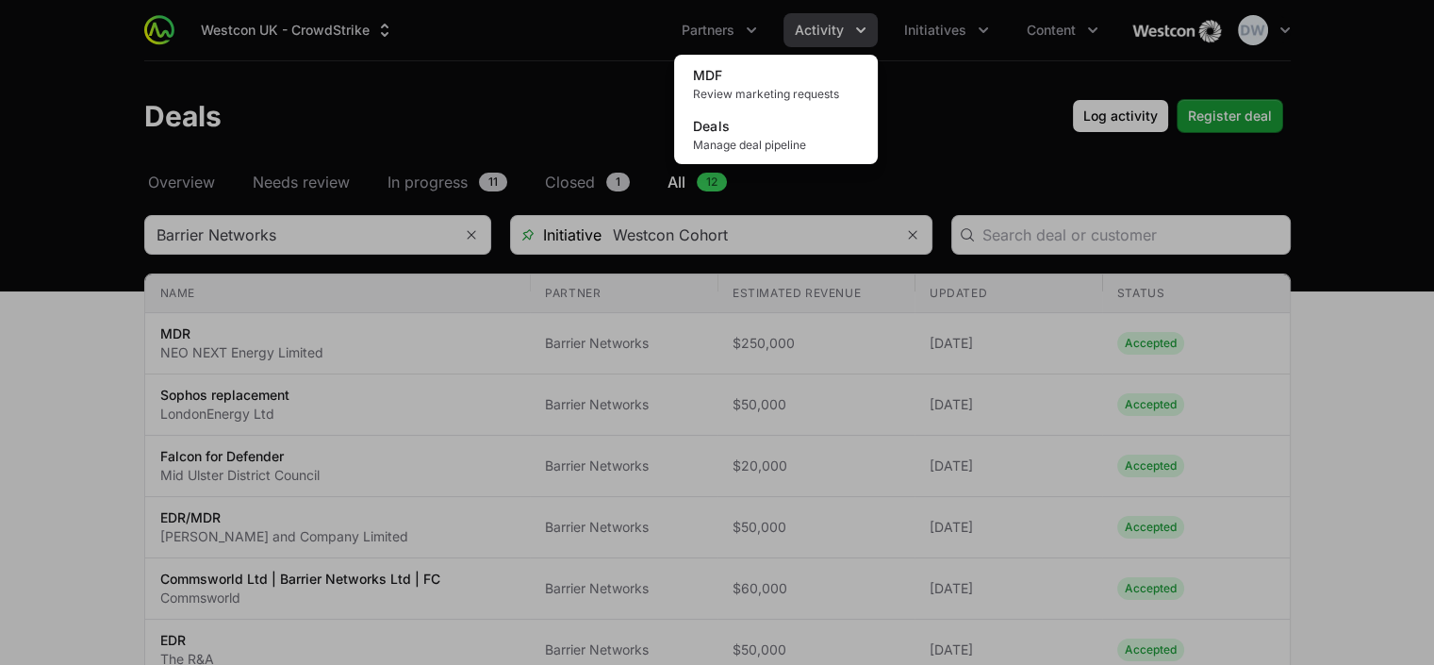
click at [948, 19] on div "Activity menu" at bounding box center [717, 332] width 1434 height 665
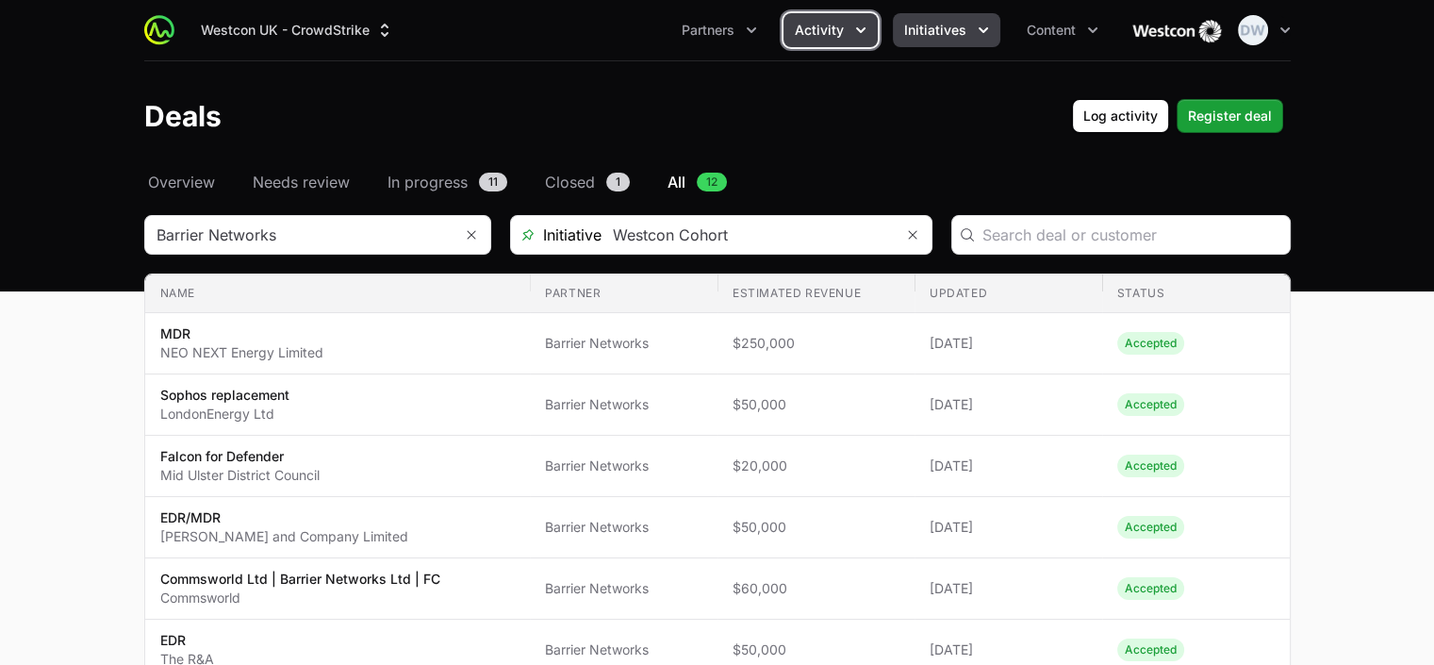
click at [944, 24] on span "Initiatives" at bounding box center [935, 30] width 62 height 19
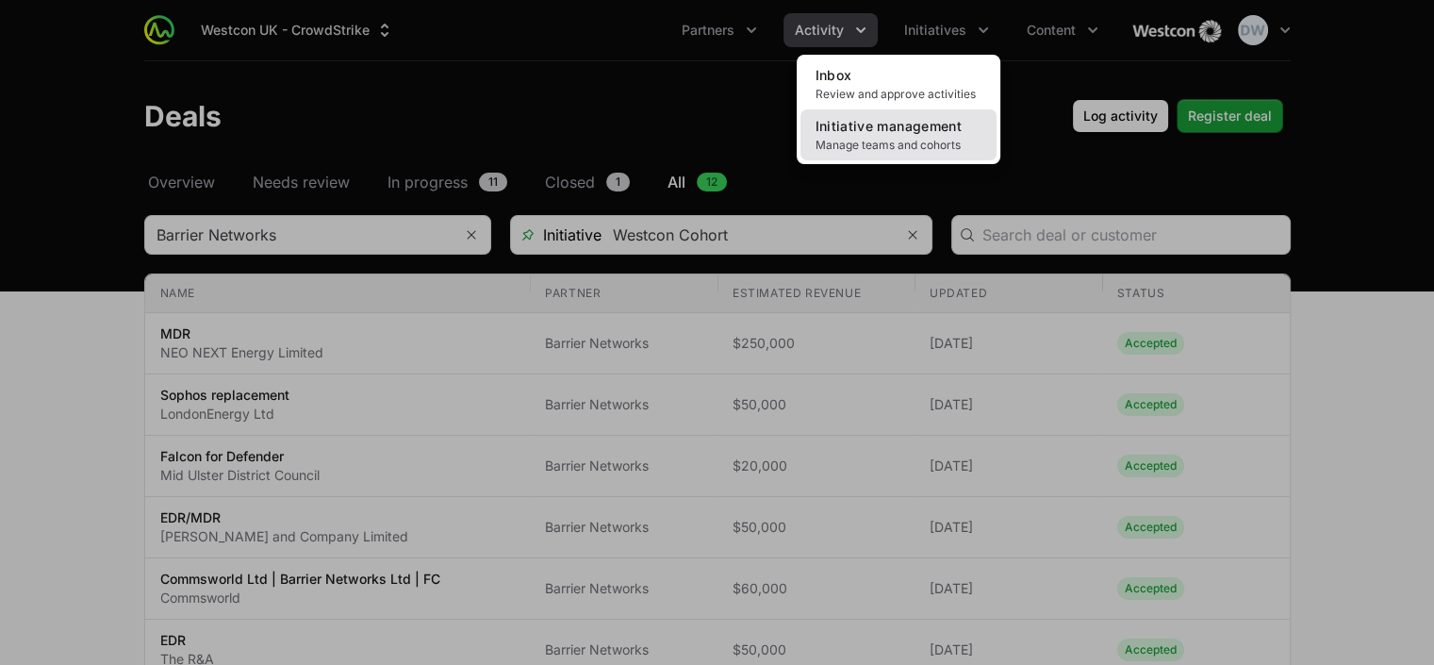
click at [867, 138] on span "Manage teams and cohorts" at bounding box center [898, 145] width 166 height 15
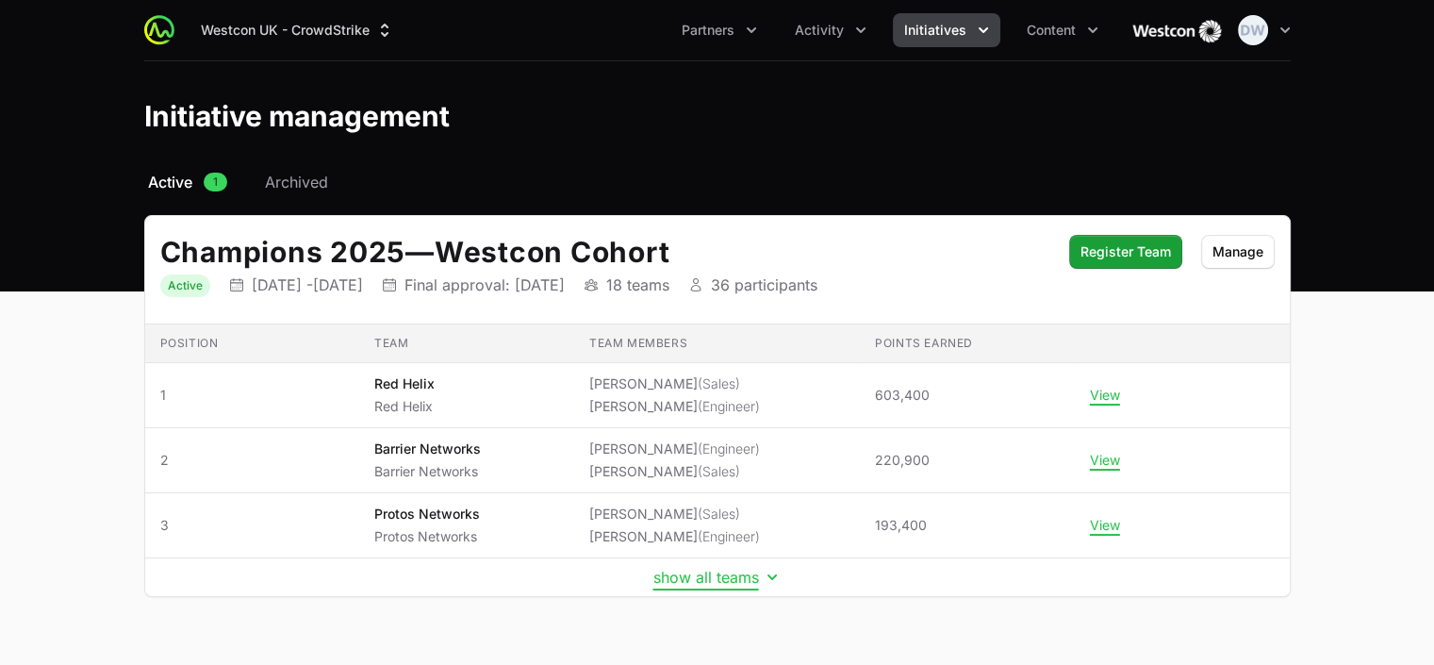
click at [709, 570] on button "show all teams" at bounding box center [717, 577] width 128 height 19
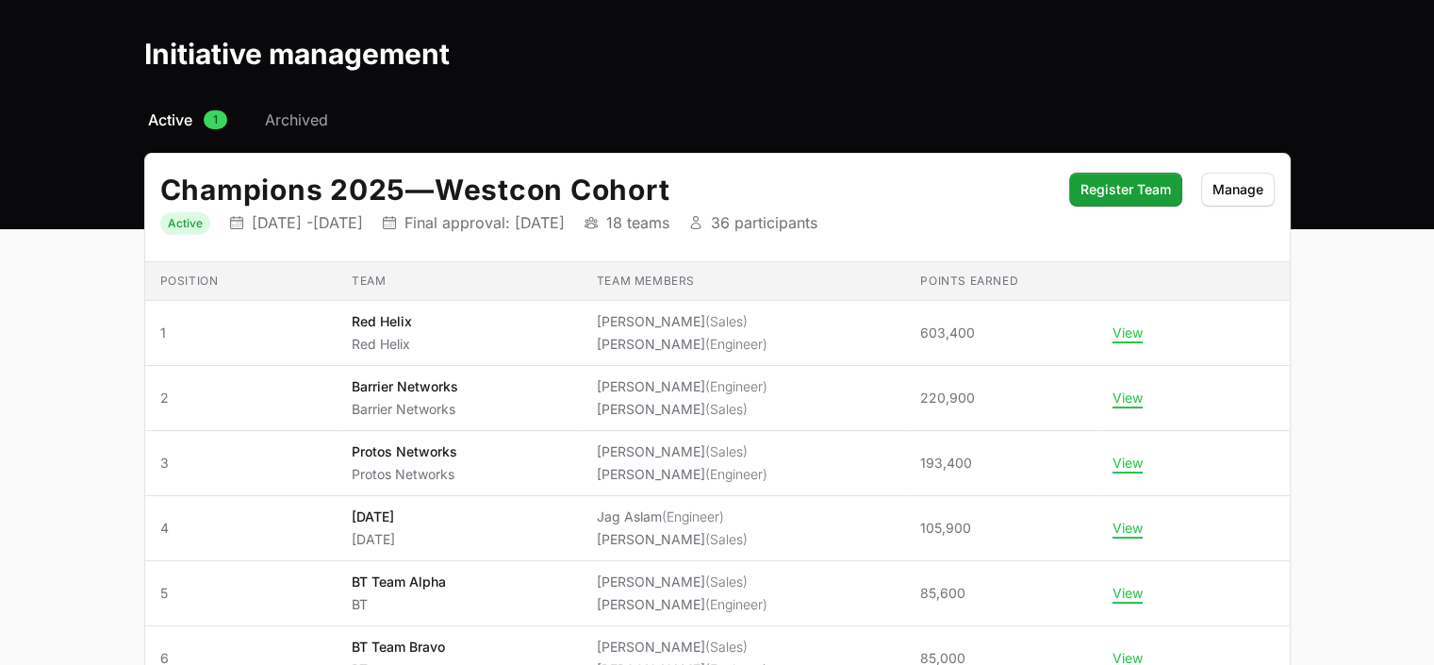
scroll to position [84, 0]
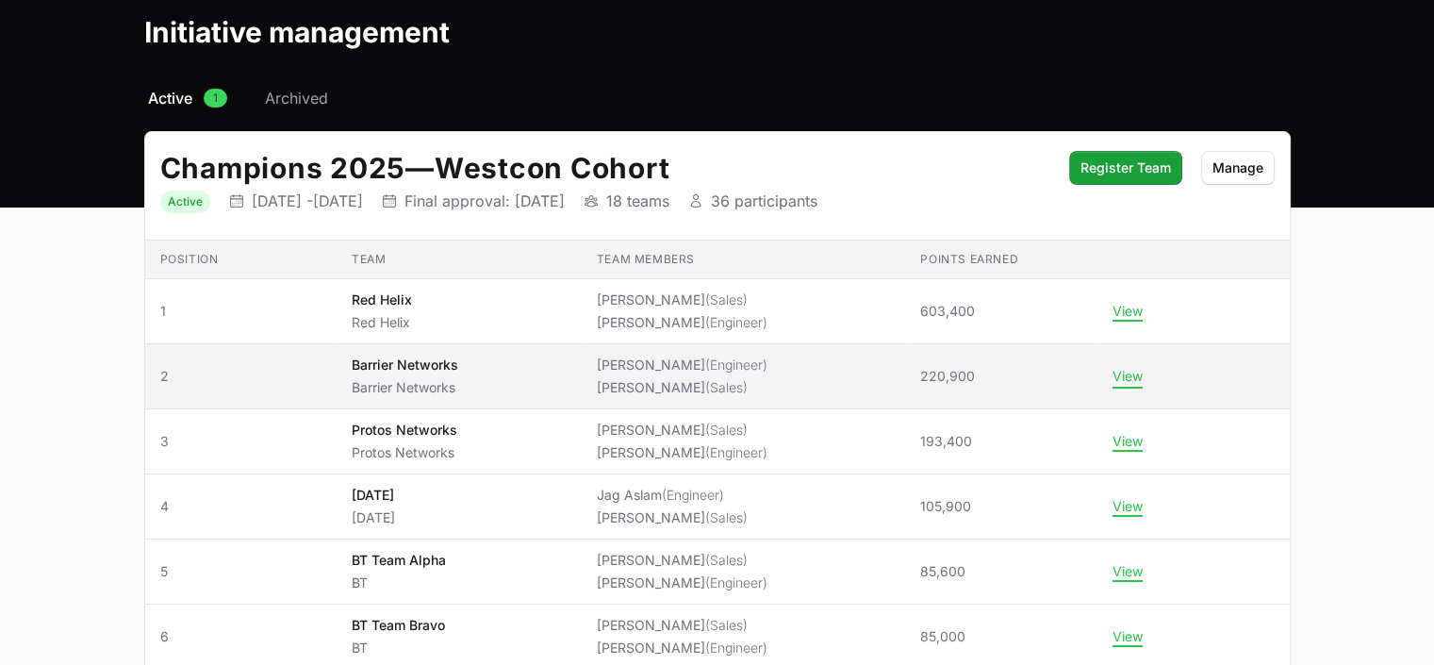
click at [1117, 375] on button "View" at bounding box center [1127, 376] width 30 height 17
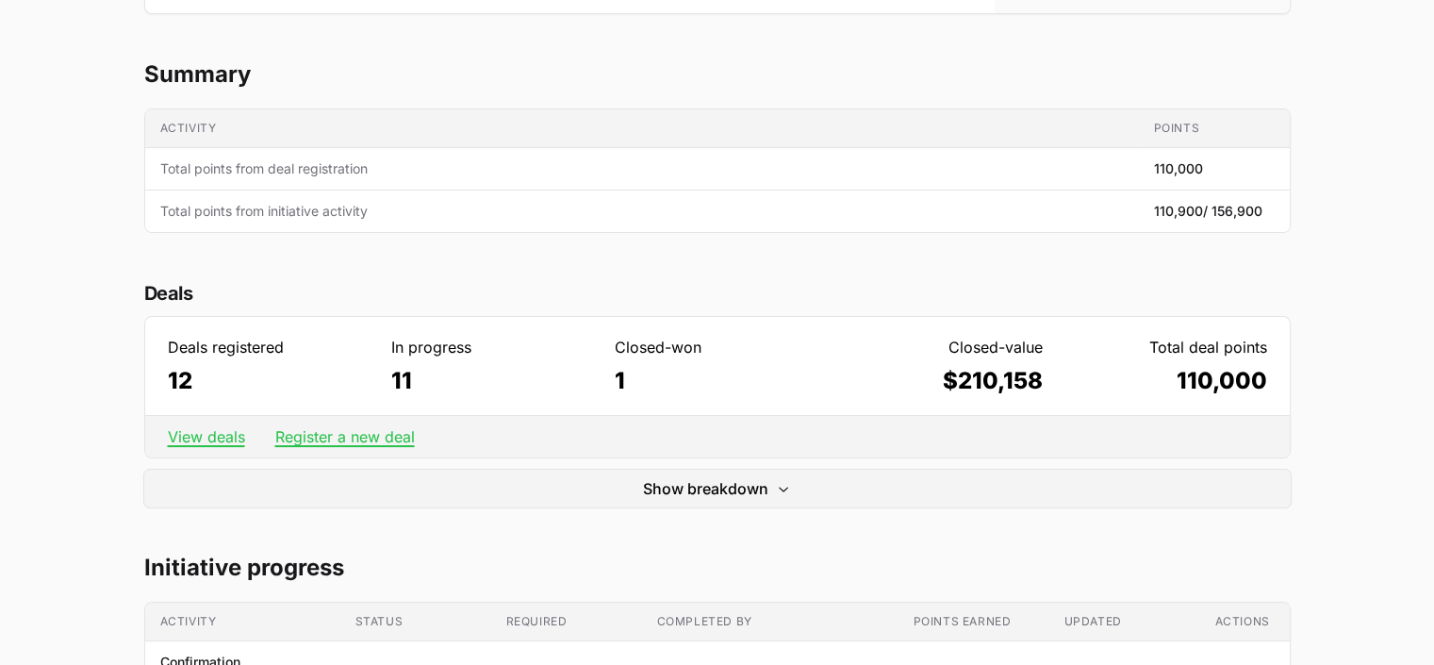
scroll to position [469, 0]
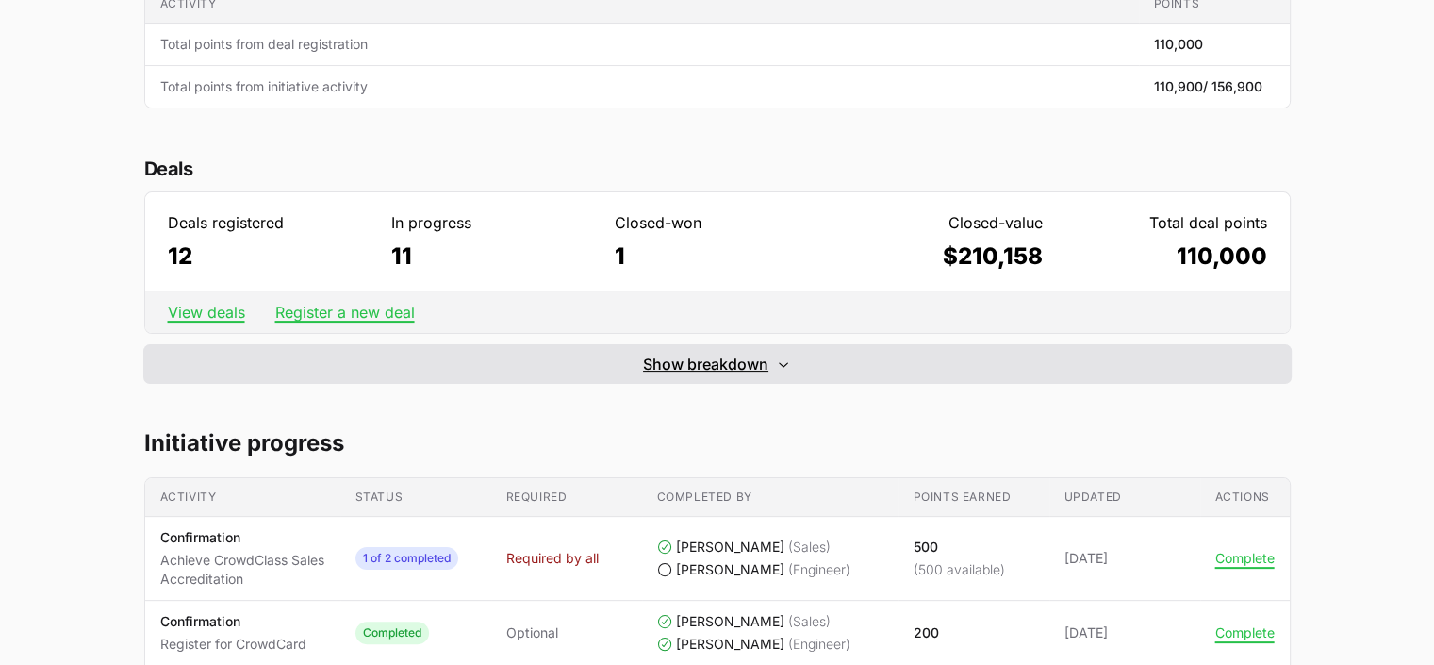
click at [707, 361] on span "Show breakdown" at bounding box center [705, 364] width 125 height 23
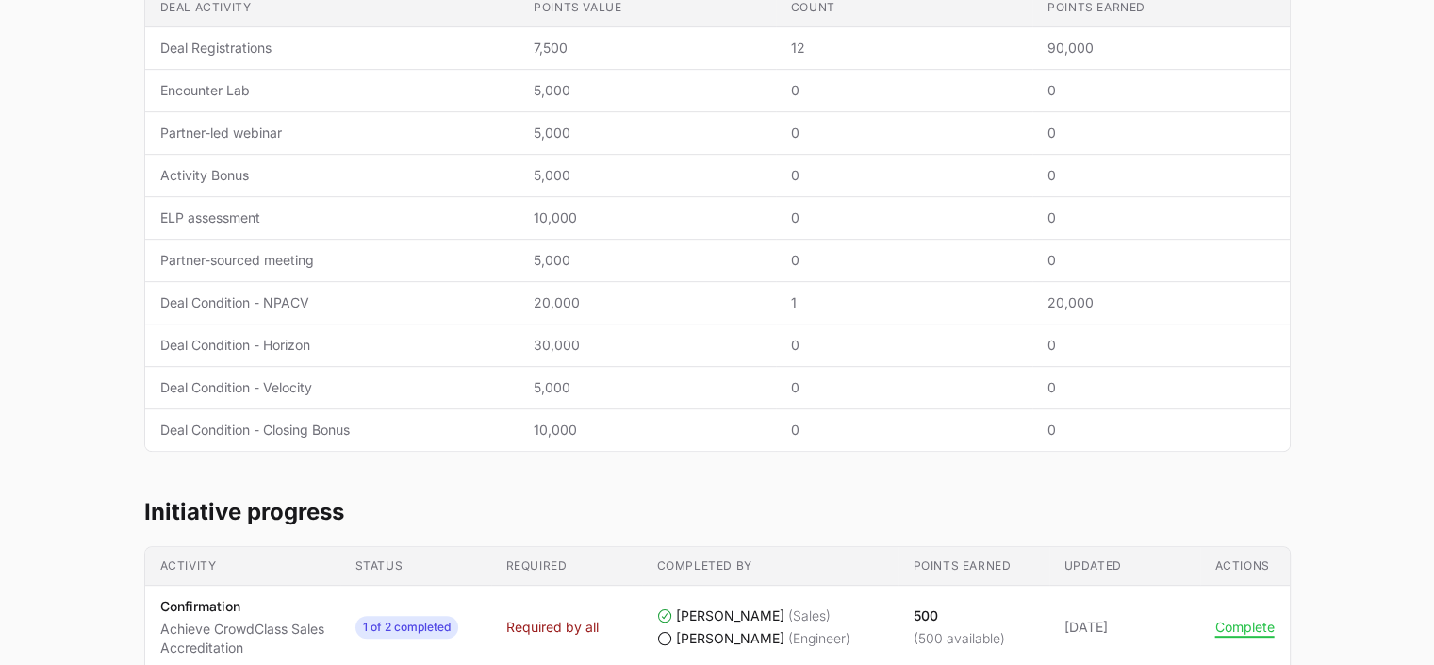
scroll to position [773, 0]
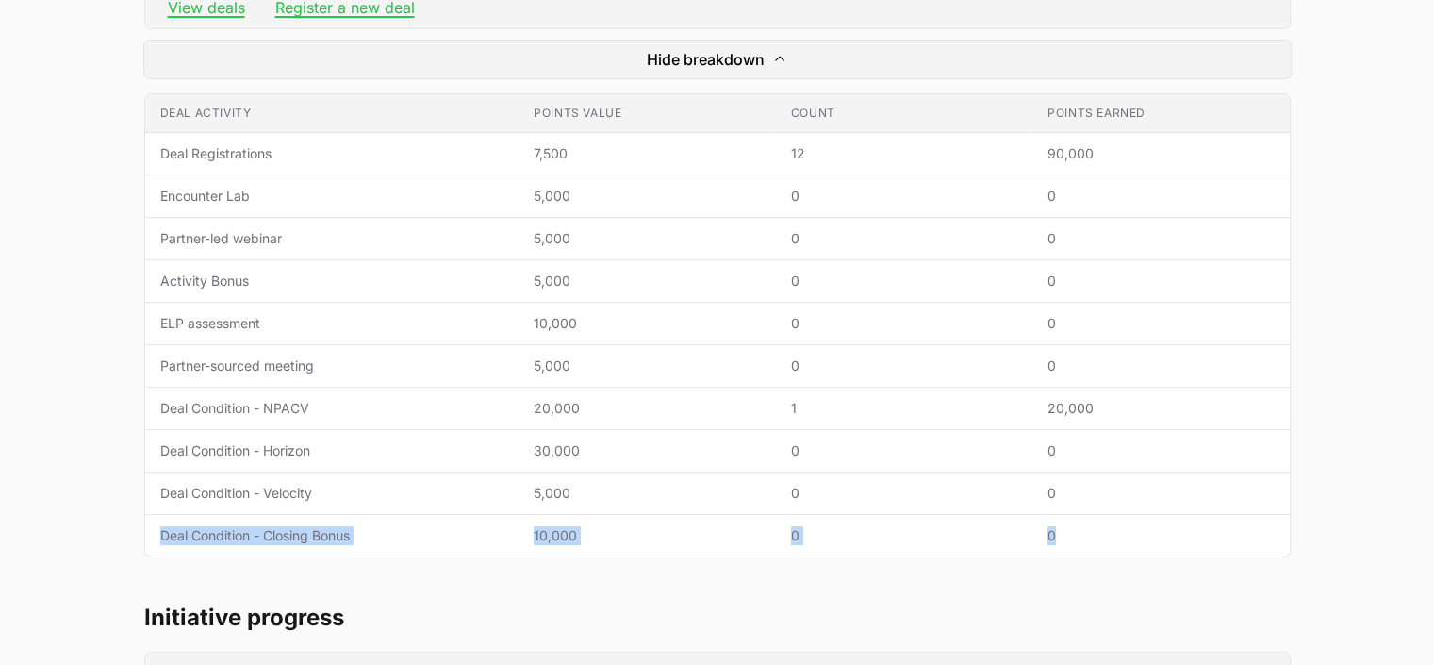
drag, startPoint x: 164, startPoint y: 535, endPoint x: 1073, endPoint y: 528, distance: 908.9
click at [1073, 528] on tr "Deal activity Deal Condition - Closing Bonus Points value 10,000 Count 0 Points…" at bounding box center [717, 536] width 1145 height 42
click at [388, 534] on span "Deal Condition - Closing Bonus" at bounding box center [332, 535] width 344 height 19
